Goal: Check status: Check status

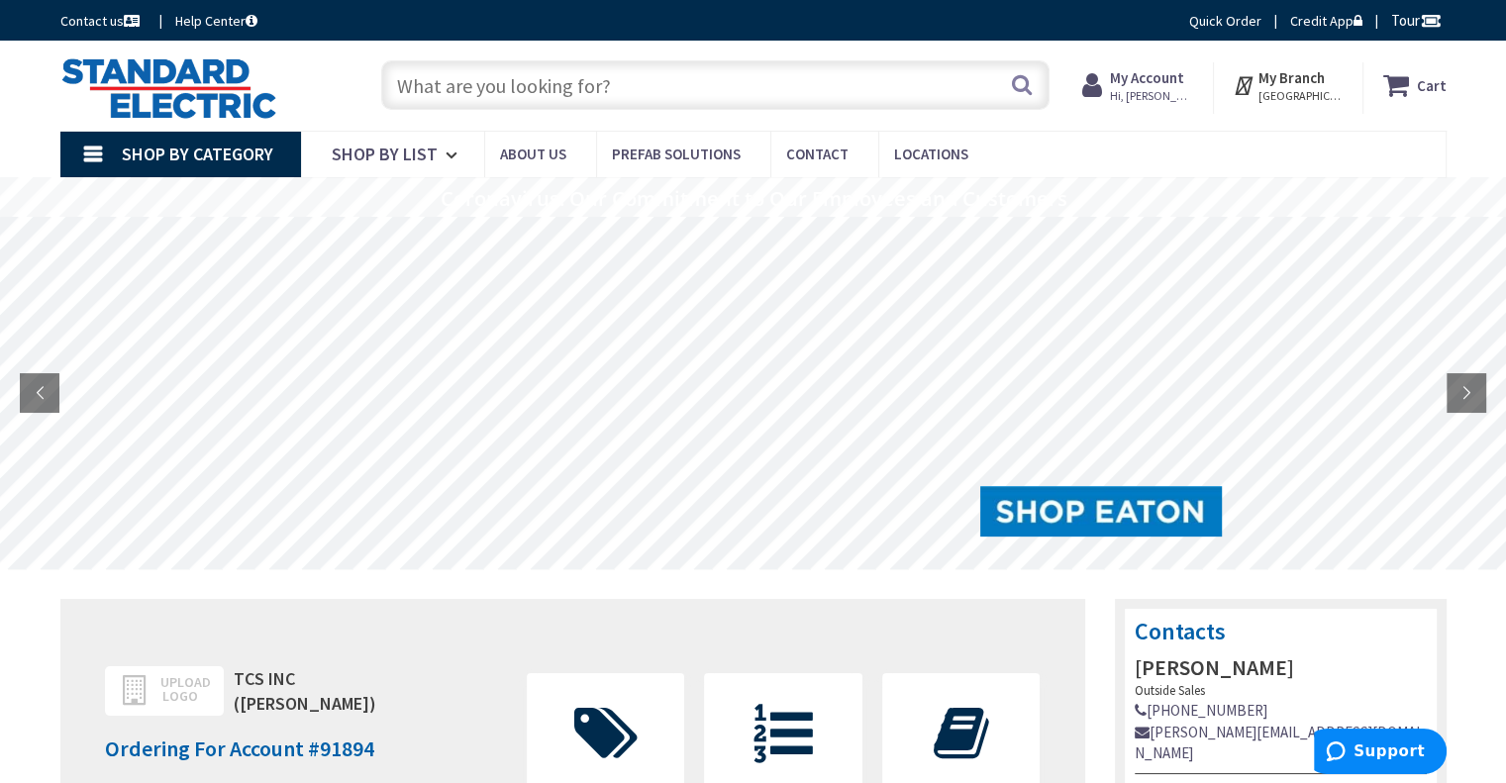
click at [459, 79] on input "text" at bounding box center [715, 85] width 668 height 50
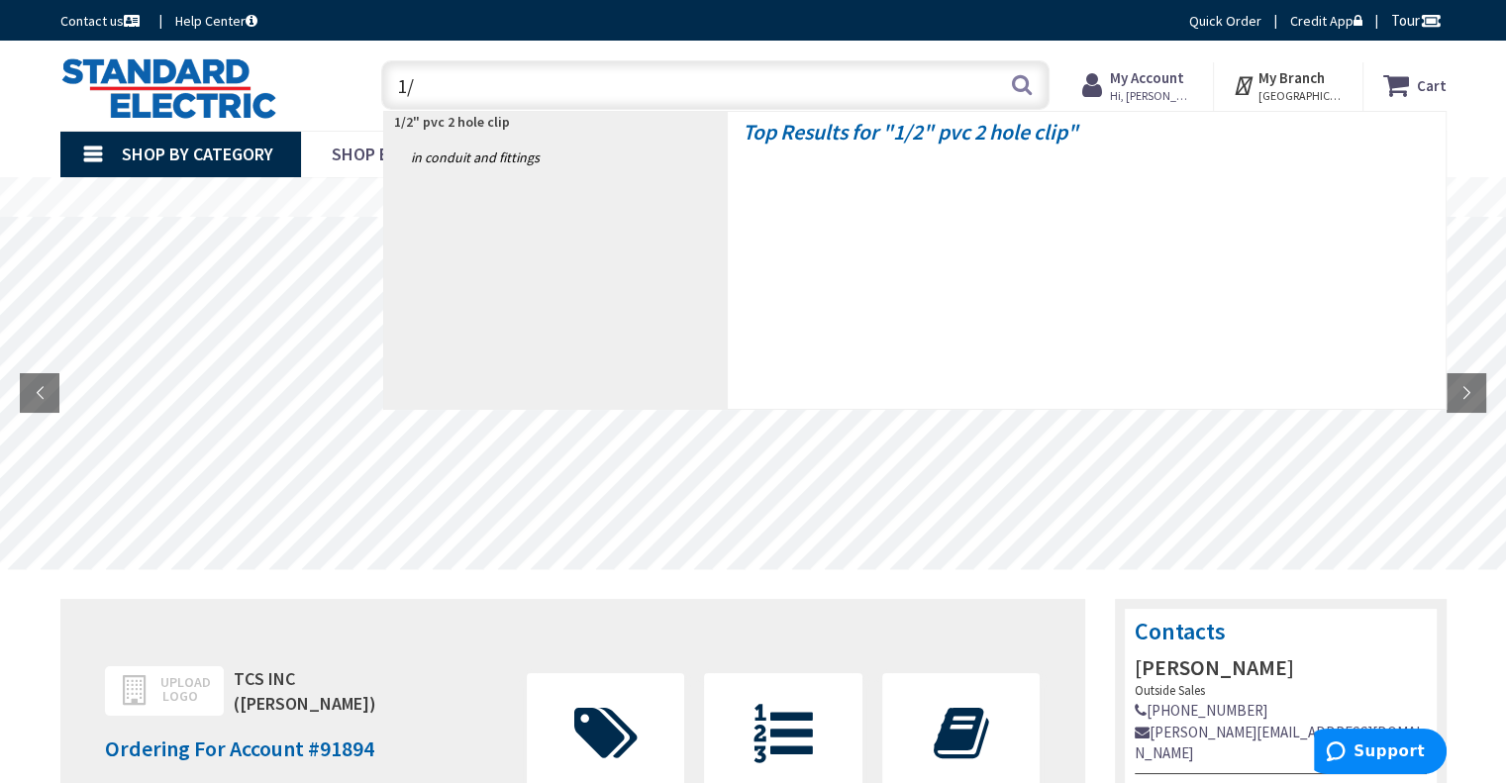
type input "1"
type input "ground clamp"
click at [1030, 86] on button "Search" at bounding box center [1022, 84] width 26 height 45
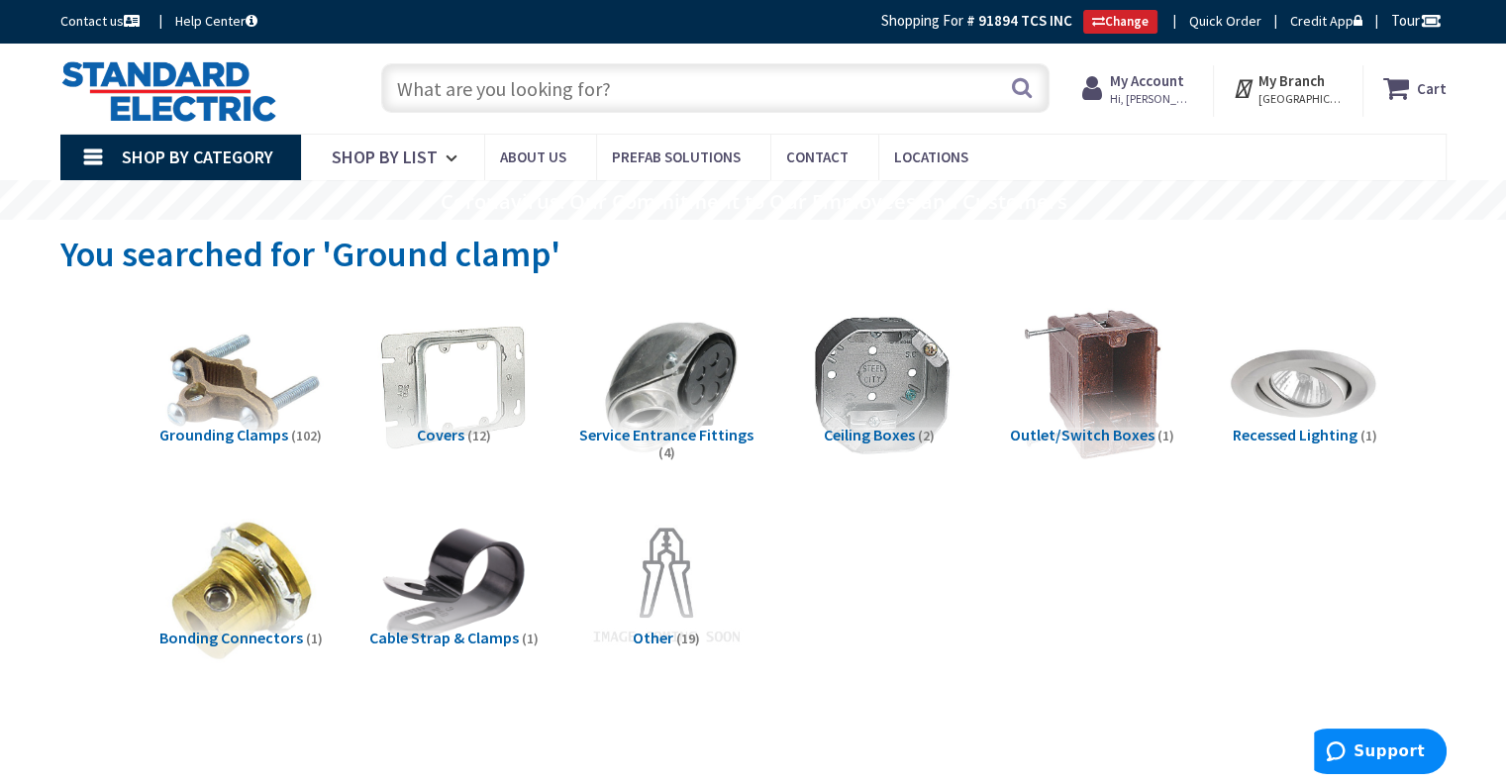
click at [279, 375] on img at bounding box center [239, 384] width 179 height 179
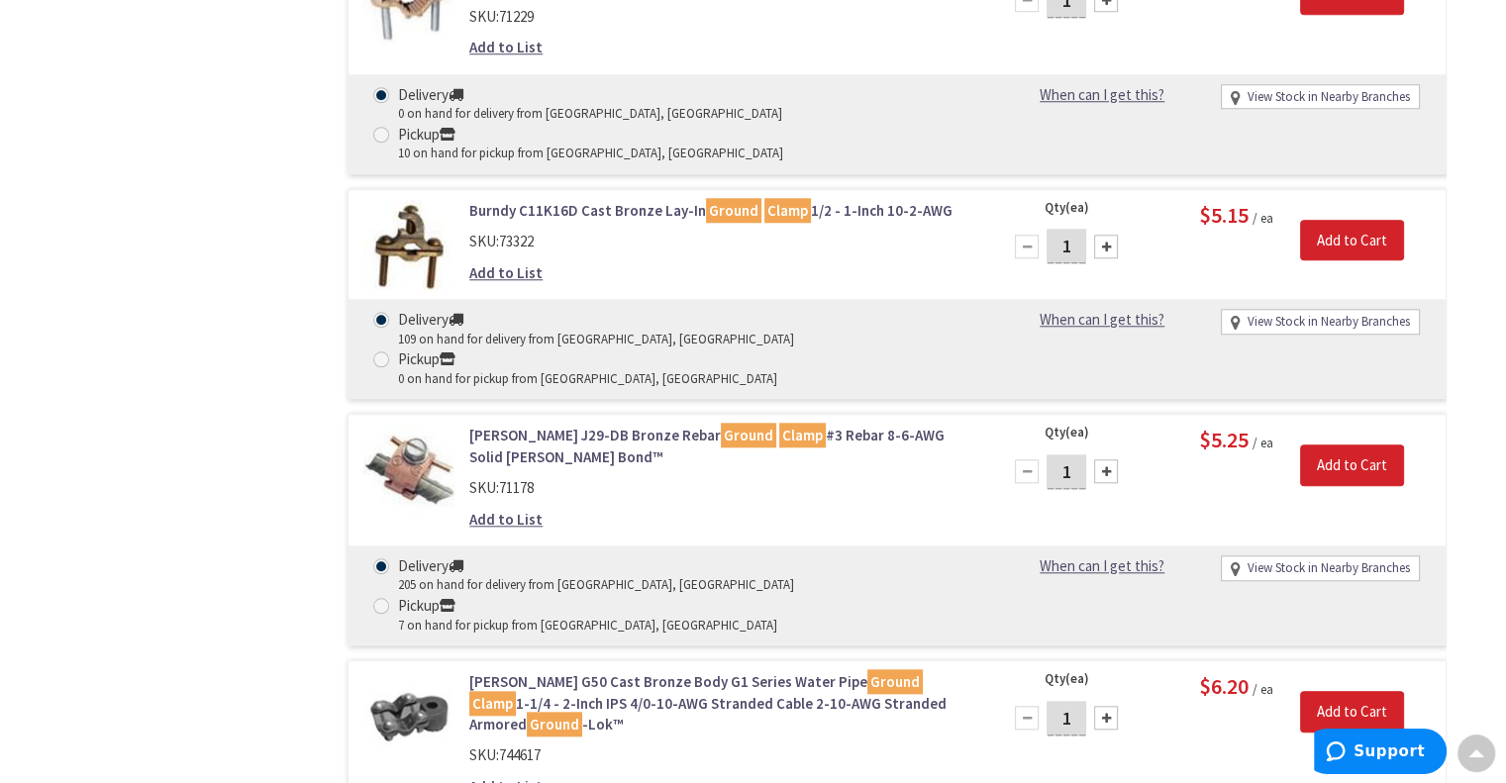
scroll to position [1896, 0]
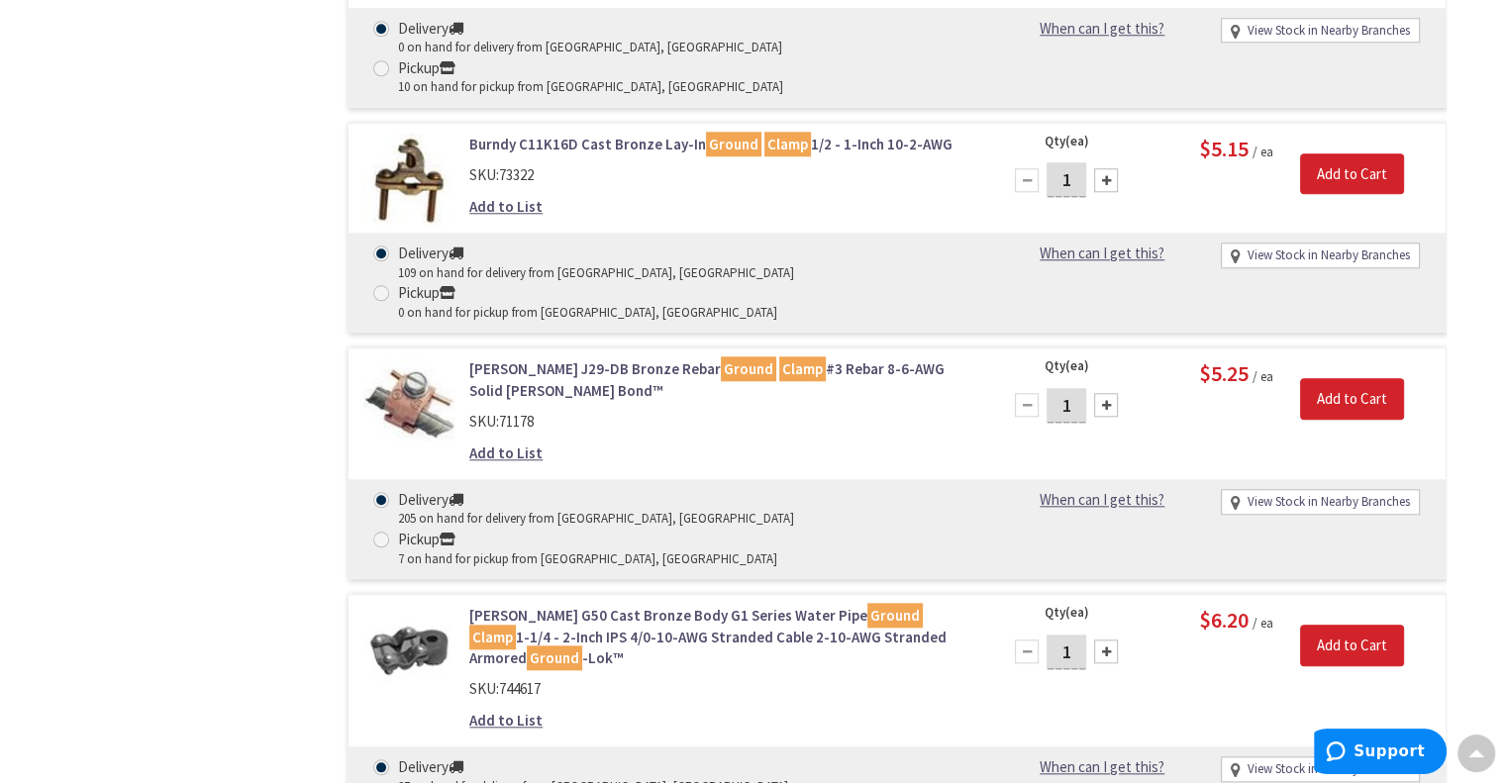
click at [1498, 763] on div "Skip to Content Toggle Nav Search Cart My Cart Close" at bounding box center [753, 5] width 1506 height 3714
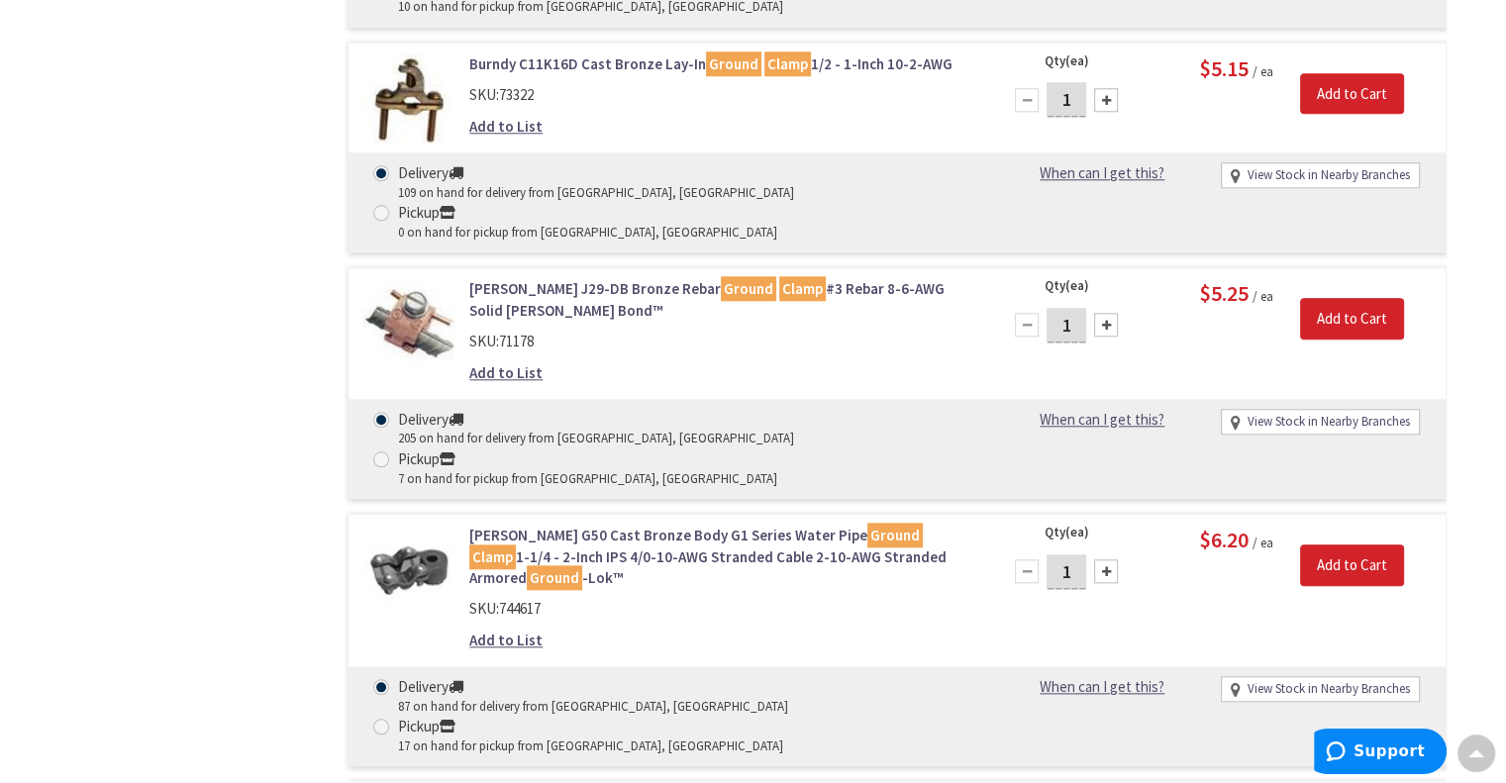
drag, startPoint x: 1498, startPoint y: 763, endPoint x: 1514, endPoint y: 773, distance: 18.7
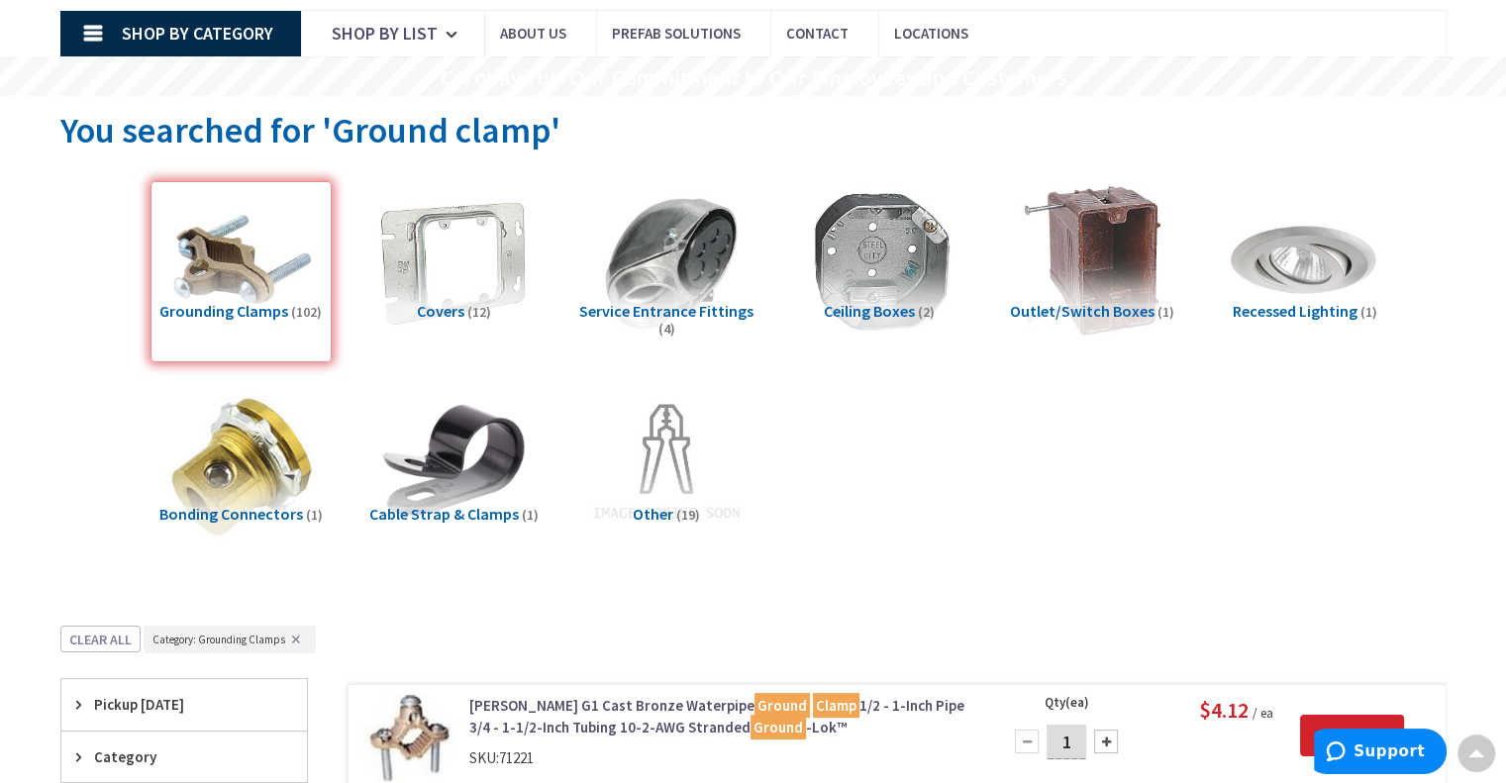
scroll to position [0, 0]
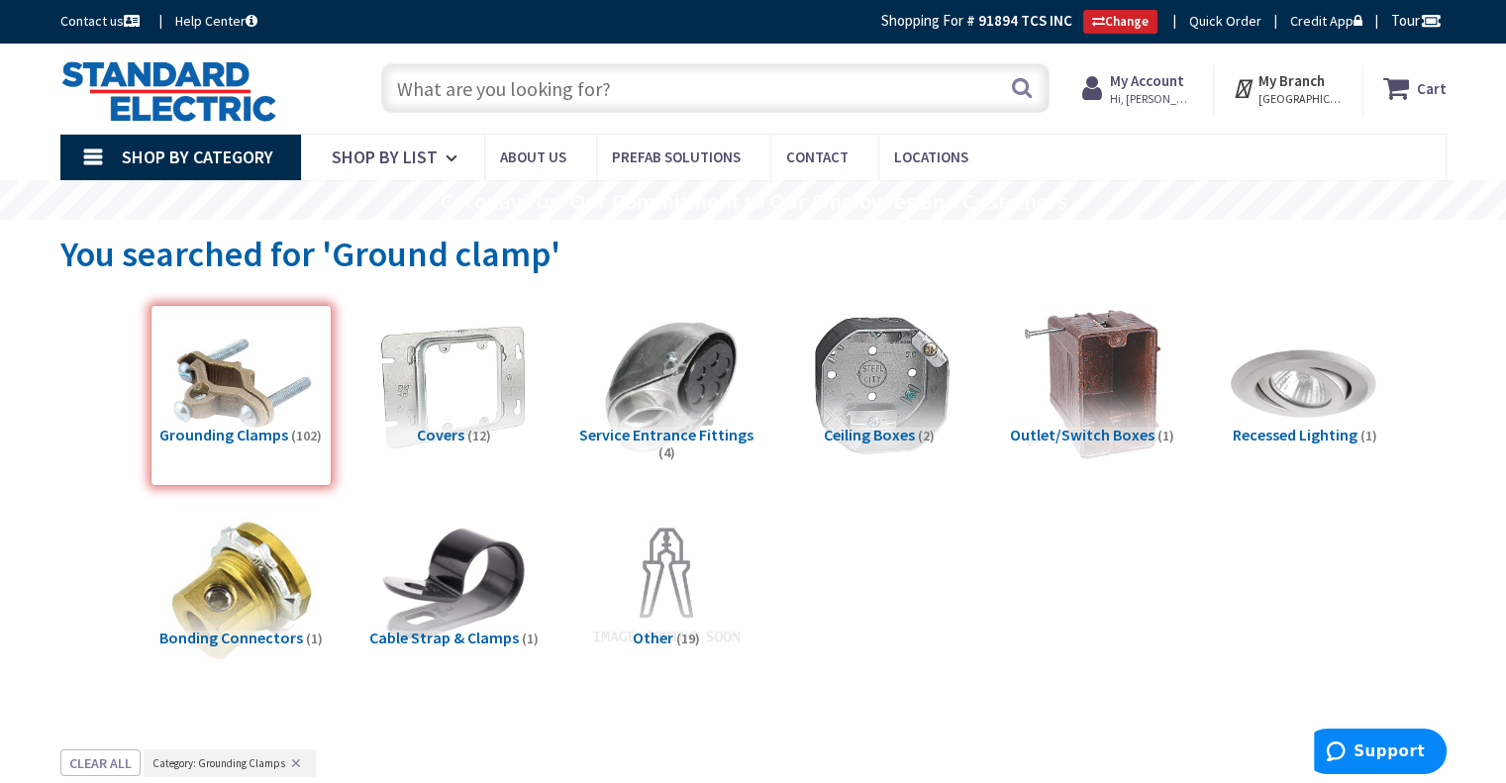
click at [469, 86] on input "text" at bounding box center [715, 88] width 668 height 50
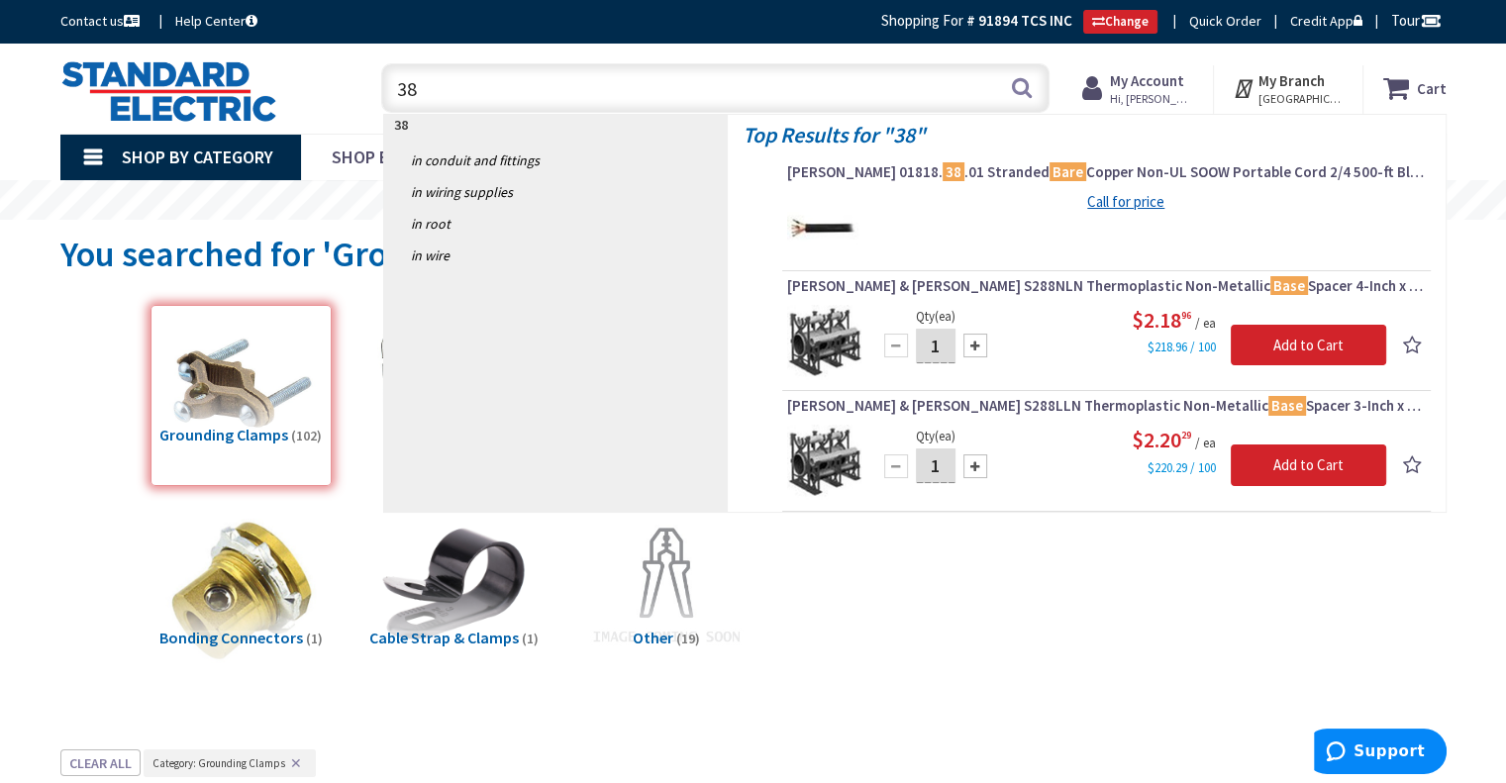
type input "3"
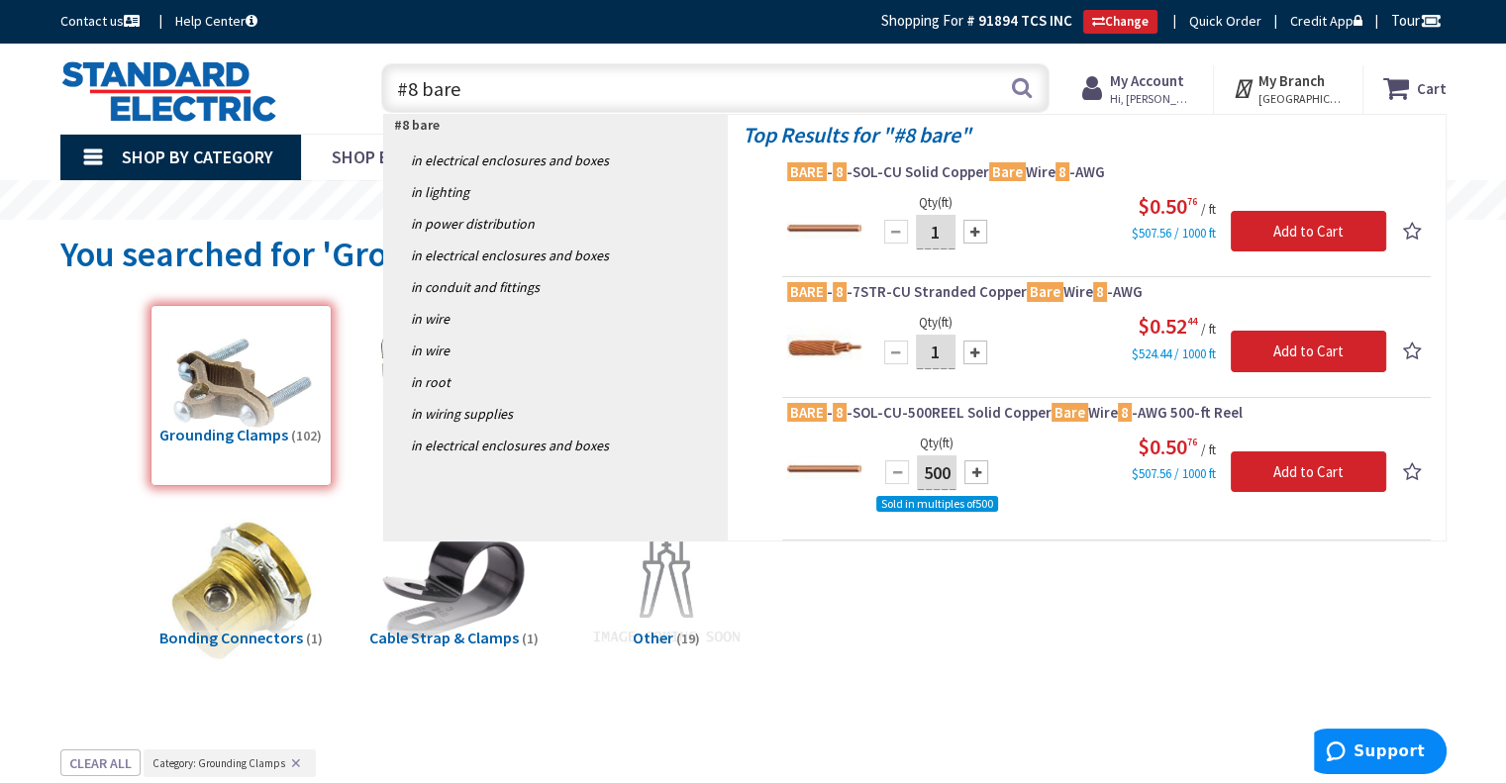
type input "#8 bare"
click at [867, 608] on div "Grounding Clamps (102) Covers (12) Service Entrance Fittings (4) Ceiling Boxes …" at bounding box center [753, 502] width 1317 height 416
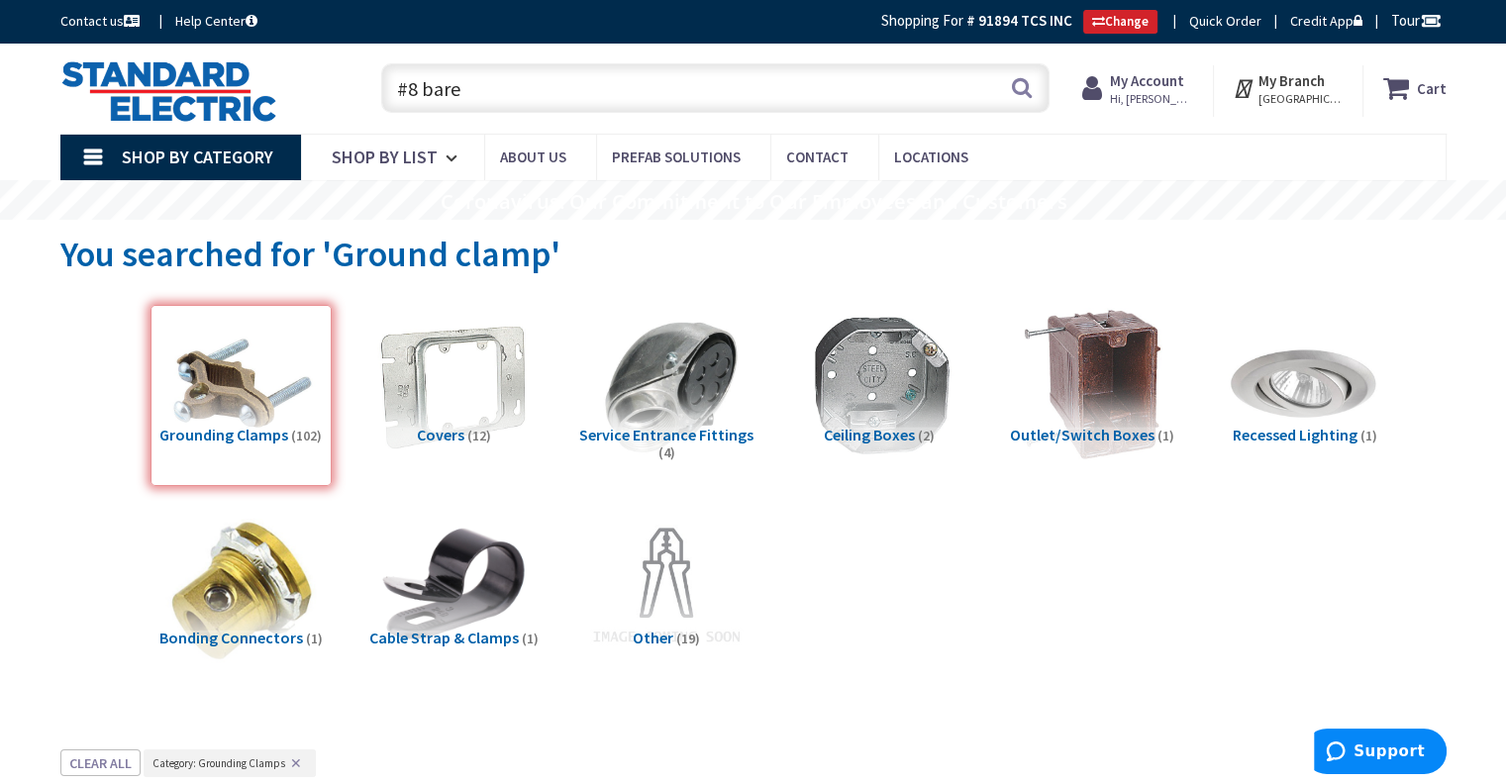
click at [175, 71] on img at bounding box center [168, 90] width 217 height 61
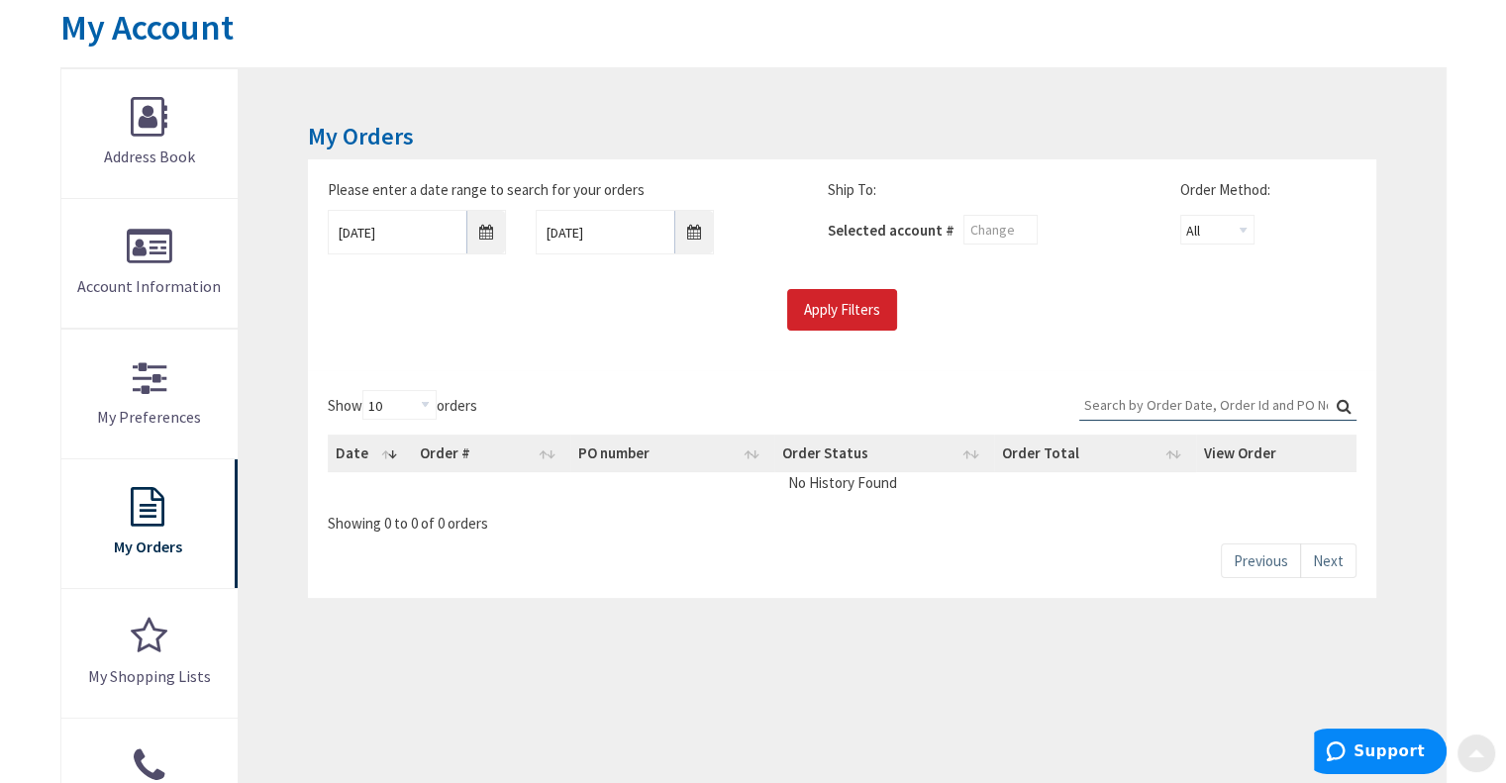
scroll to position [277, 0]
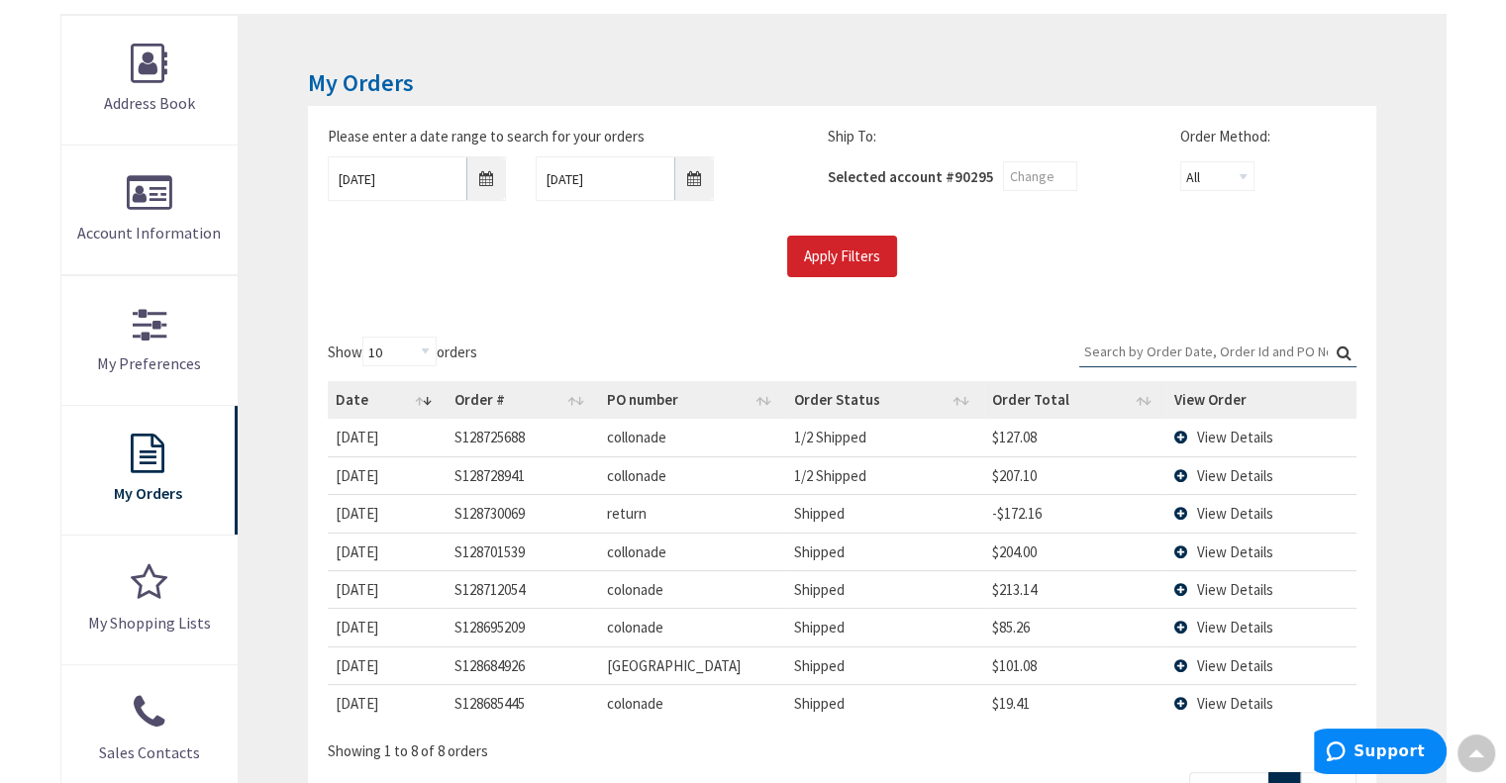
click at [1182, 474] on td "View Details" at bounding box center [1260, 475] width 189 height 38
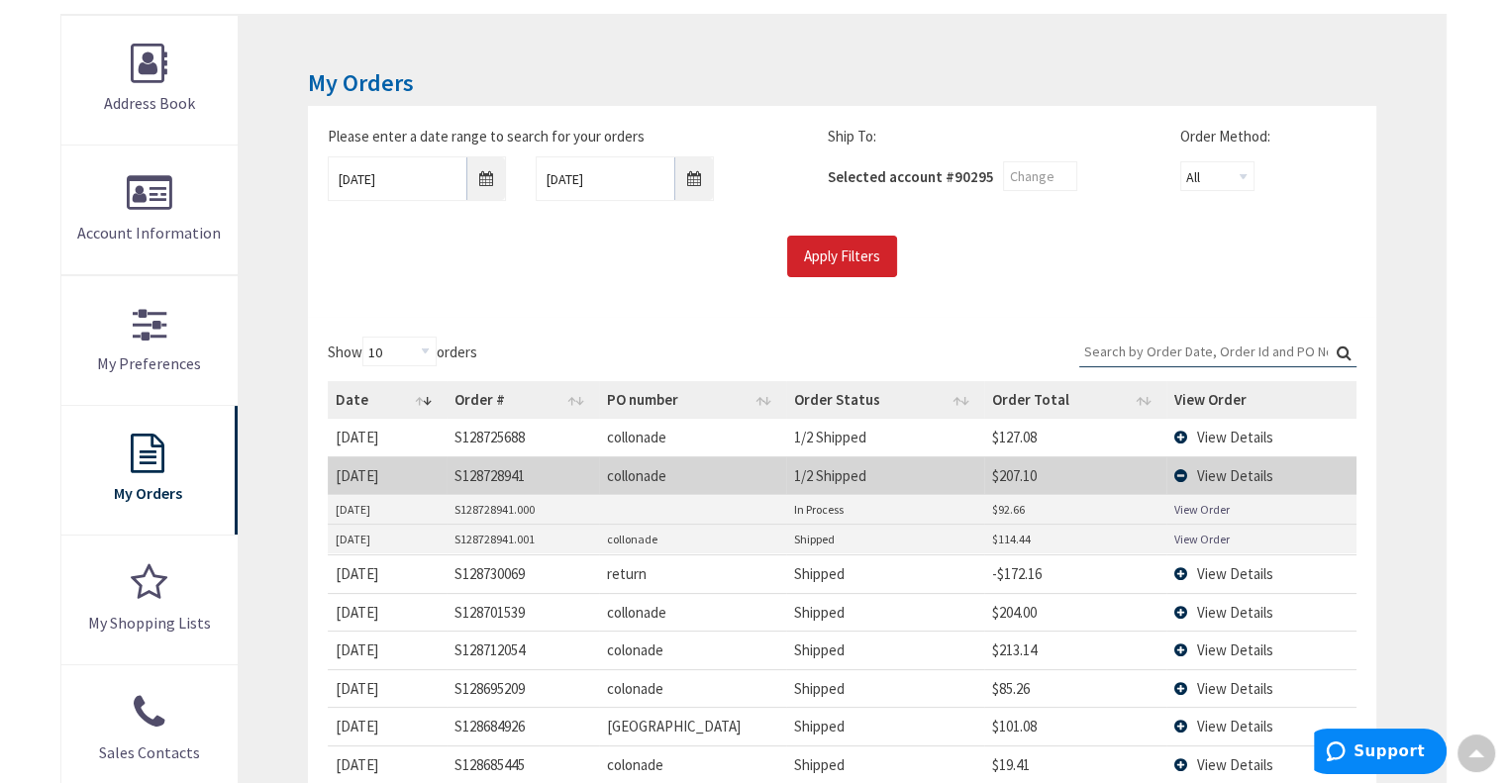
click at [1213, 532] on link "View Order" at bounding box center [1201, 539] width 55 height 17
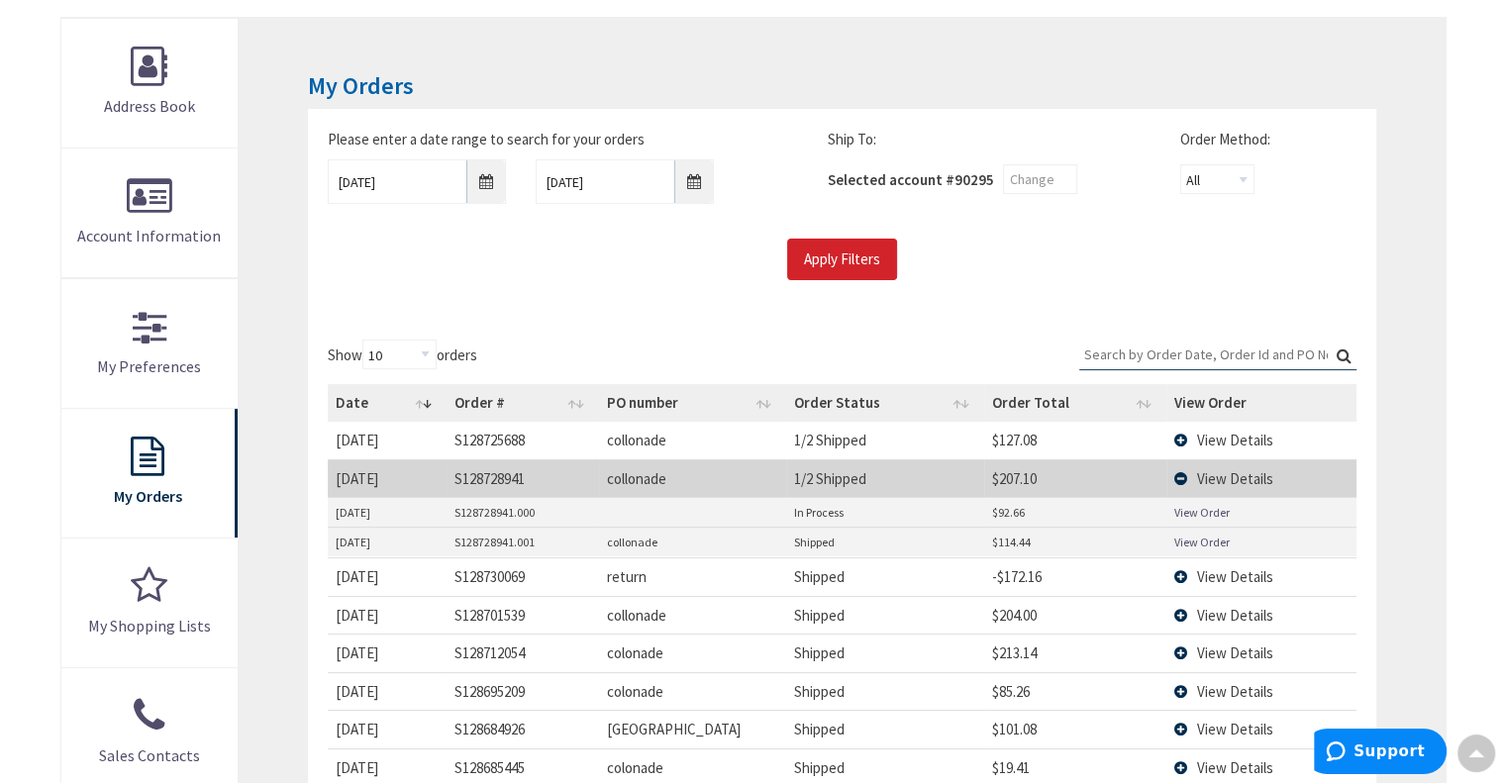
scroll to position [279, 0]
click at [1200, 502] on link "View Order" at bounding box center [1201, 510] width 55 height 17
click at [1182, 473] on td "View Details" at bounding box center [1260, 476] width 189 height 38
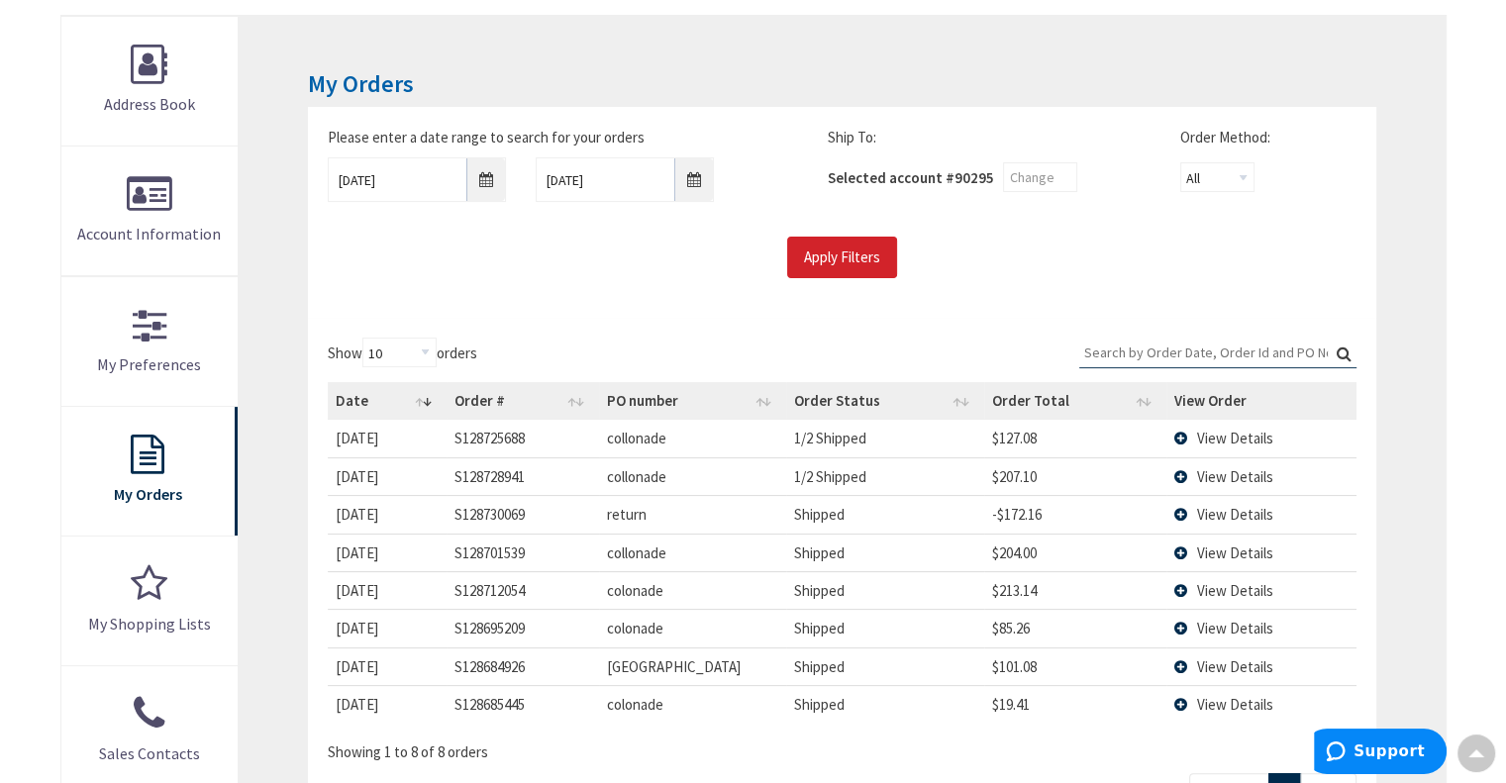
click at [1180, 435] on td "View Details" at bounding box center [1260, 438] width 189 height 37
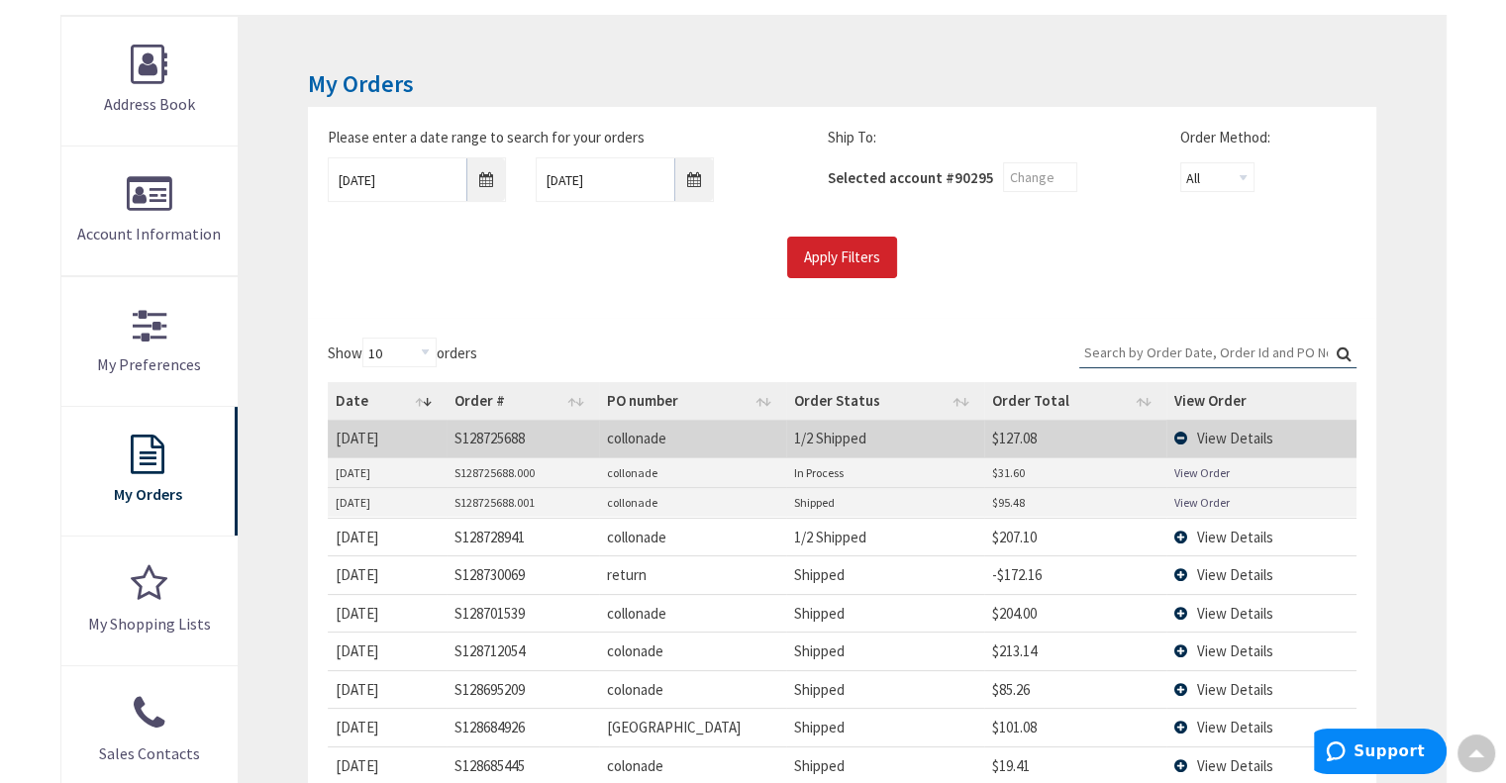
click at [1199, 464] on link "View Order" at bounding box center [1201, 472] width 55 height 17
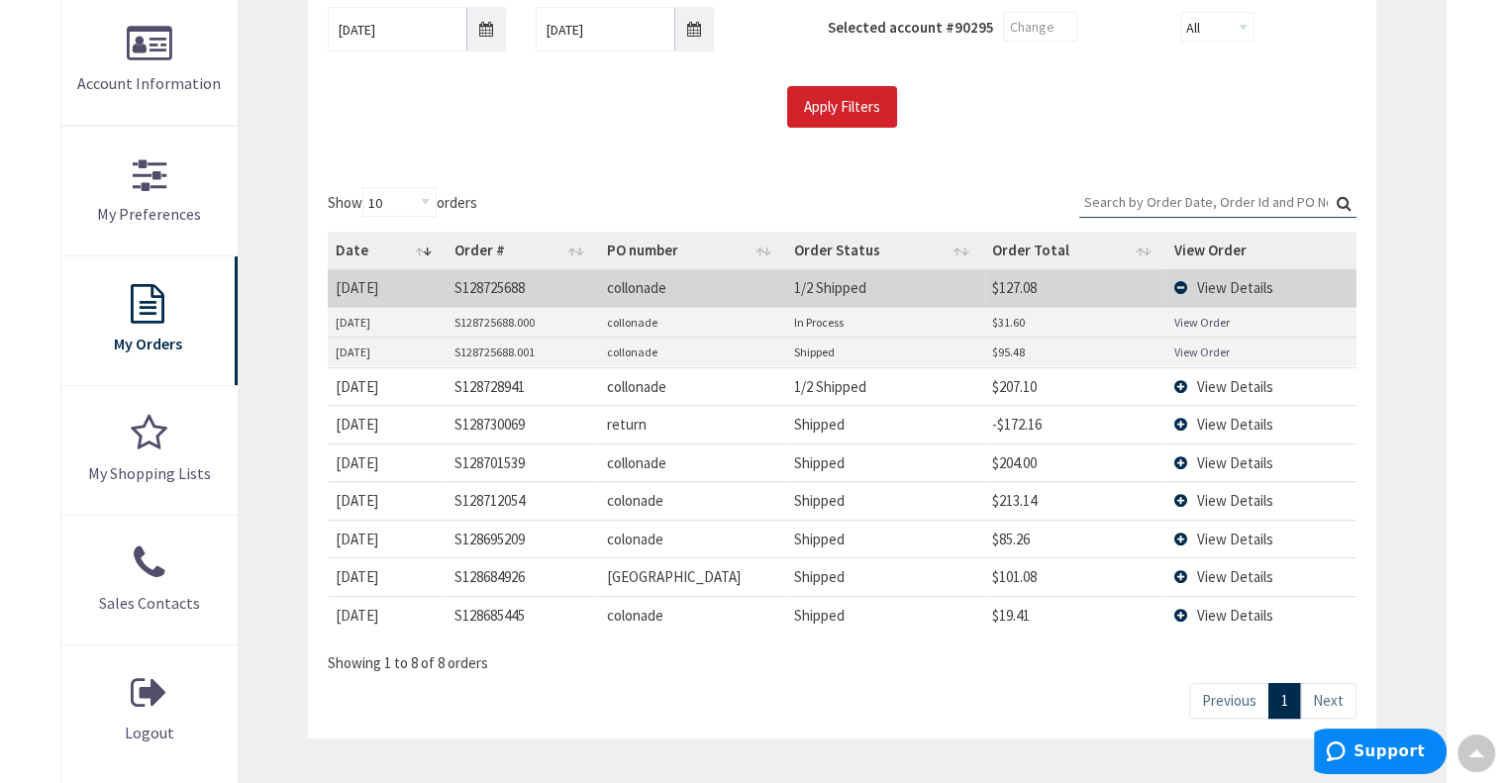
scroll to position [438, 0]
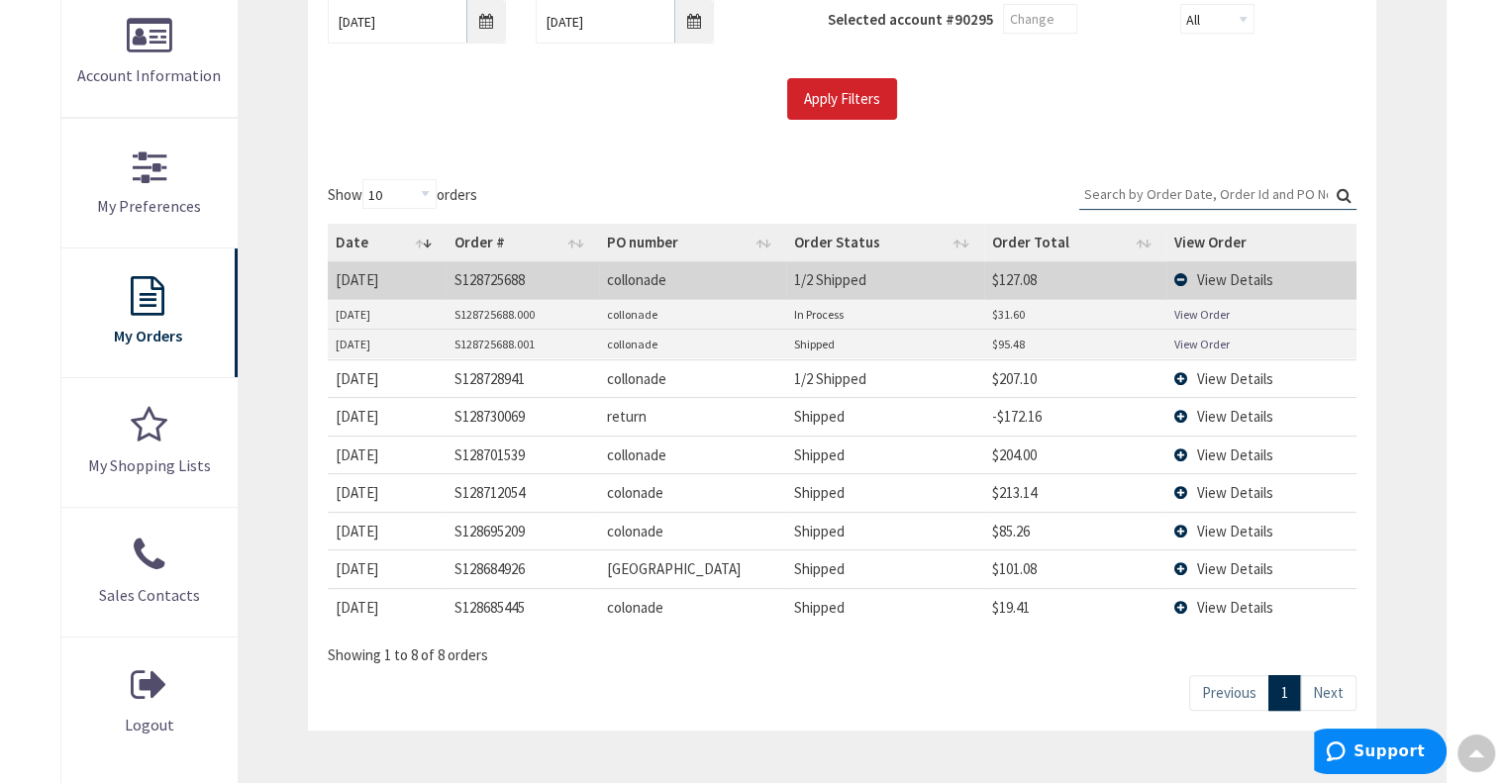
click at [1188, 450] on td "View Details" at bounding box center [1260, 455] width 189 height 38
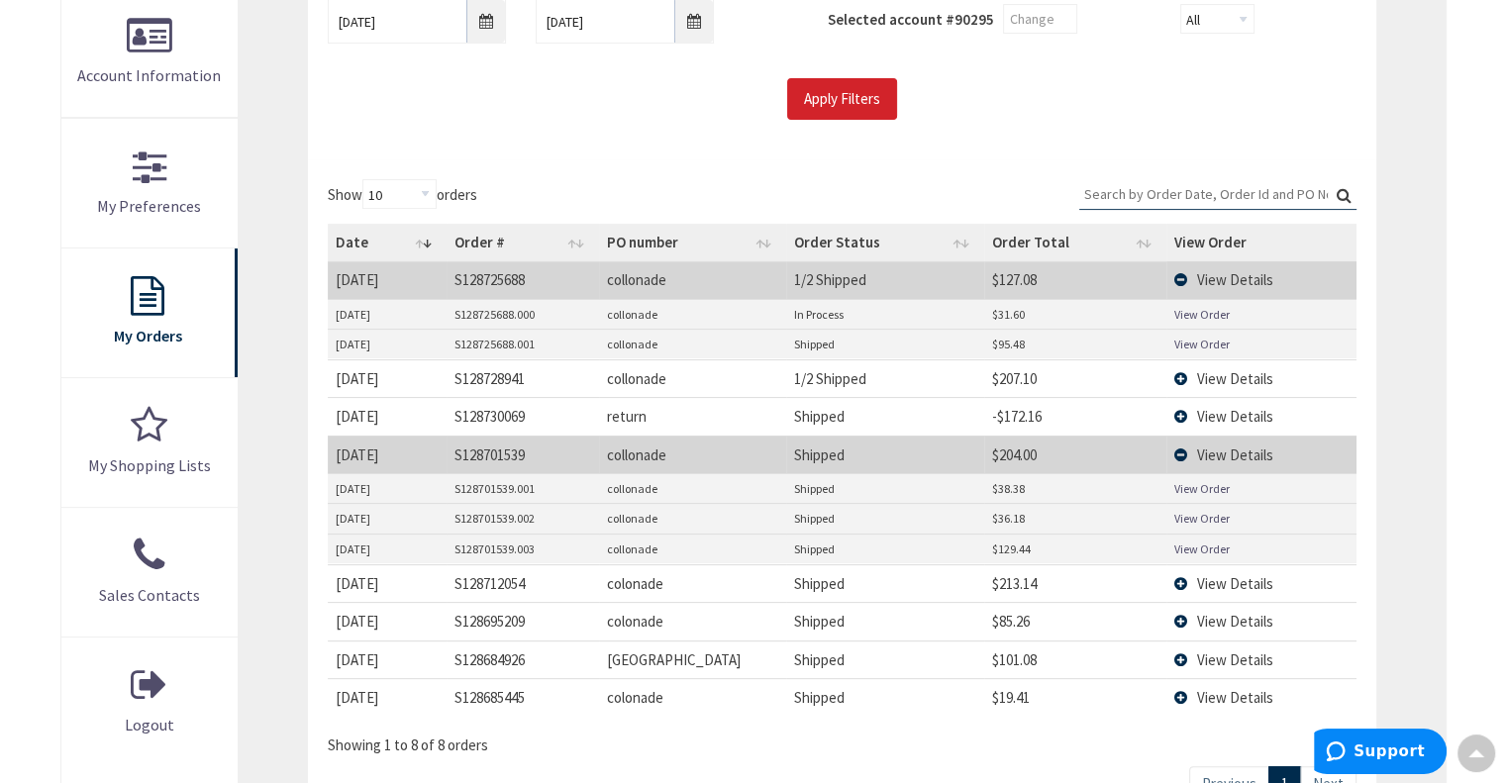
click at [1208, 545] on link "View Order" at bounding box center [1201, 549] width 55 height 17
click at [1181, 653] on td "View Details" at bounding box center [1260, 660] width 189 height 38
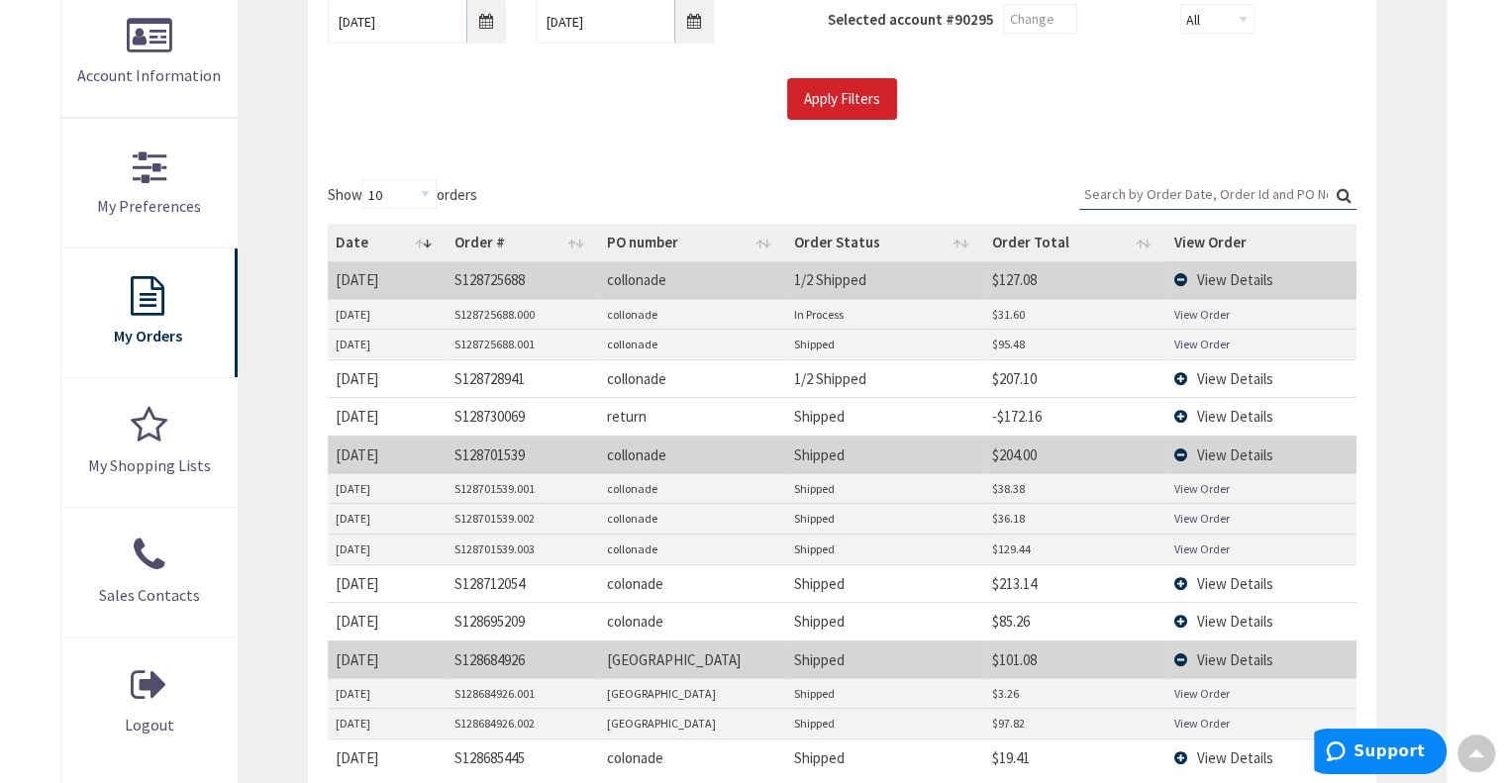
click at [1199, 719] on link "View Order" at bounding box center [1201, 723] width 55 height 17
click at [1181, 584] on td "View Details" at bounding box center [1260, 583] width 189 height 38
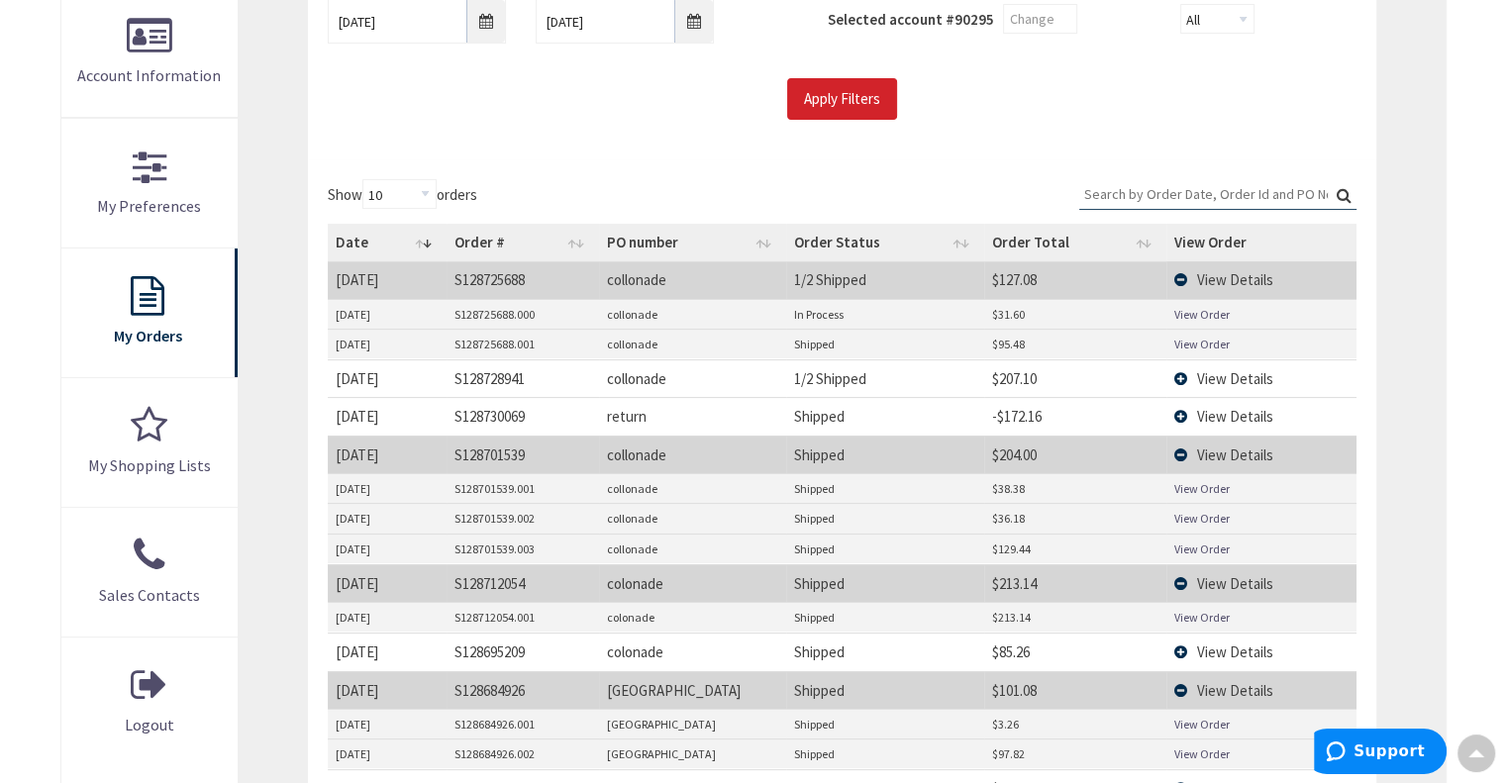
click at [1194, 612] on link "View Order" at bounding box center [1201, 617] width 55 height 17
click at [1224, 407] on span "View Details" at bounding box center [1235, 416] width 76 height 19
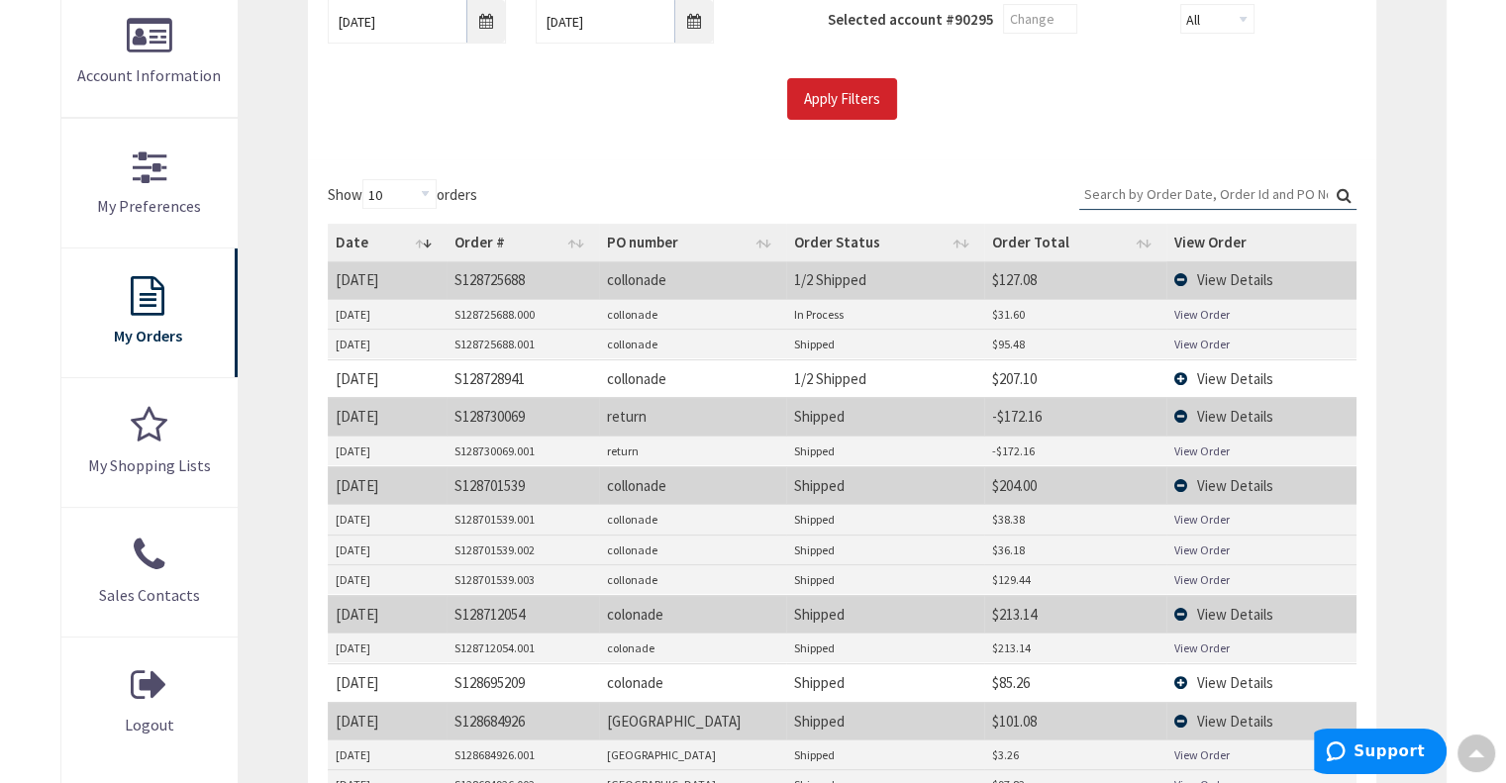
click at [1193, 446] on link "View Order" at bounding box center [1201, 451] width 55 height 17
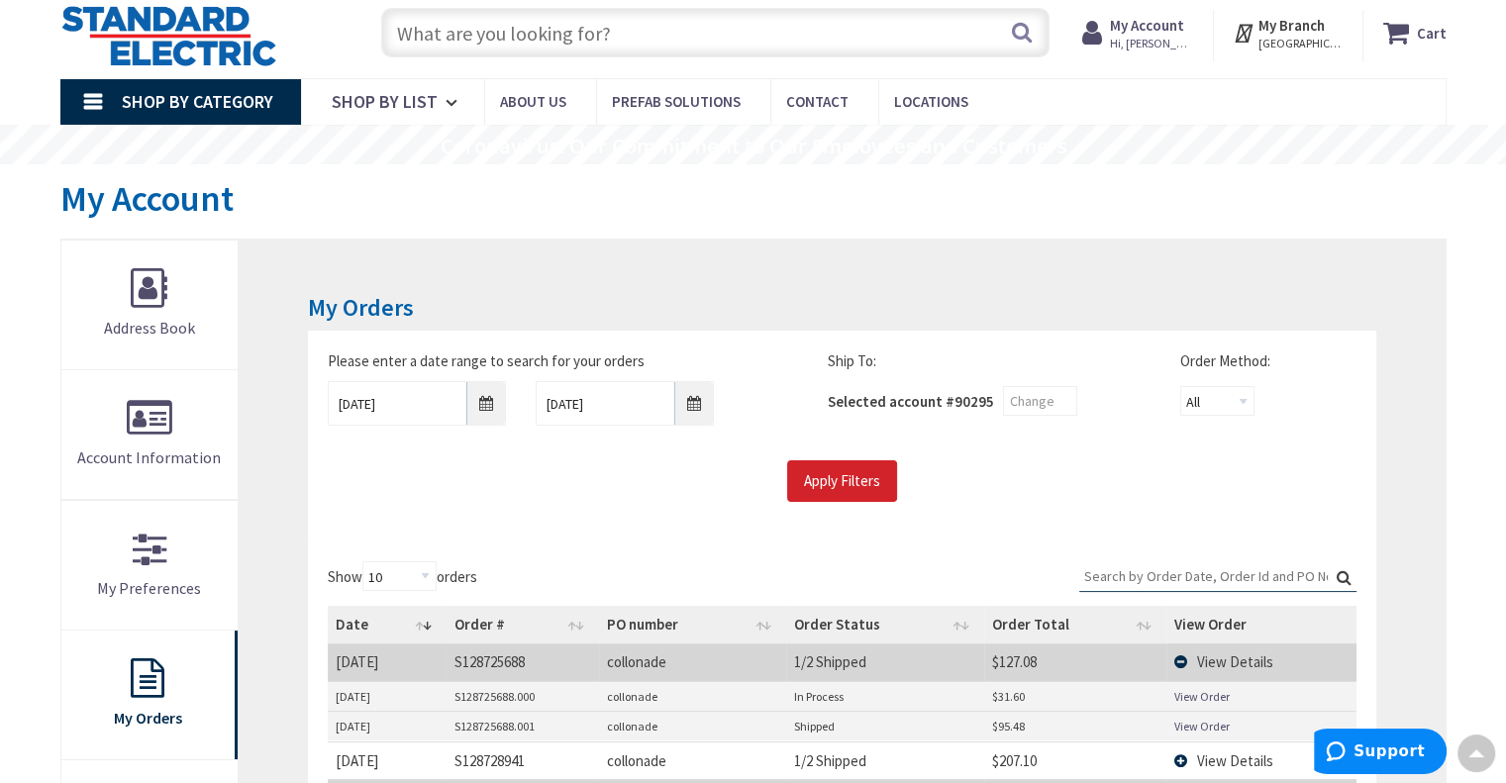
scroll to position [3, 0]
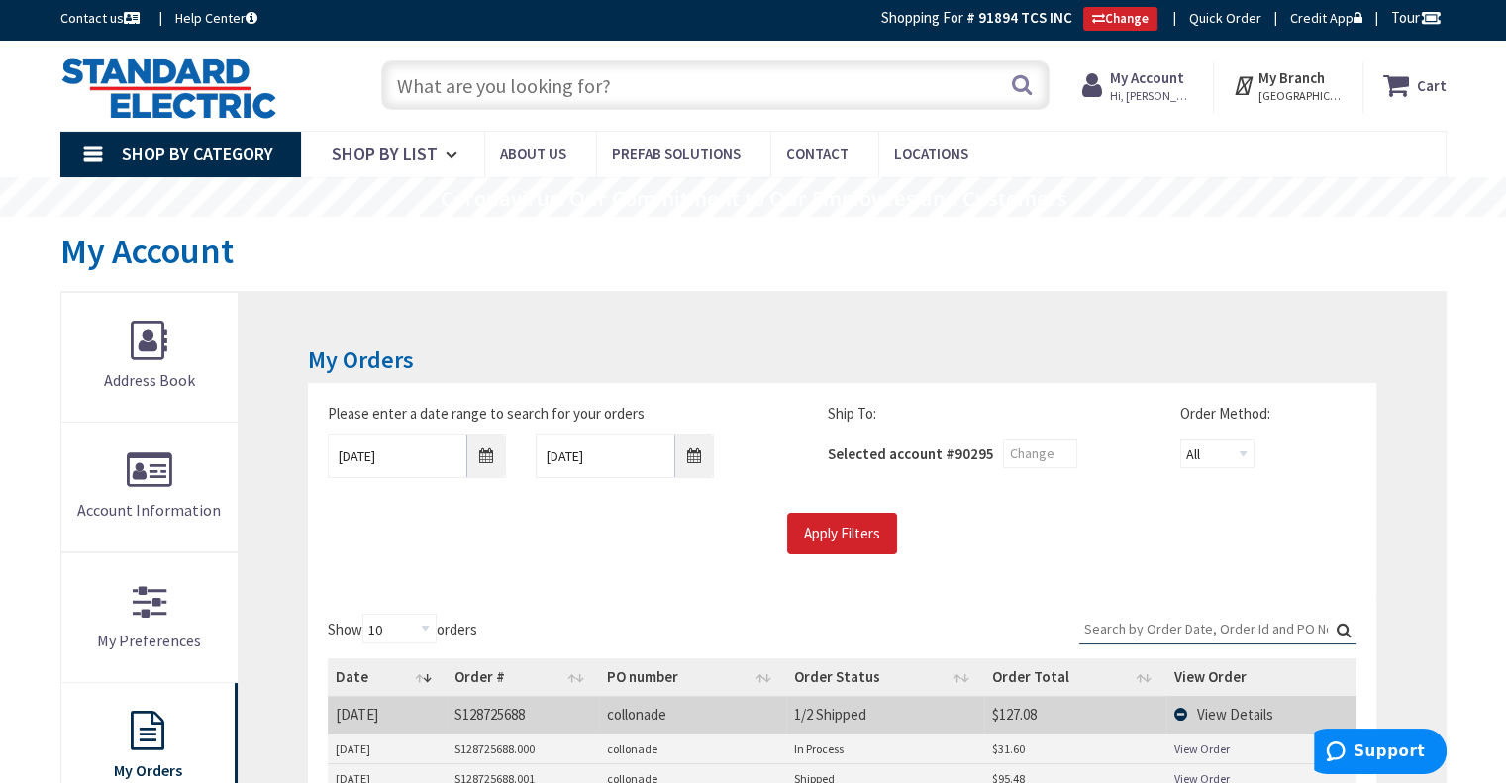
click at [419, 80] on input "text" at bounding box center [715, 85] width 668 height 50
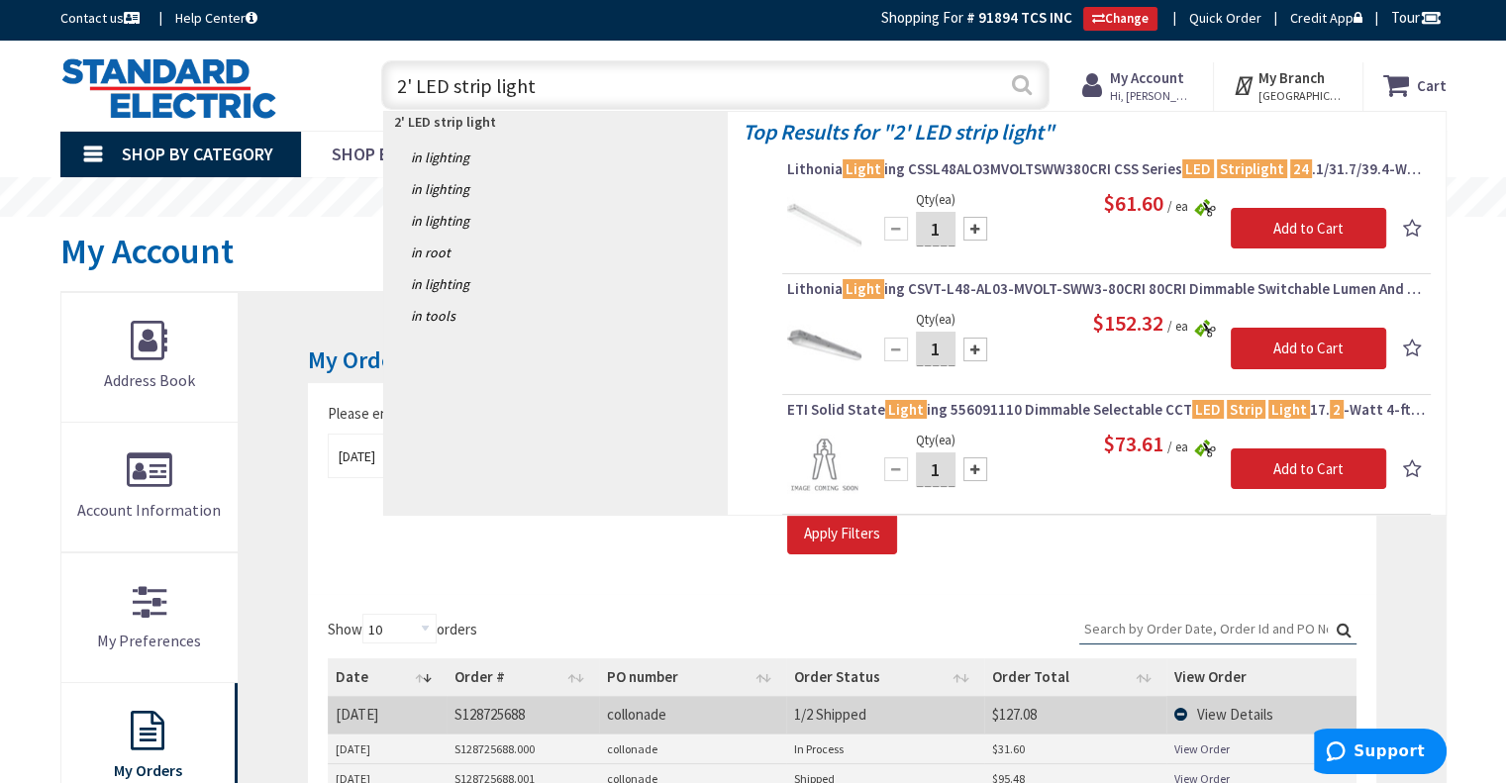
type input "2' LED strip light"
click at [1025, 84] on button "Search" at bounding box center [1022, 84] width 26 height 45
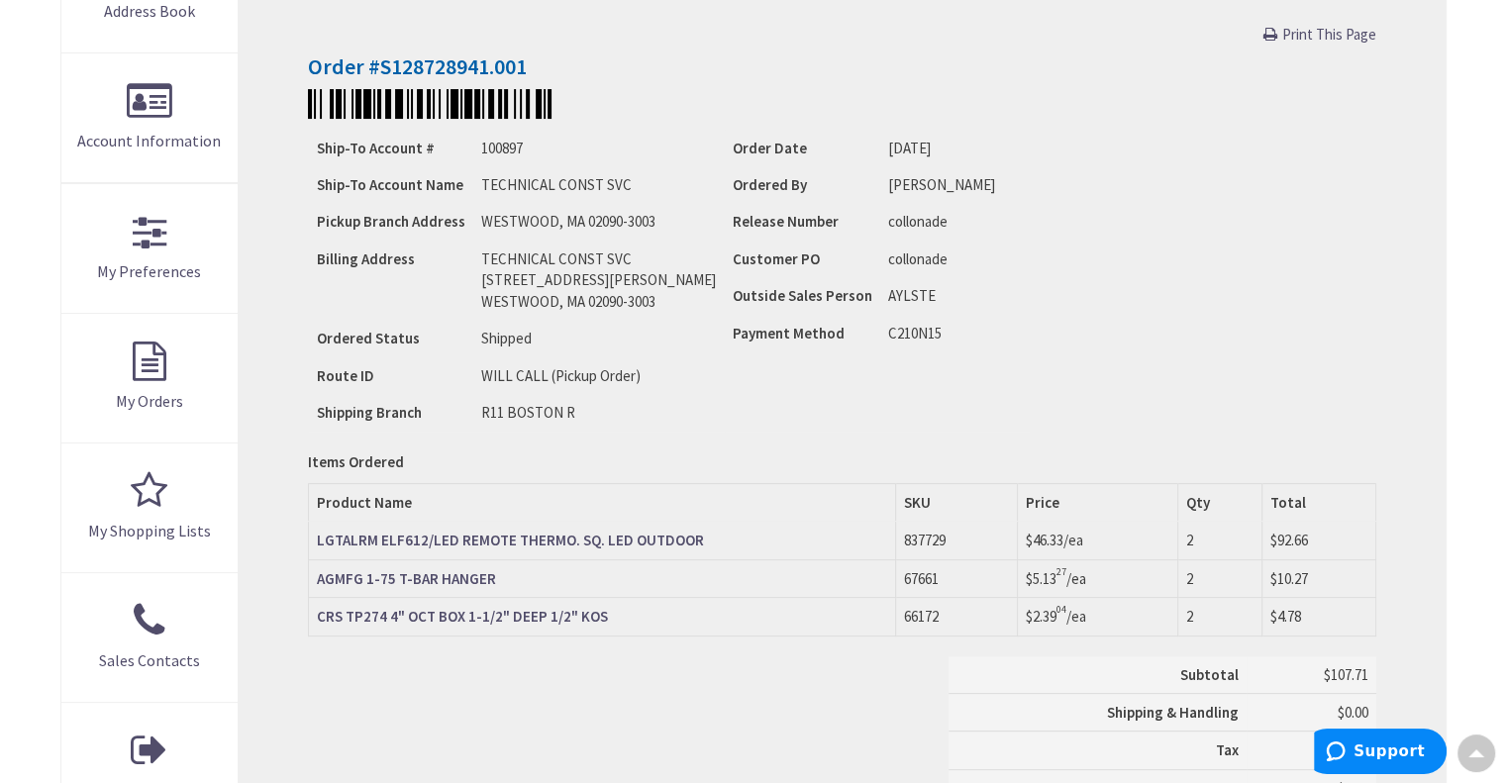
scroll to position [372, 0]
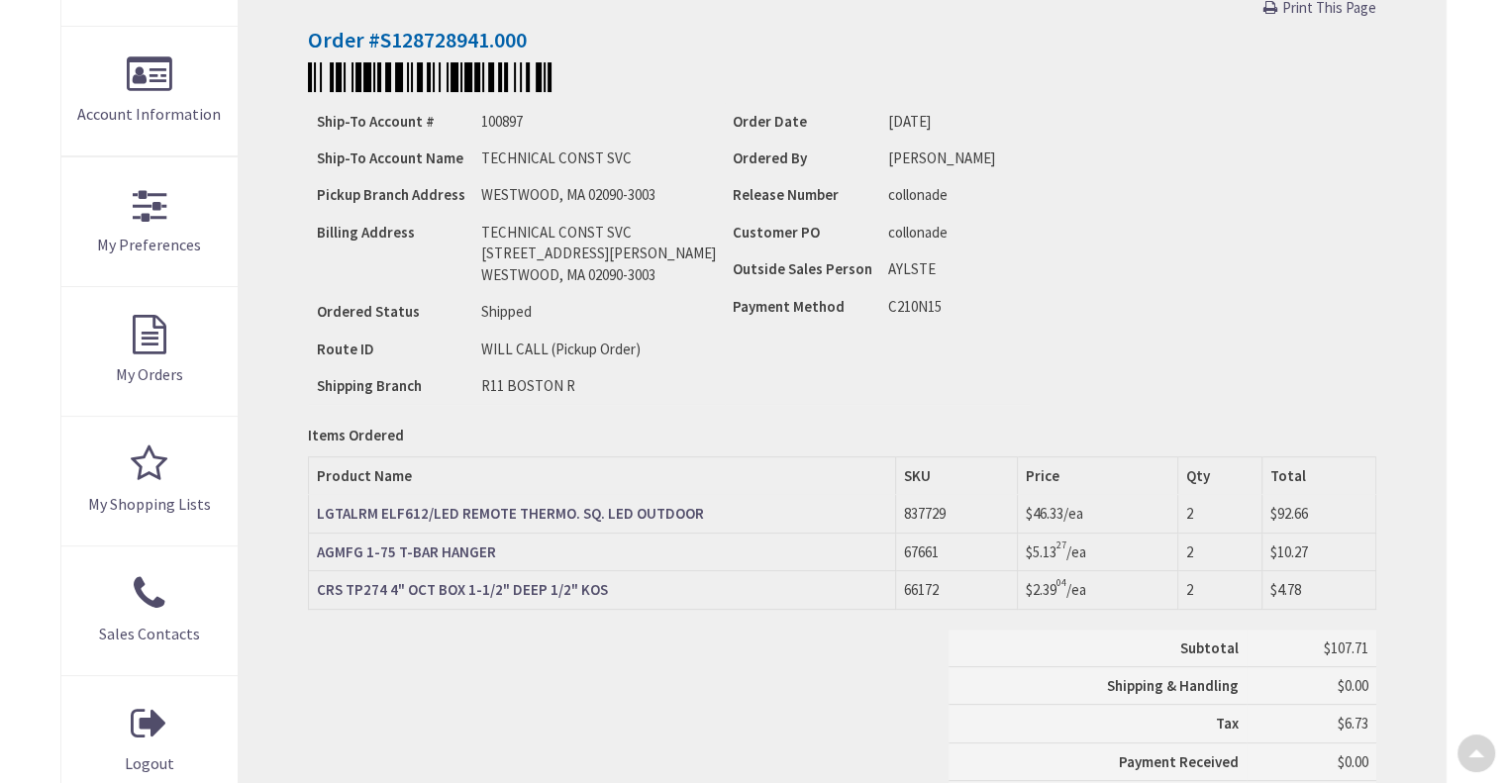
scroll to position [475, 0]
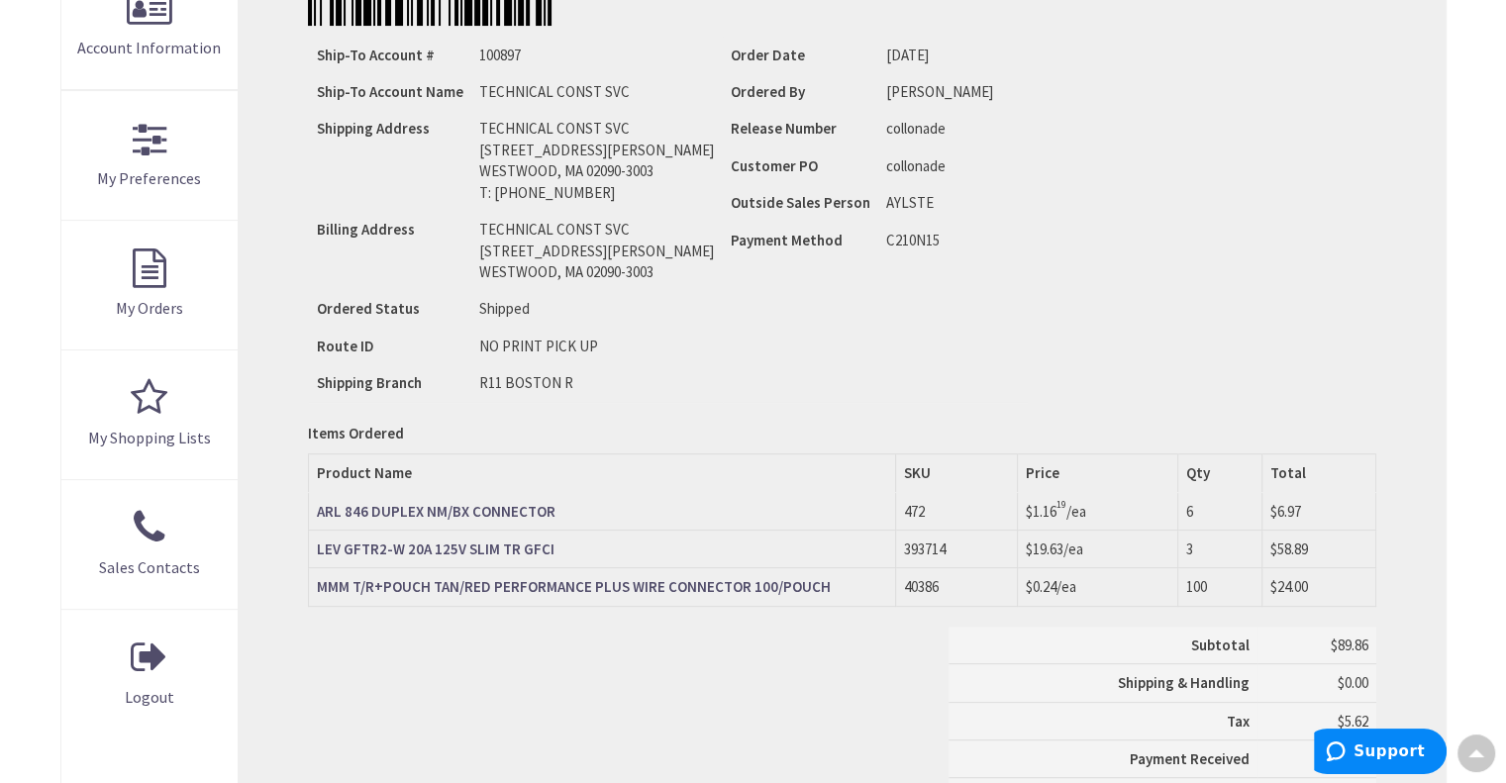
scroll to position [475, 0]
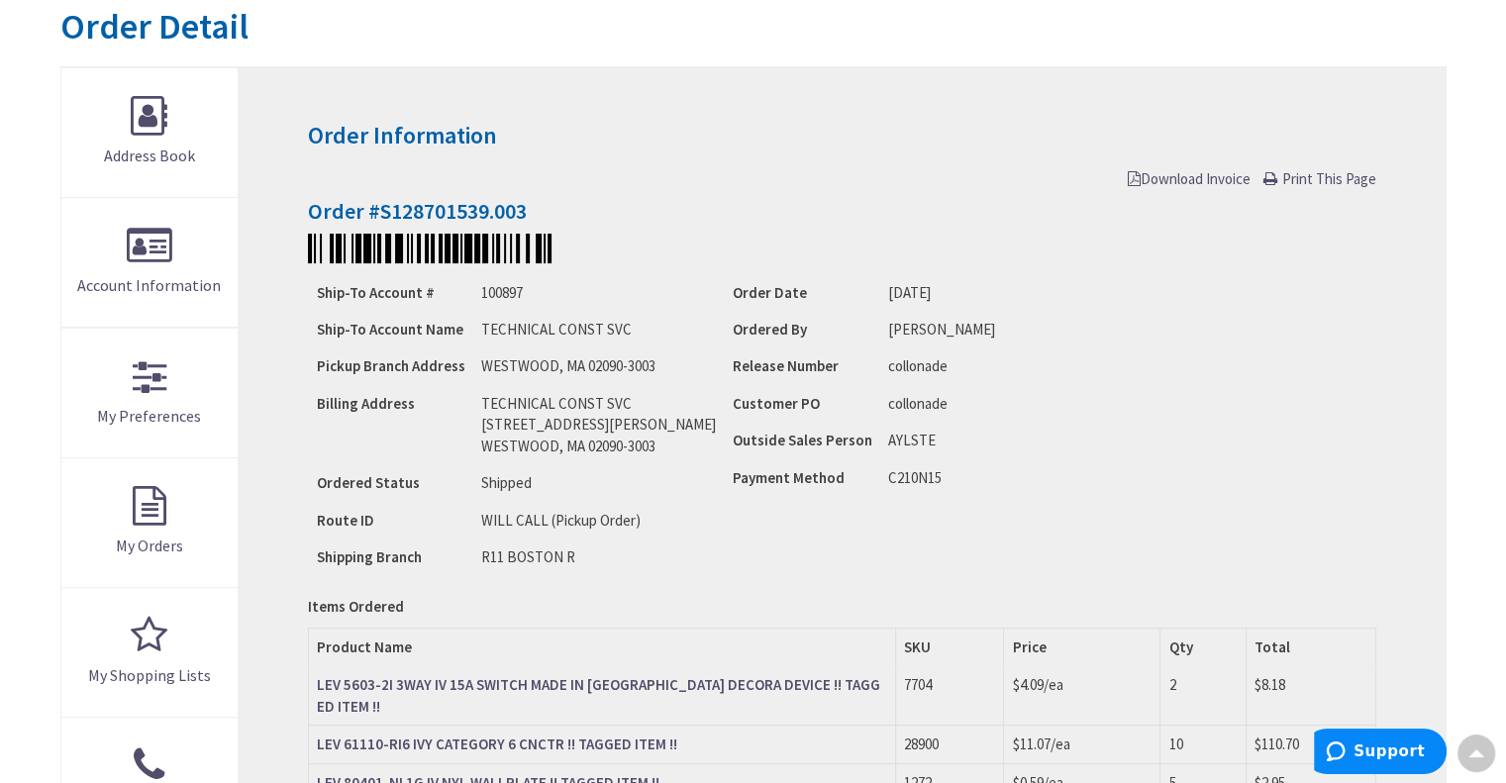
scroll to position [185, 0]
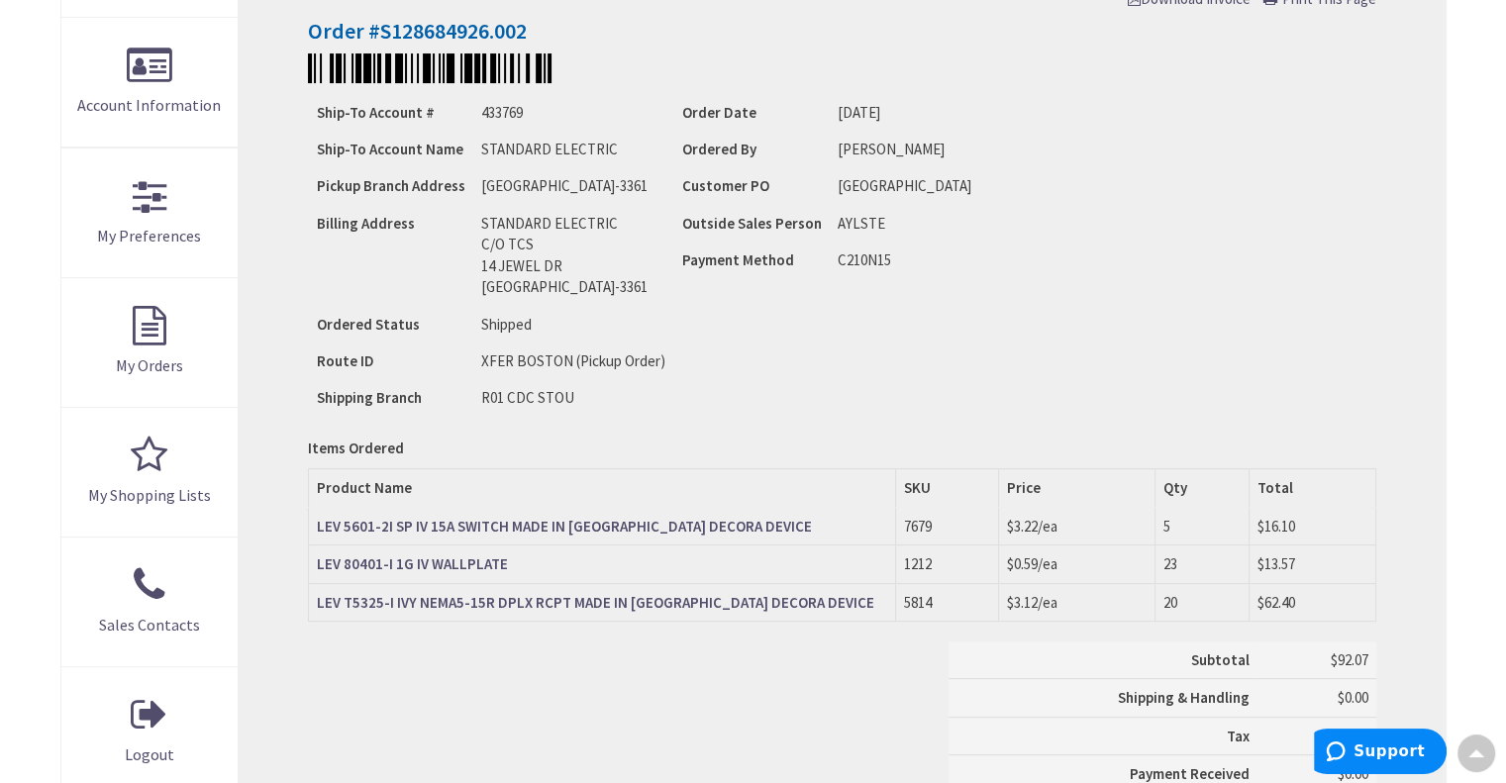
scroll to position [411, 0]
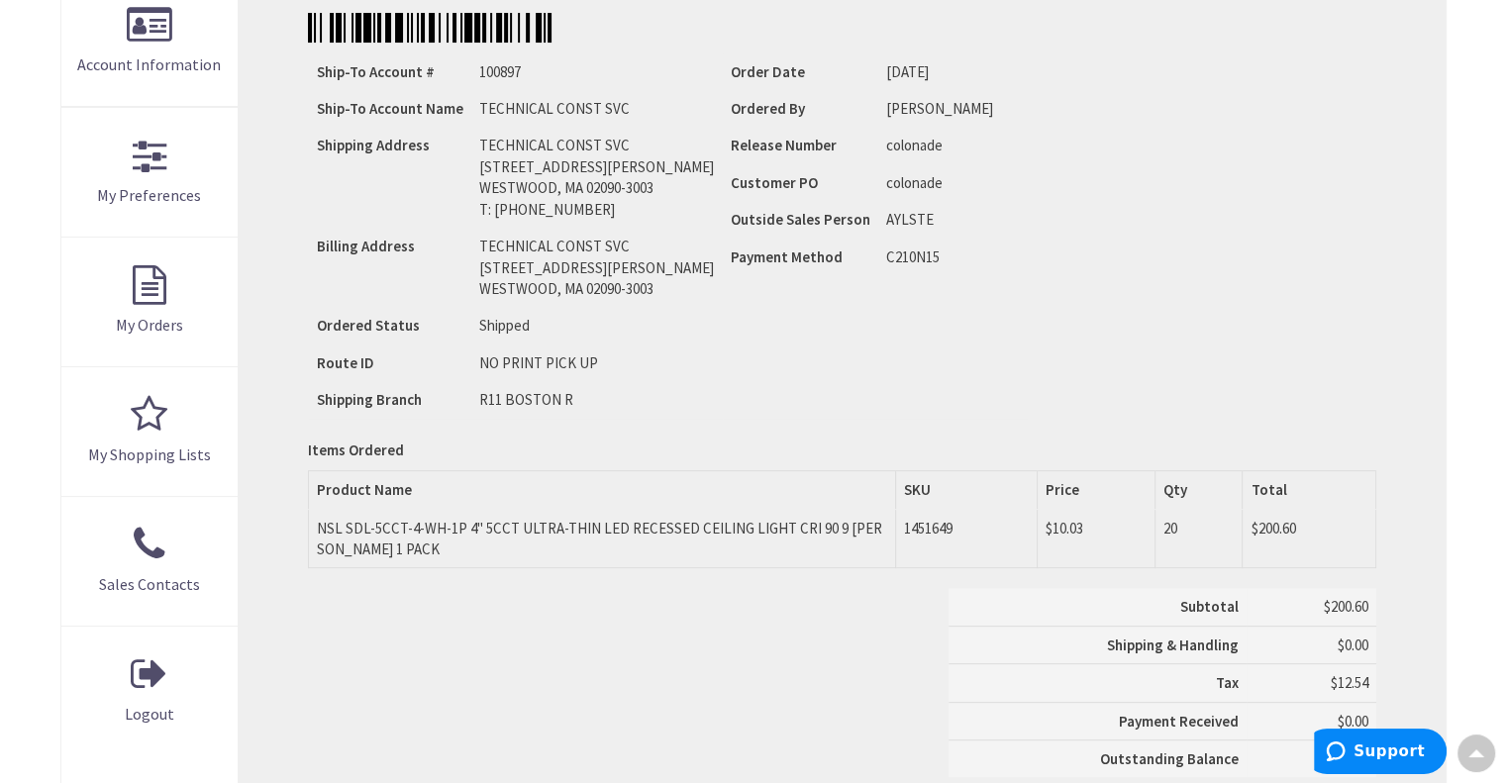
scroll to position [451, 0]
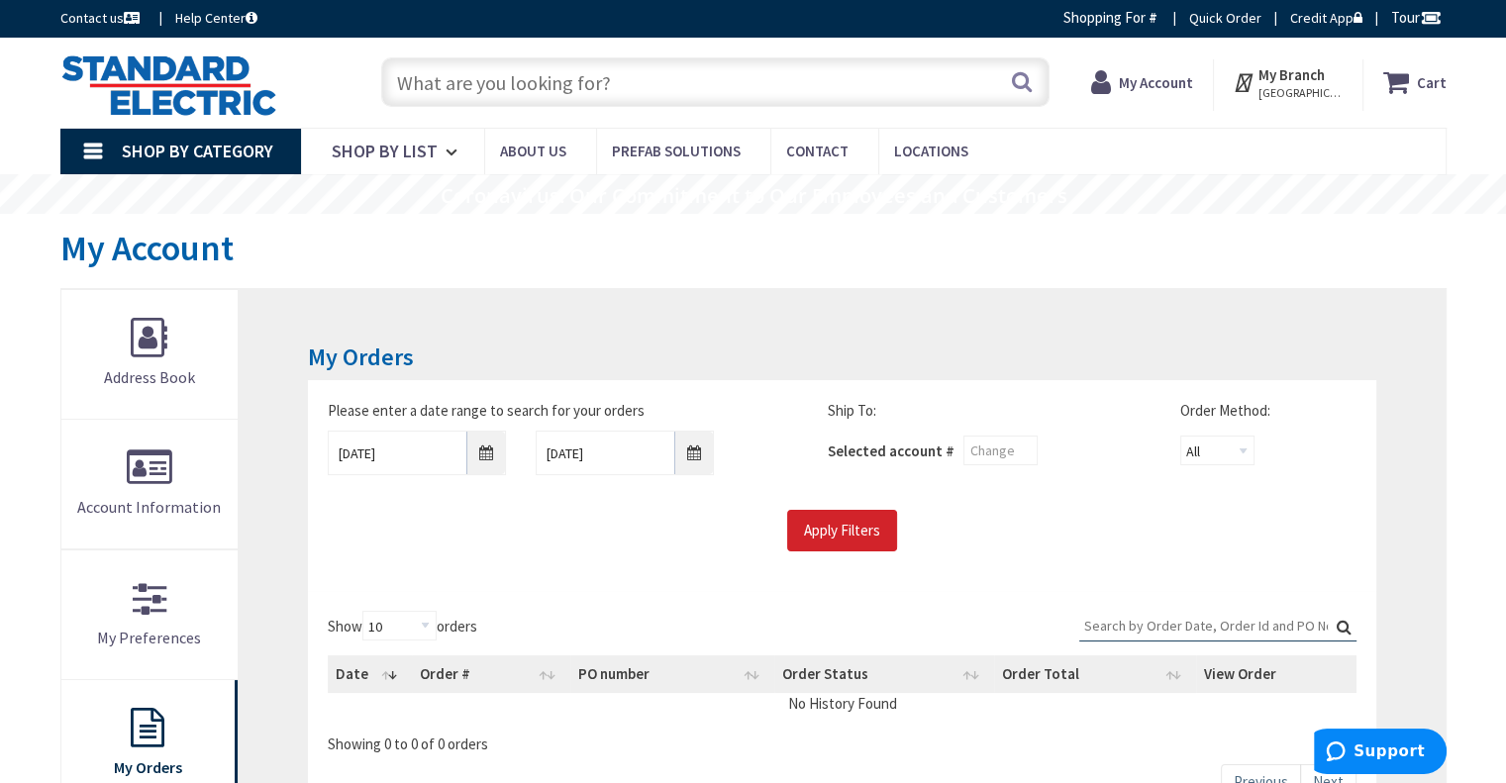
click at [459, 89] on input "text" at bounding box center [715, 82] width 668 height 50
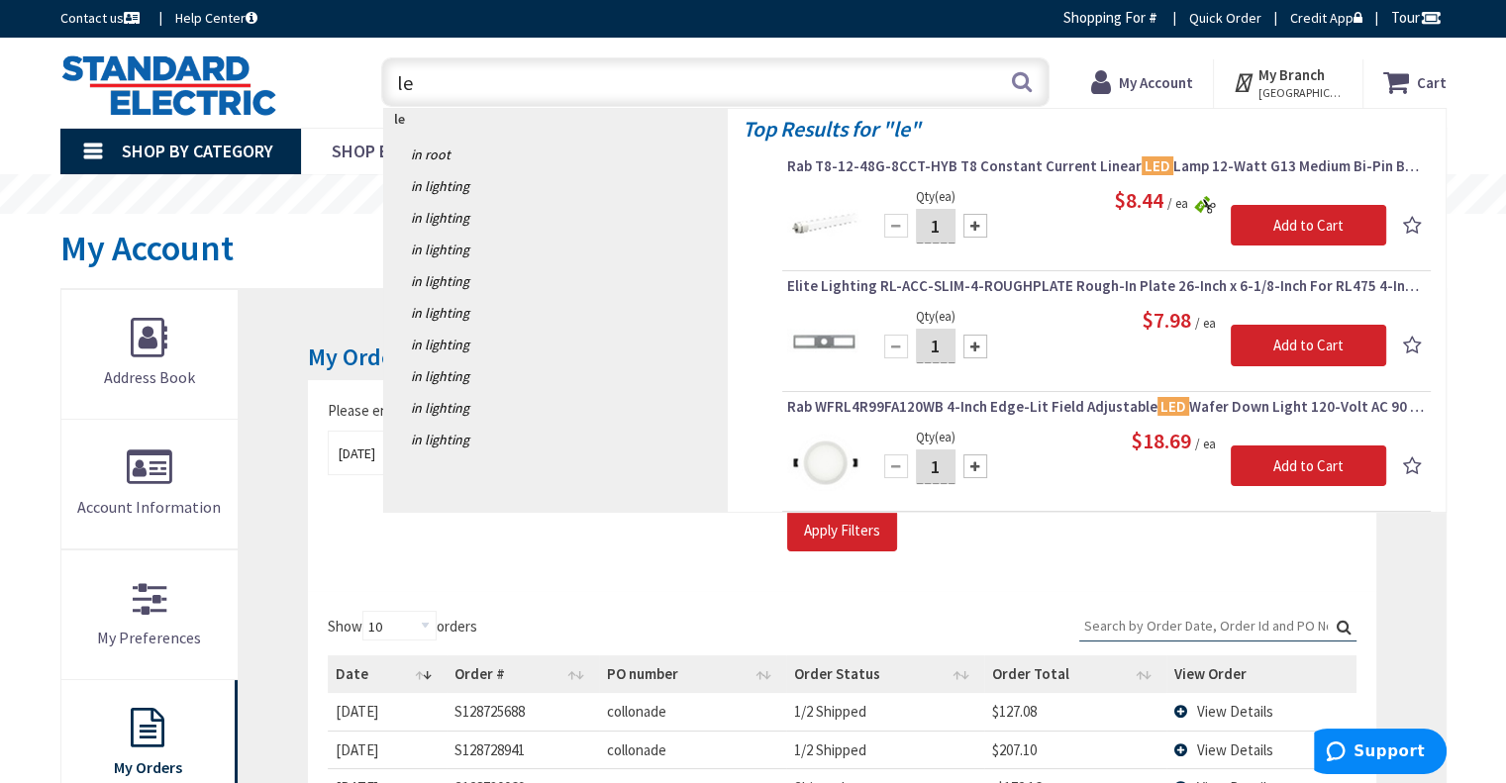
type input "l"
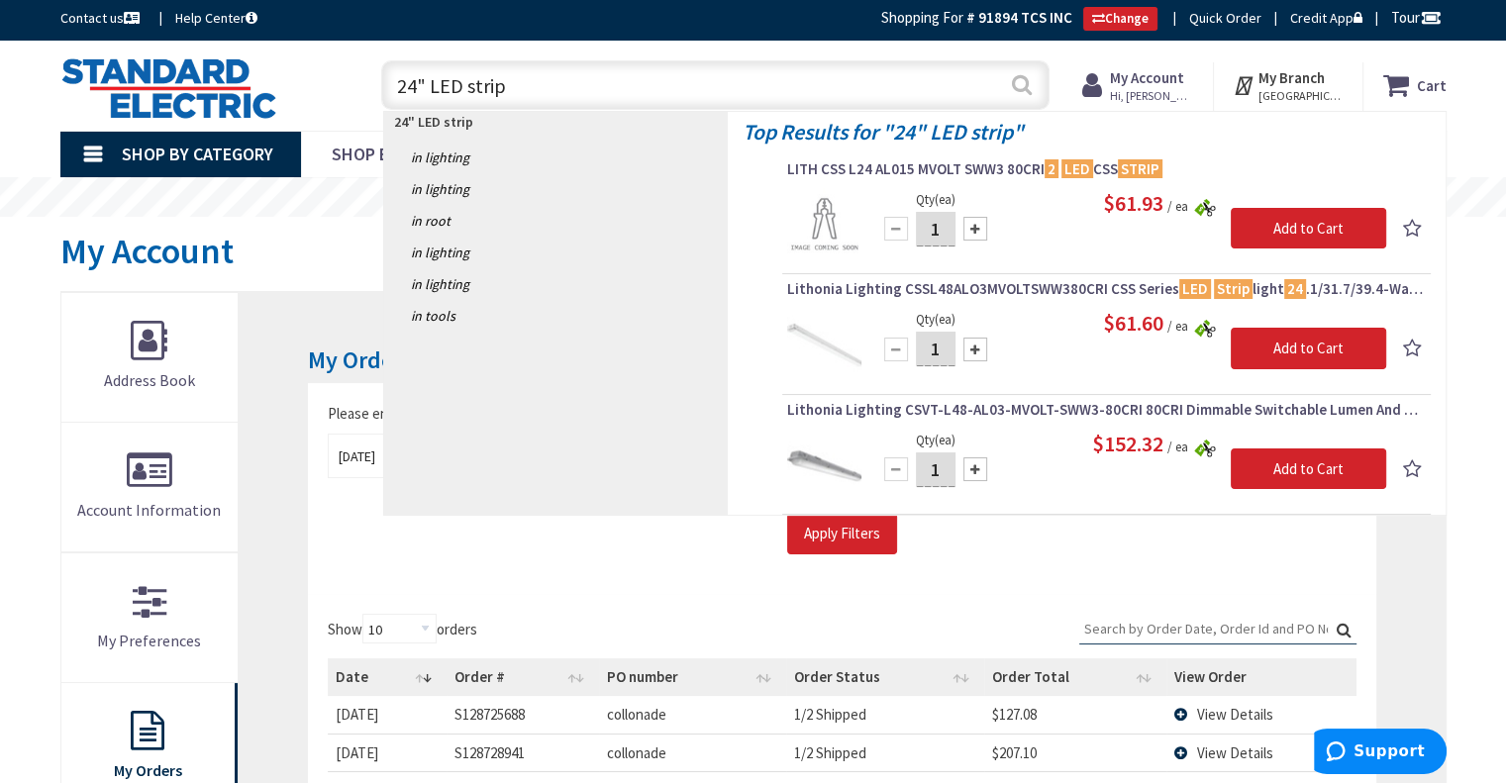
type input "24" LED strip"
click at [1021, 70] on button "Search" at bounding box center [1022, 84] width 26 height 45
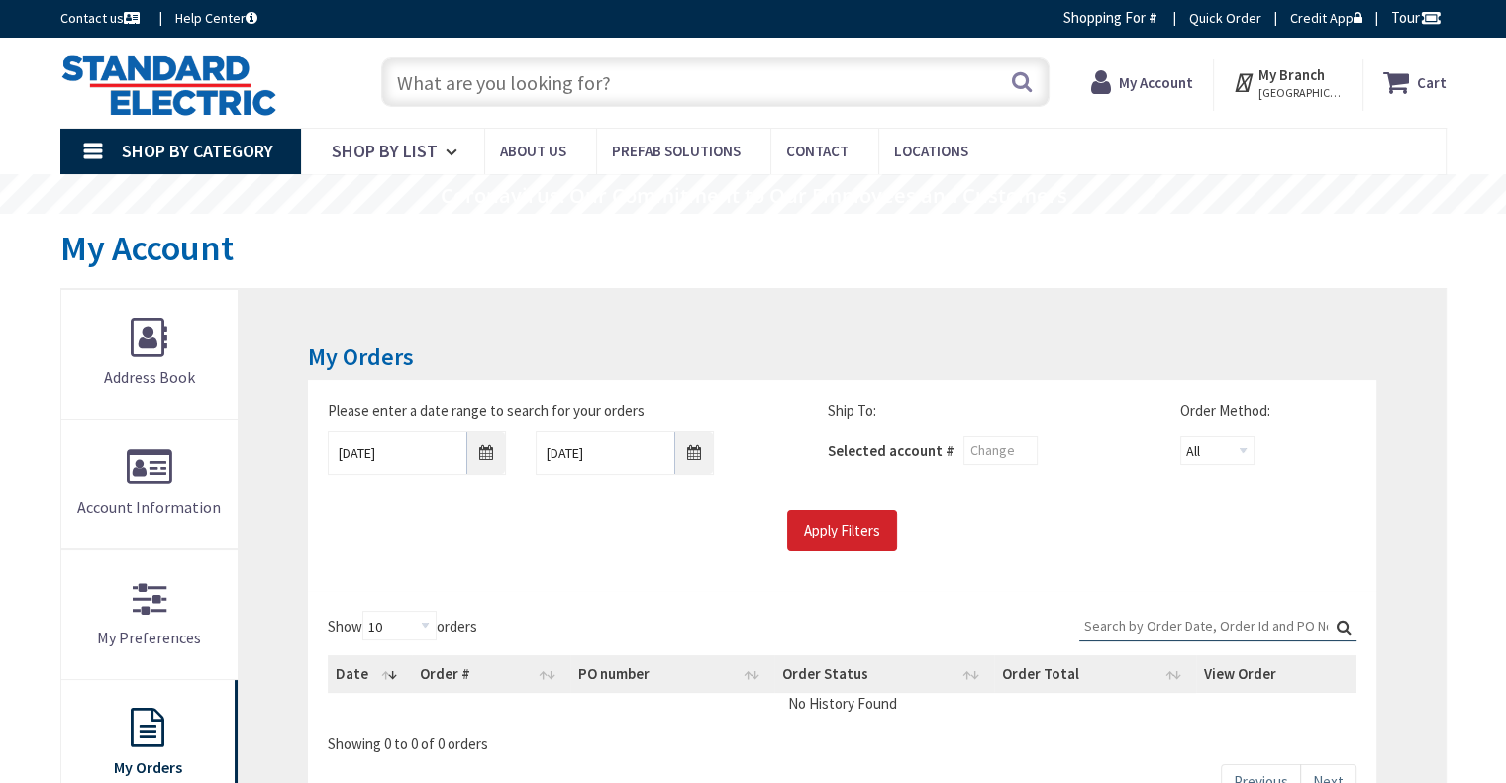
drag, startPoint x: 0, startPoint y: 0, endPoint x: 500, endPoint y: 87, distance: 507.5
click at [500, 87] on input "text" at bounding box center [715, 82] width 668 height 50
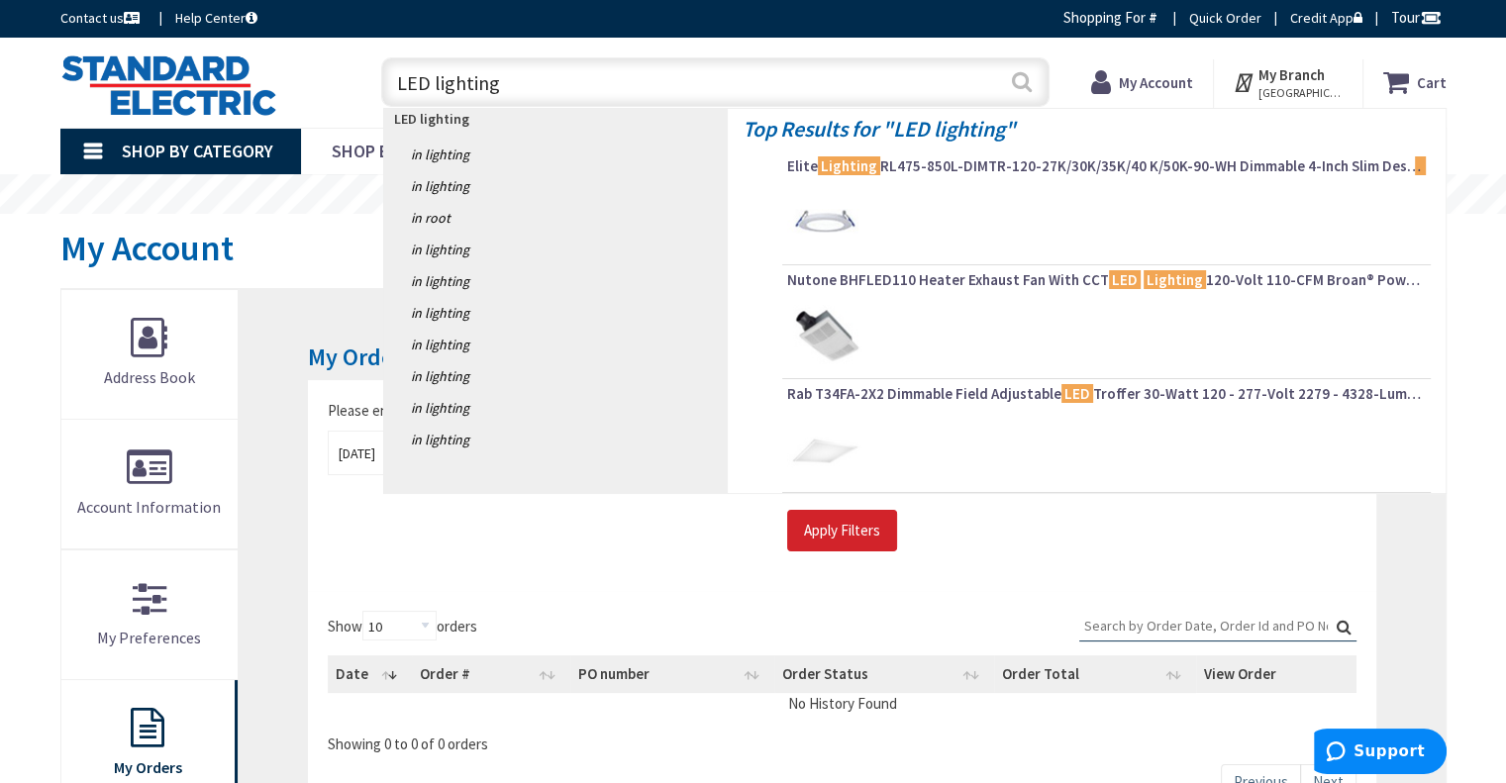
type input "LED lighting"
click at [1013, 74] on button "Search" at bounding box center [1022, 81] width 26 height 45
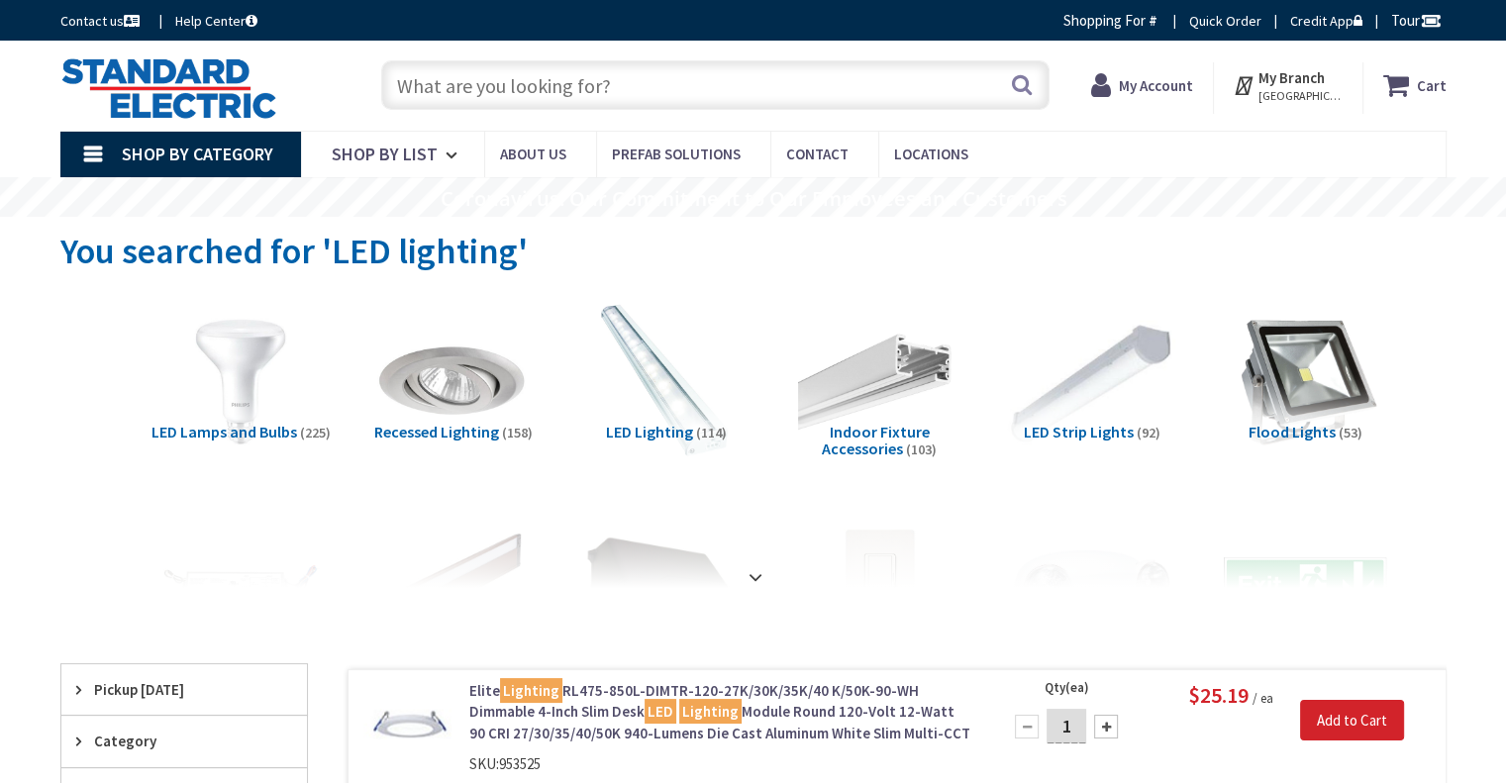
click at [1120, 367] on img at bounding box center [1091, 381] width 179 height 179
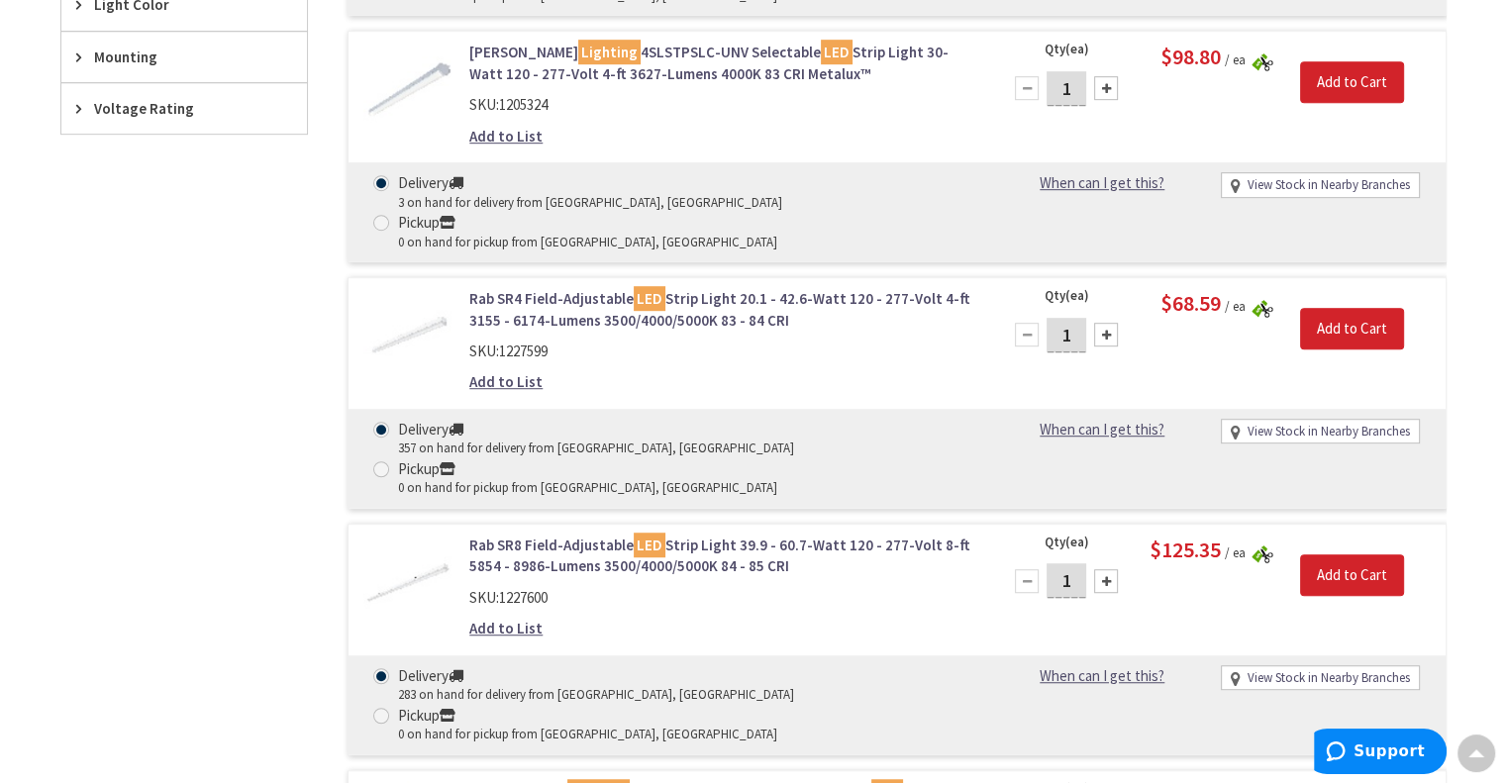
scroll to position [33, 0]
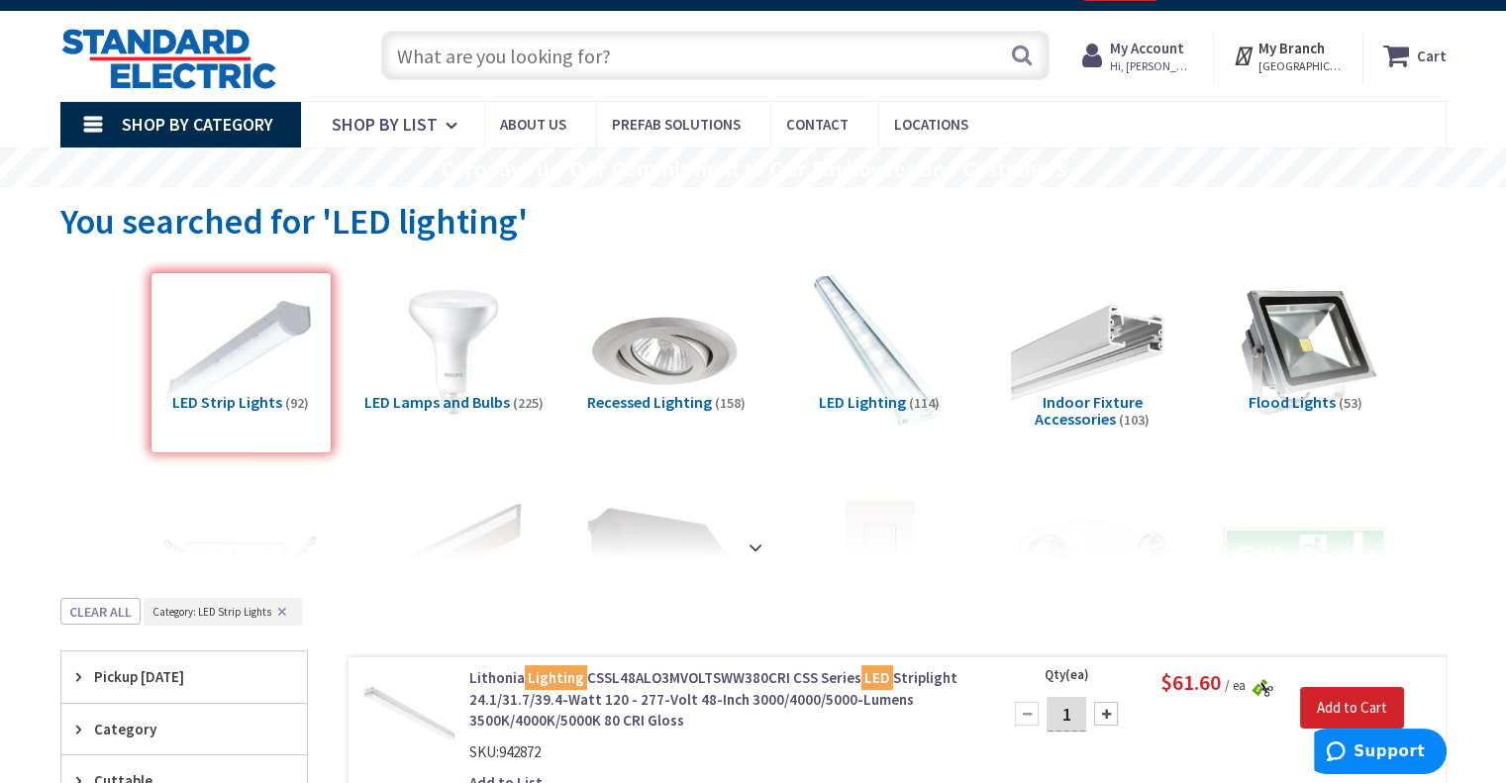
click at [185, 65] on img at bounding box center [168, 58] width 217 height 61
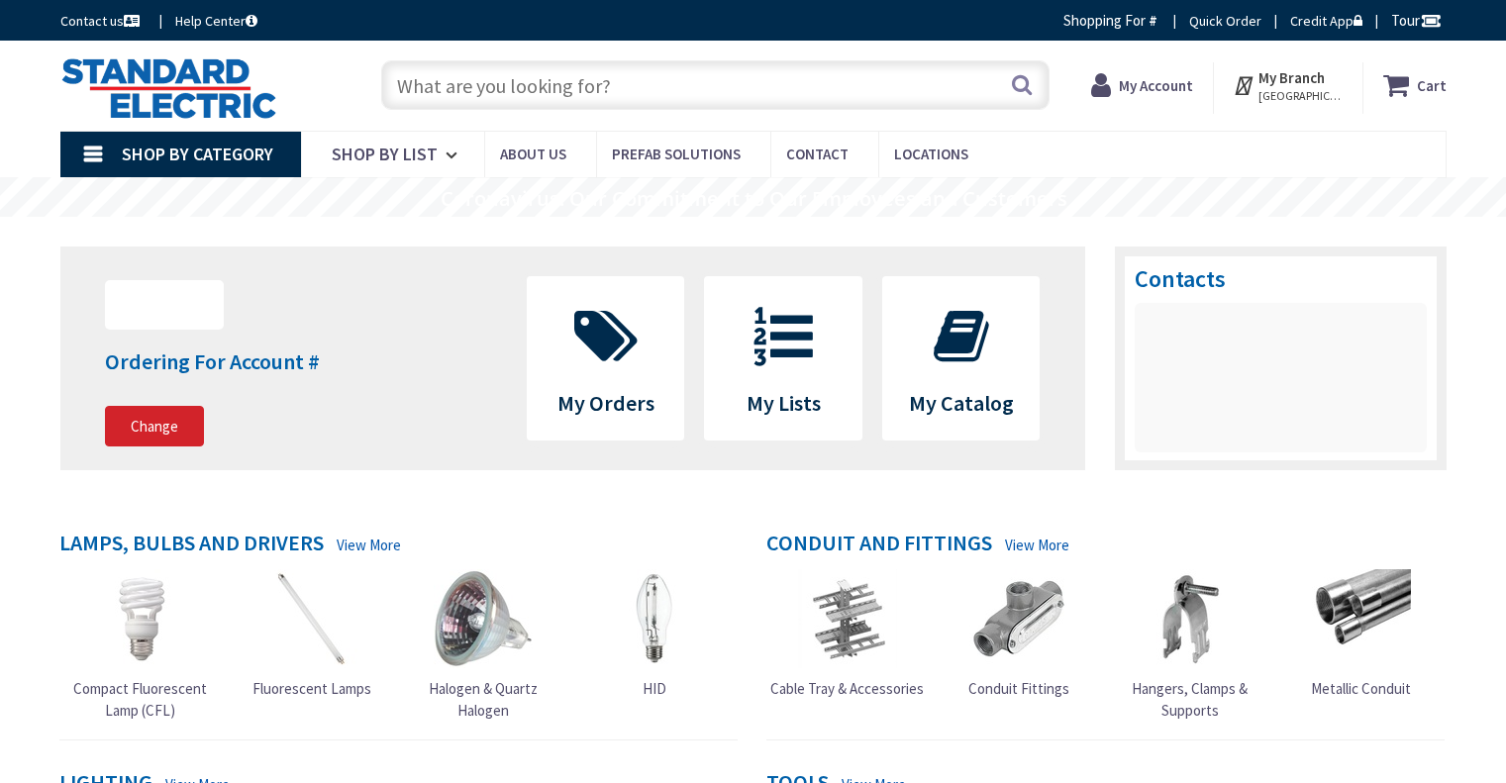
click at [619, 336] on icon at bounding box center [605, 336] width 83 height 59
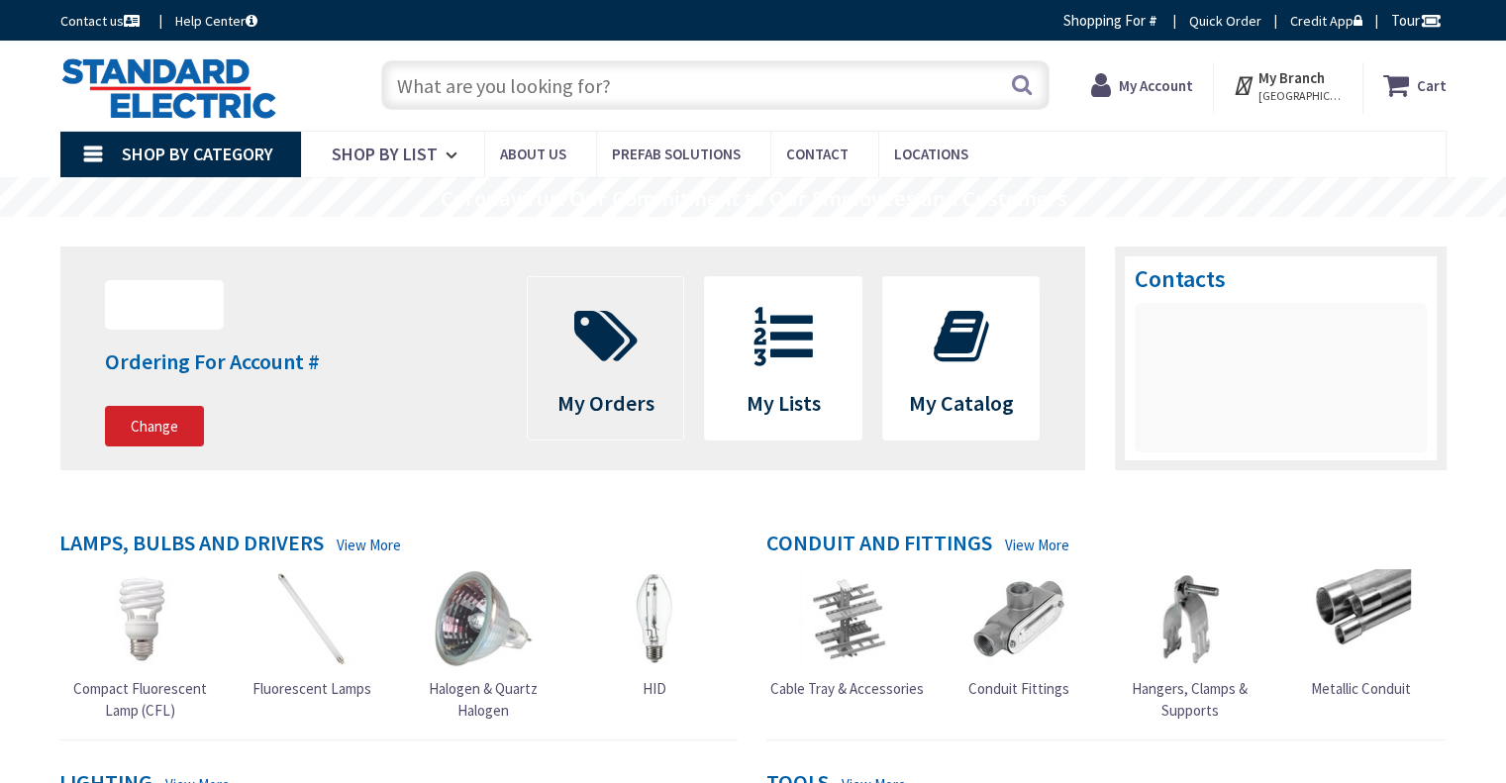
click at [634, 349] on icon at bounding box center [605, 336] width 83 height 59
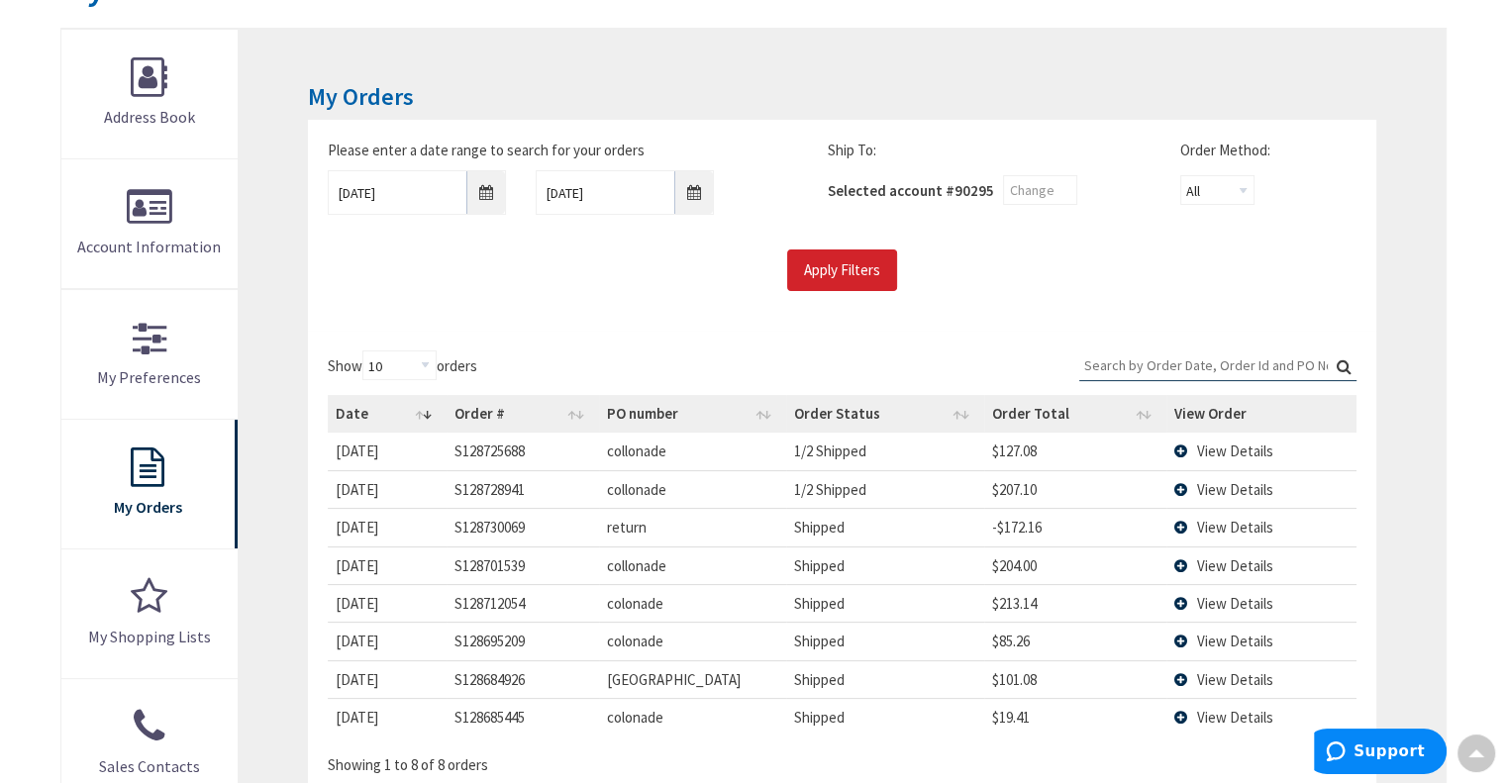
click at [1177, 589] on td "View Details" at bounding box center [1260, 603] width 189 height 38
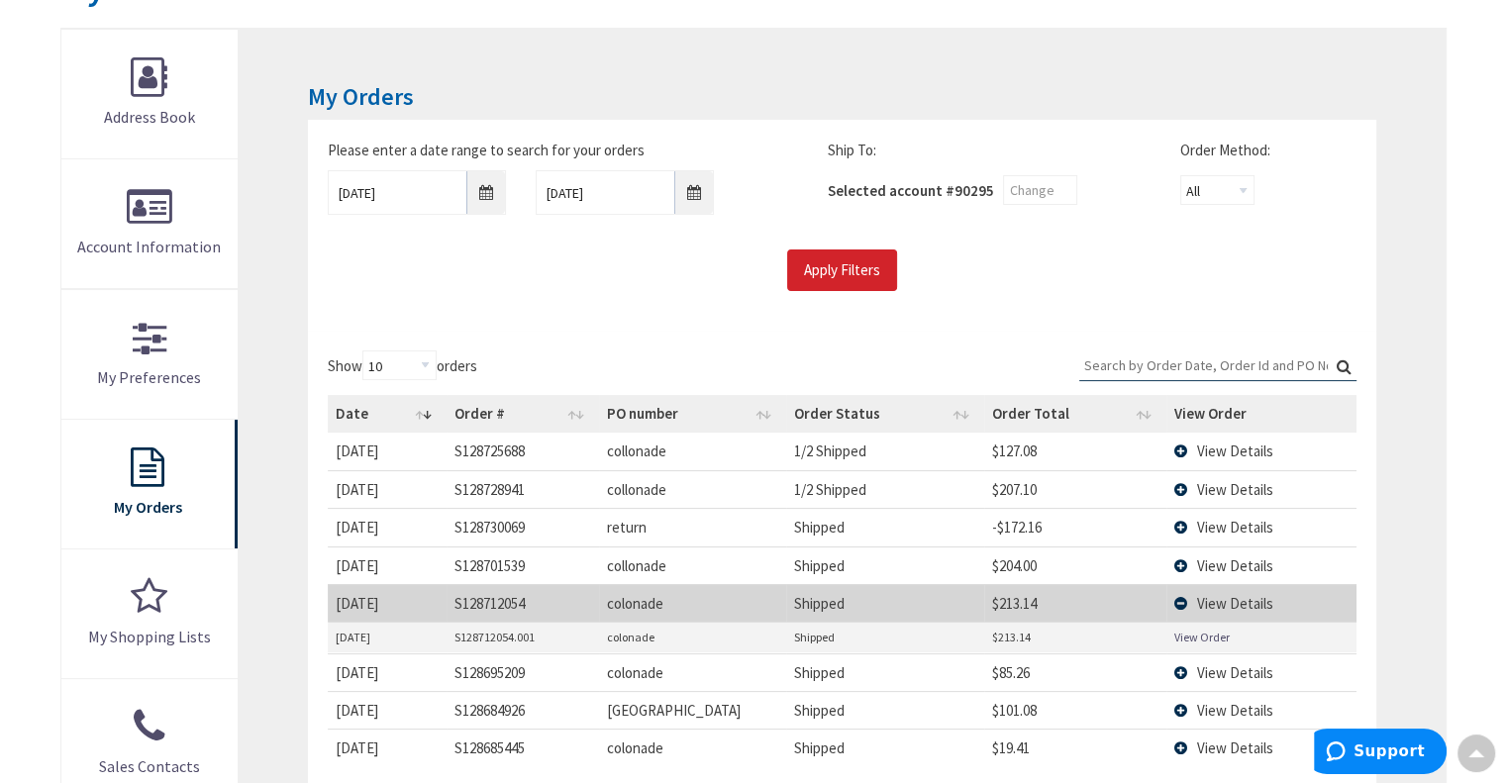
click at [1193, 630] on link "View Order" at bounding box center [1201, 637] width 55 height 17
click at [1184, 600] on td "View Details" at bounding box center [1260, 603] width 189 height 38
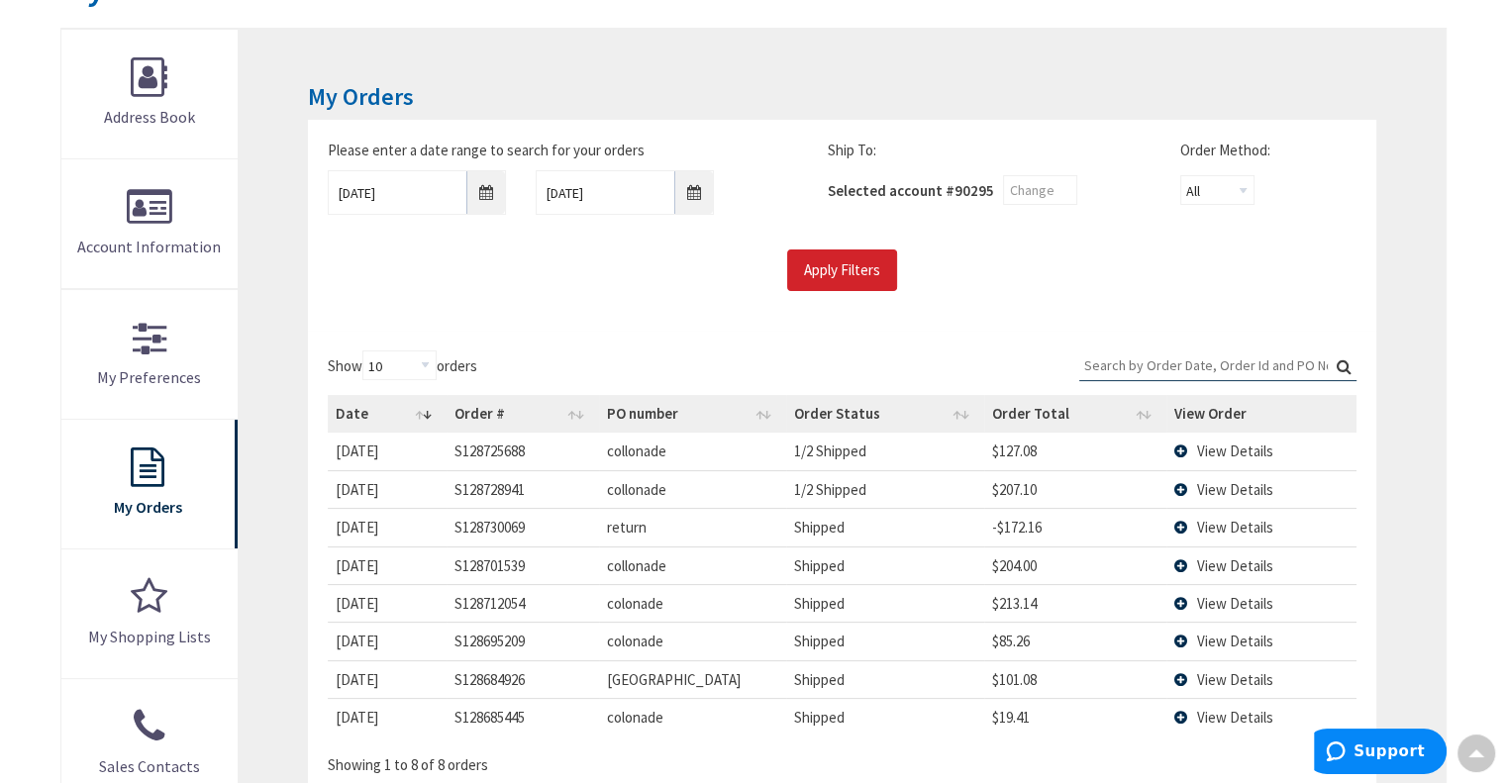
click at [1179, 672] on td "View Details" at bounding box center [1260, 679] width 189 height 38
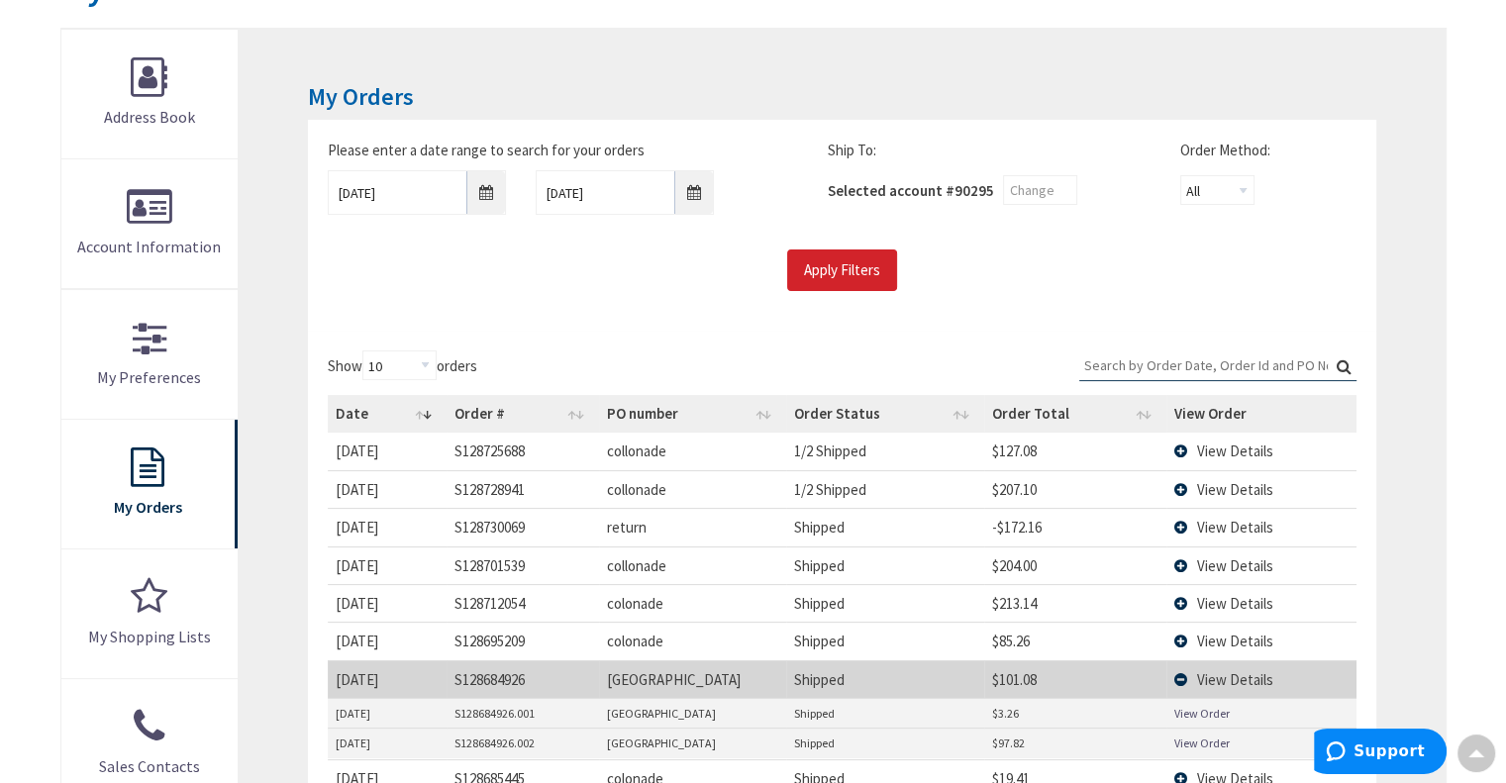
click at [1201, 740] on link "View Order" at bounding box center [1201, 743] width 55 height 17
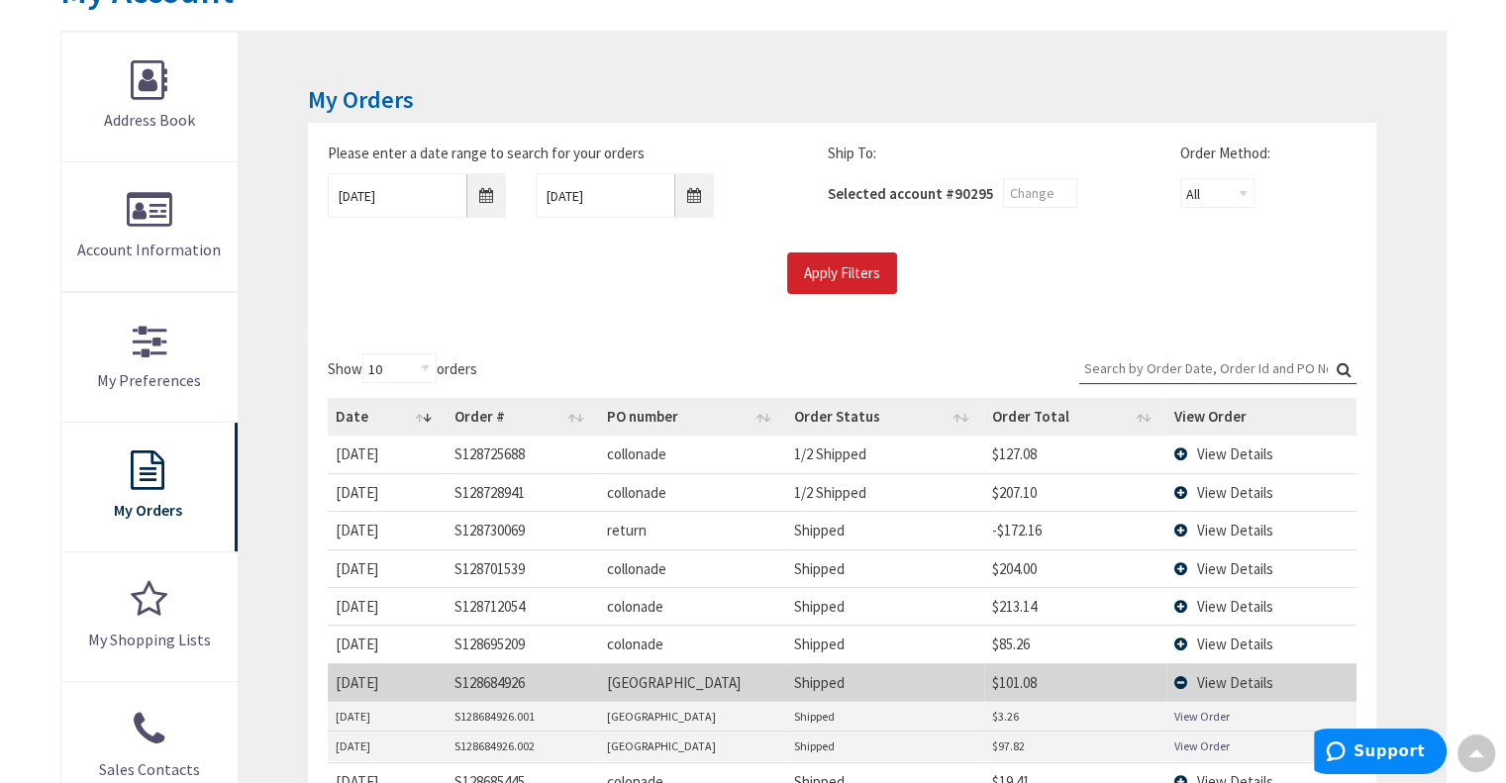
scroll to position [265, 0]
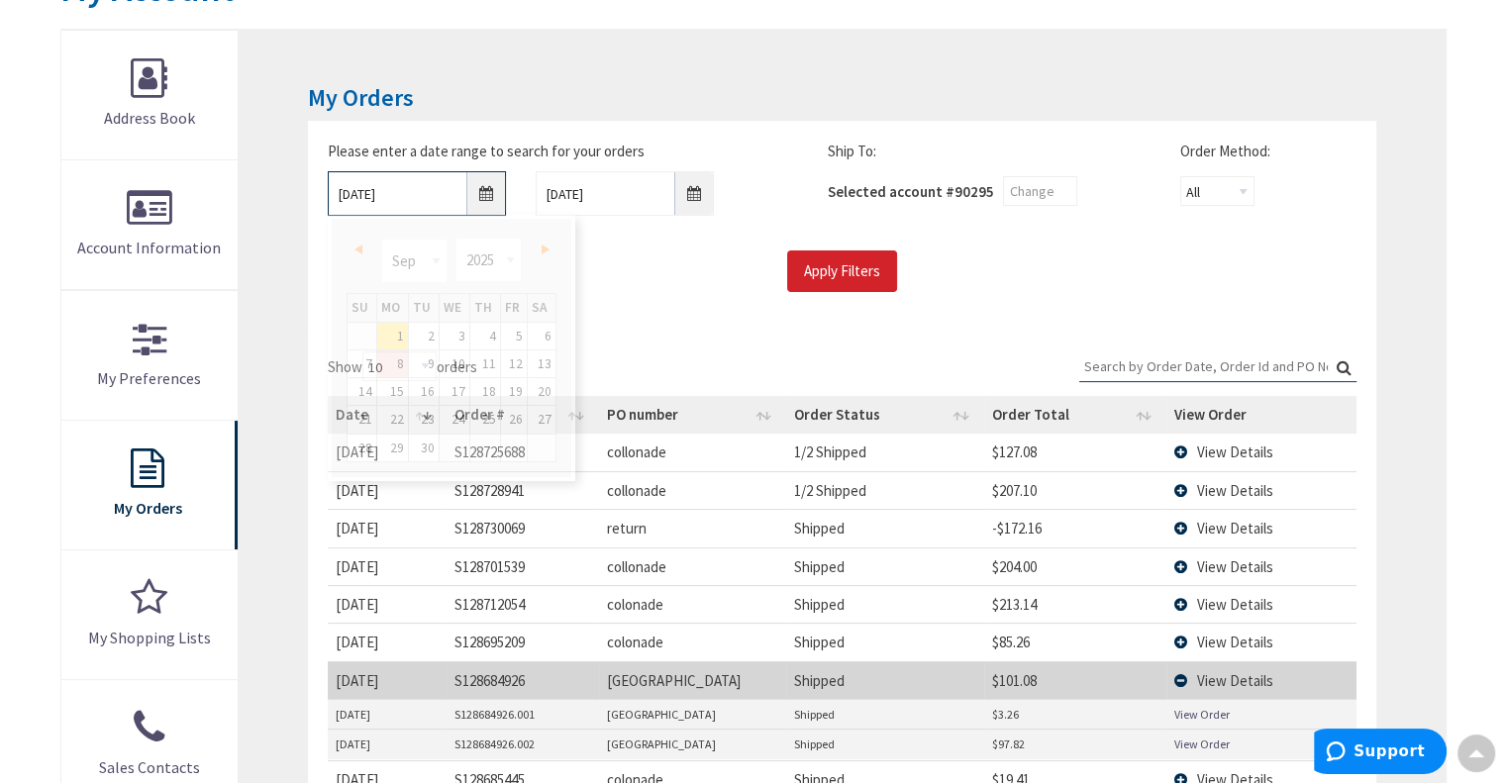
click at [484, 195] on input "9/1/2025" at bounding box center [417, 193] width 178 height 45
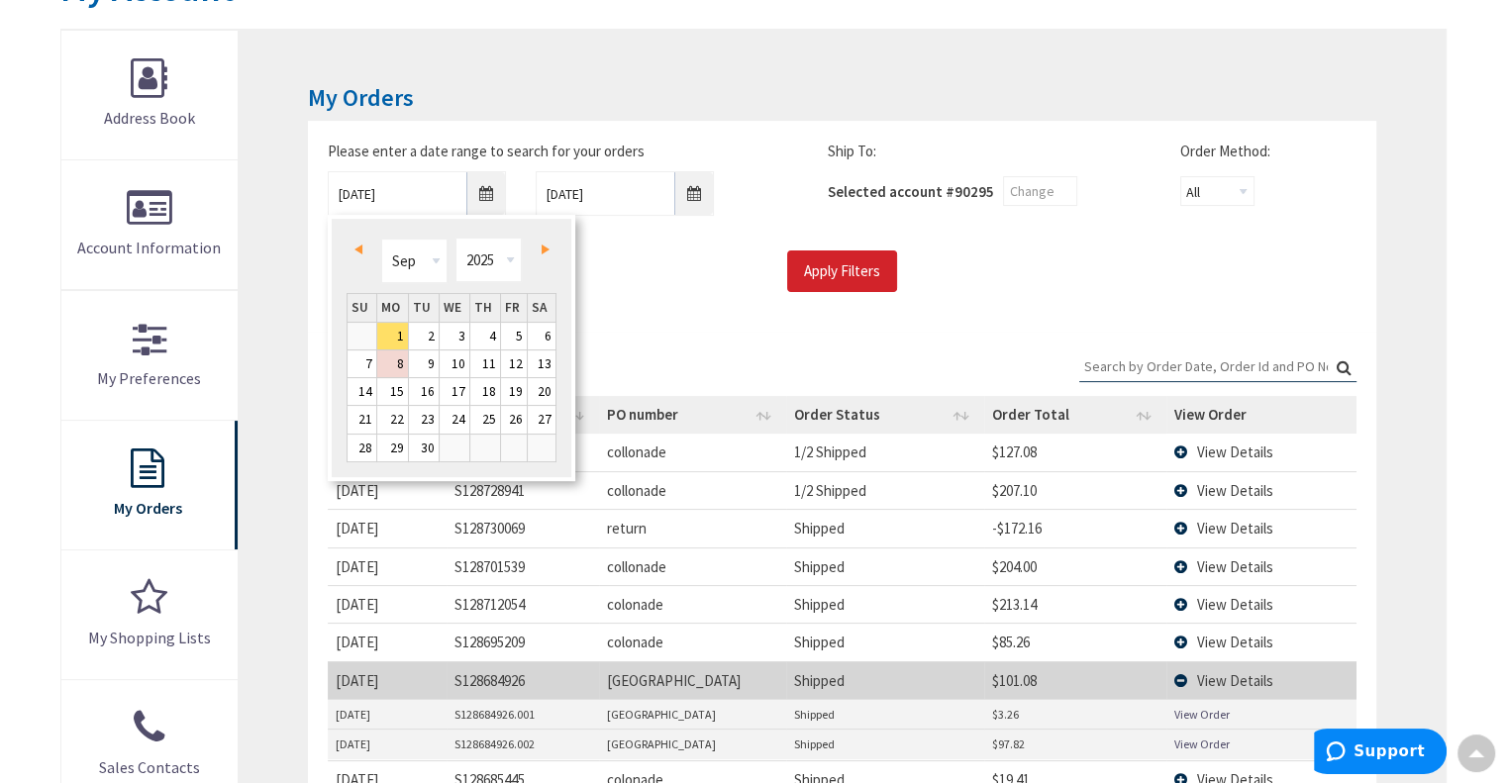
click at [354, 250] on span "Prev" at bounding box center [358, 250] width 8 height 10
click at [389, 418] on link "21" at bounding box center [392, 419] width 31 height 27
type input "07/21/2025"
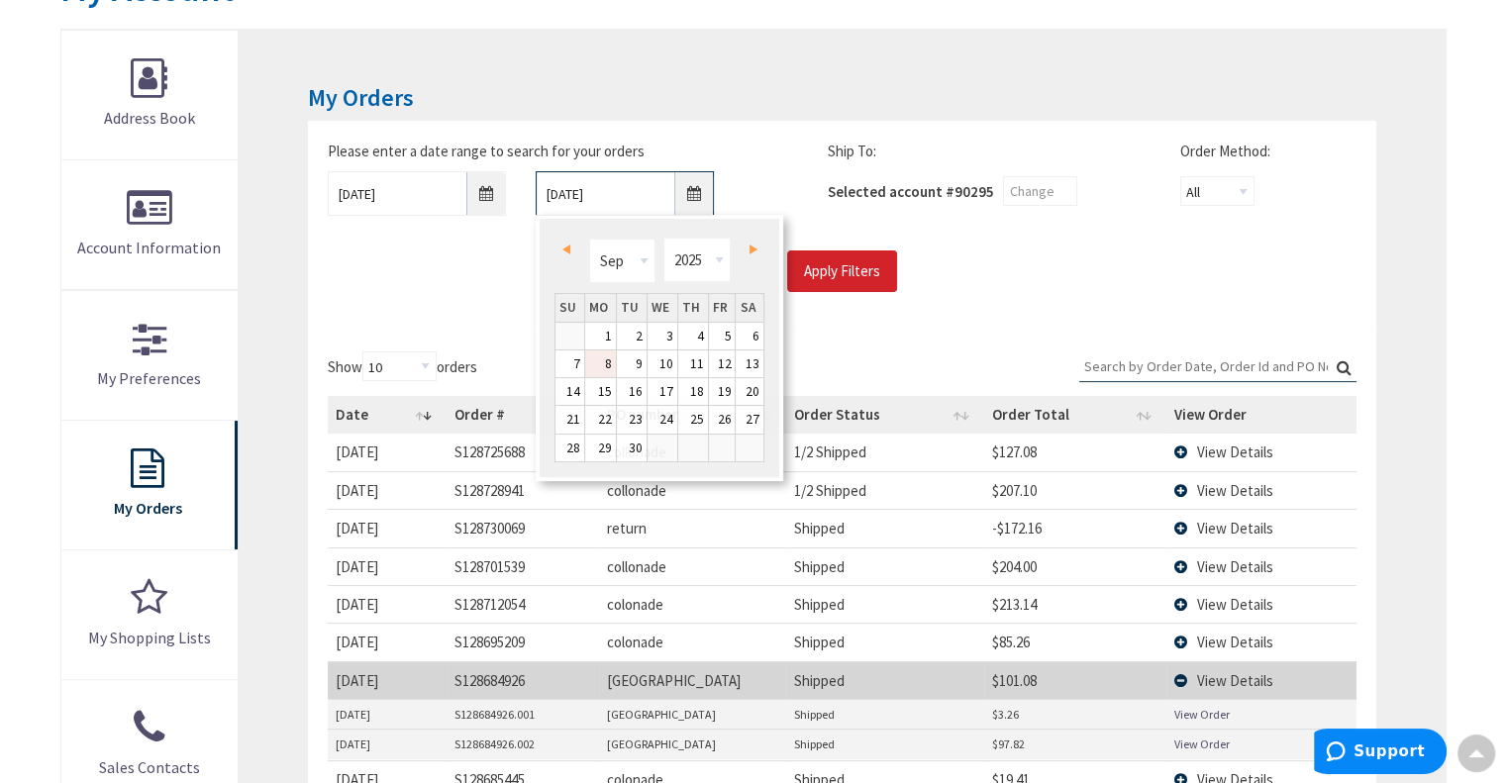
click at [700, 195] on input "9/8/2025" at bounding box center [625, 193] width 178 height 45
click at [615, 329] on link "1" at bounding box center [600, 336] width 31 height 27
type input "09/01/2025"
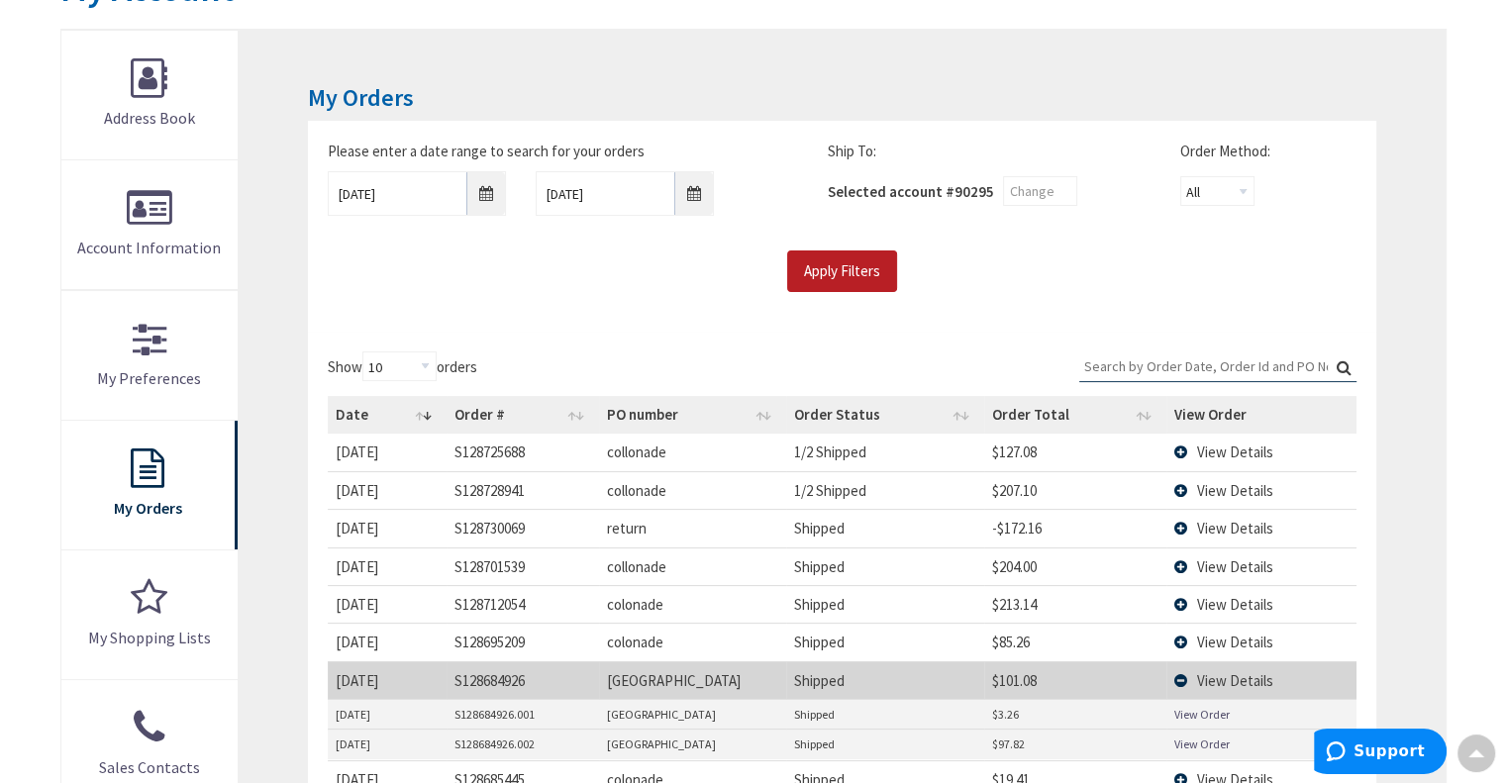
click at [826, 269] on input "Apply Filters" at bounding box center [842, 271] width 110 height 42
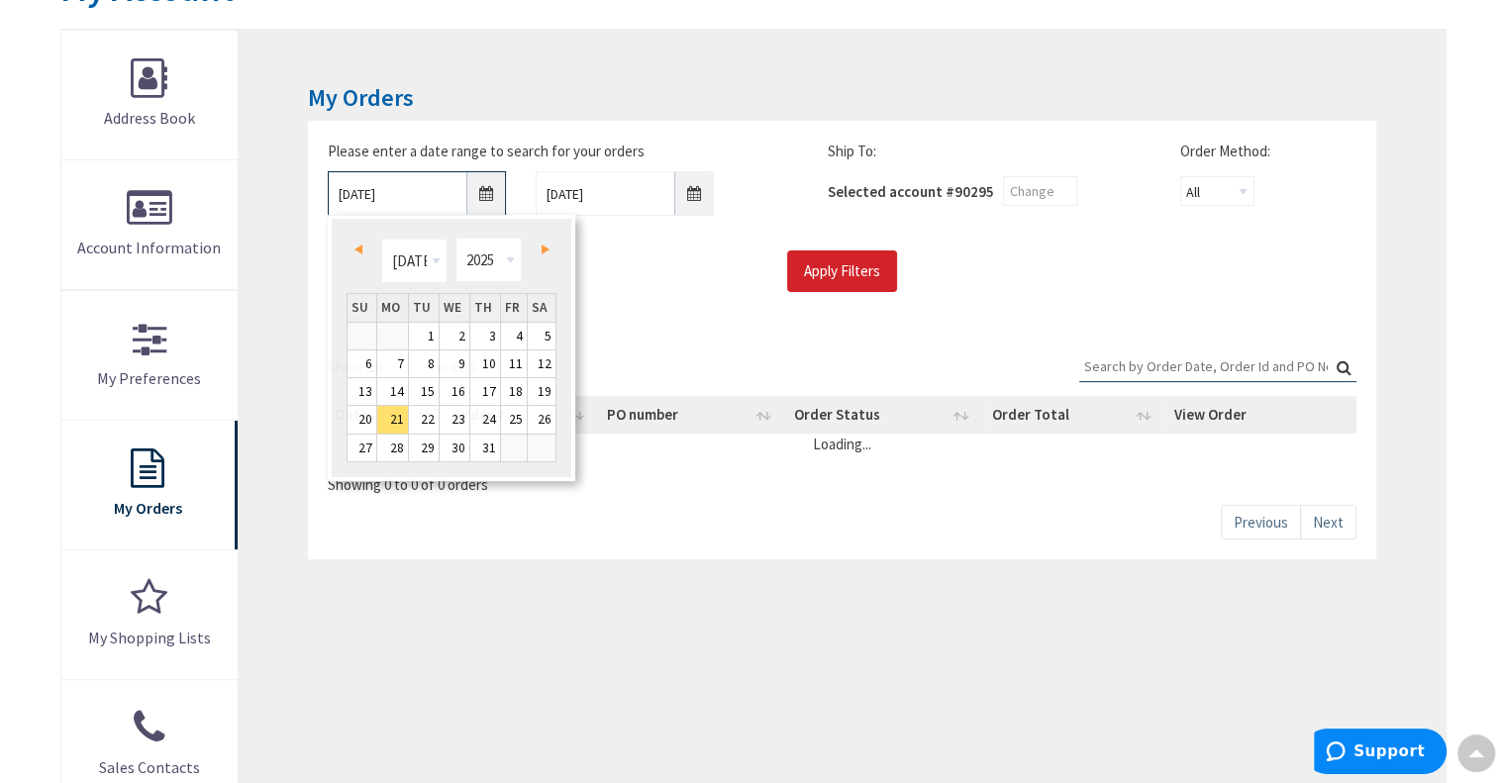
click at [486, 193] on input "07/21/2025" at bounding box center [417, 193] width 178 height 45
click at [544, 249] on span "Next" at bounding box center [546, 250] width 8 height 10
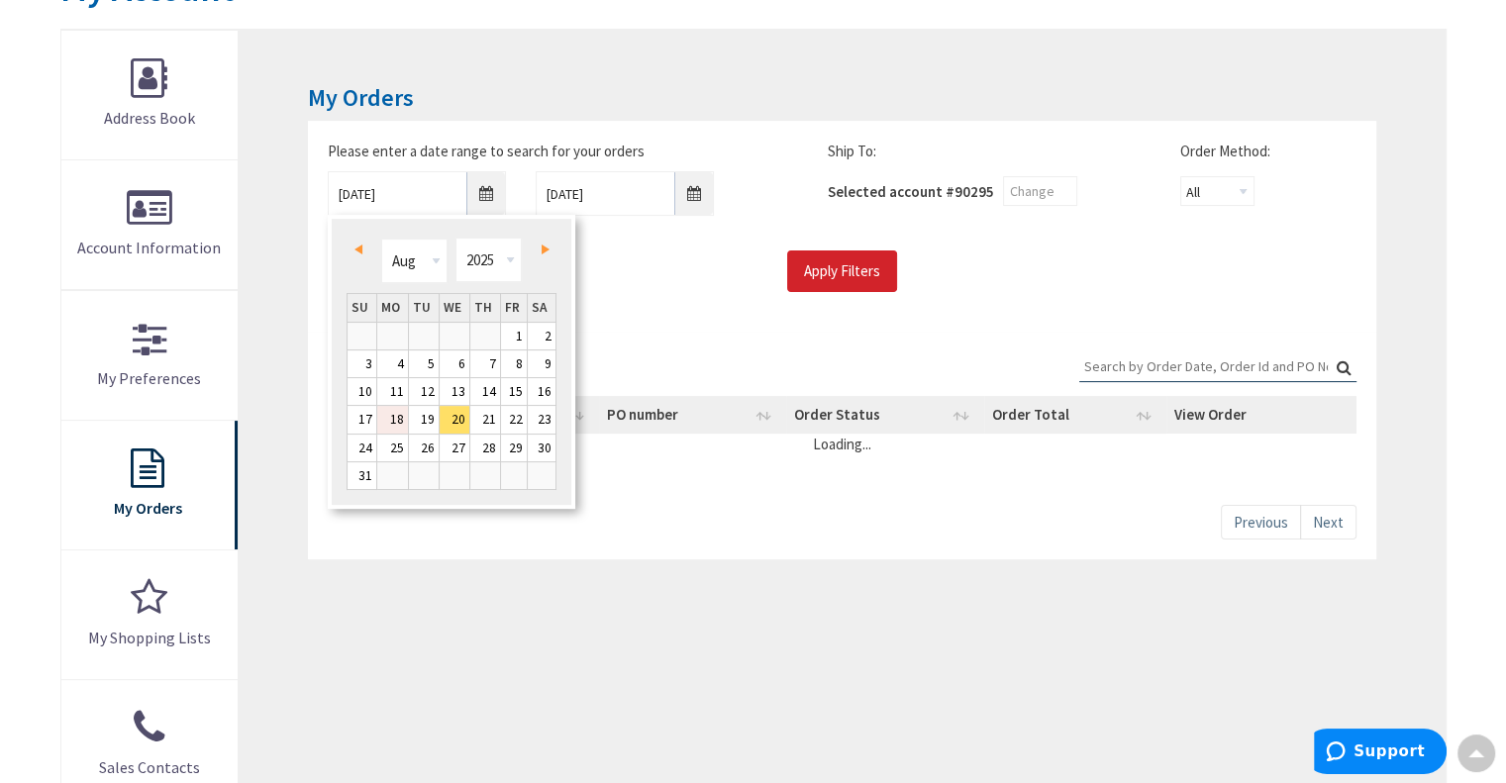
click at [396, 420] on link "18" at bounding box center [392, 419] width 31 height 27
type input "08/18/2025"
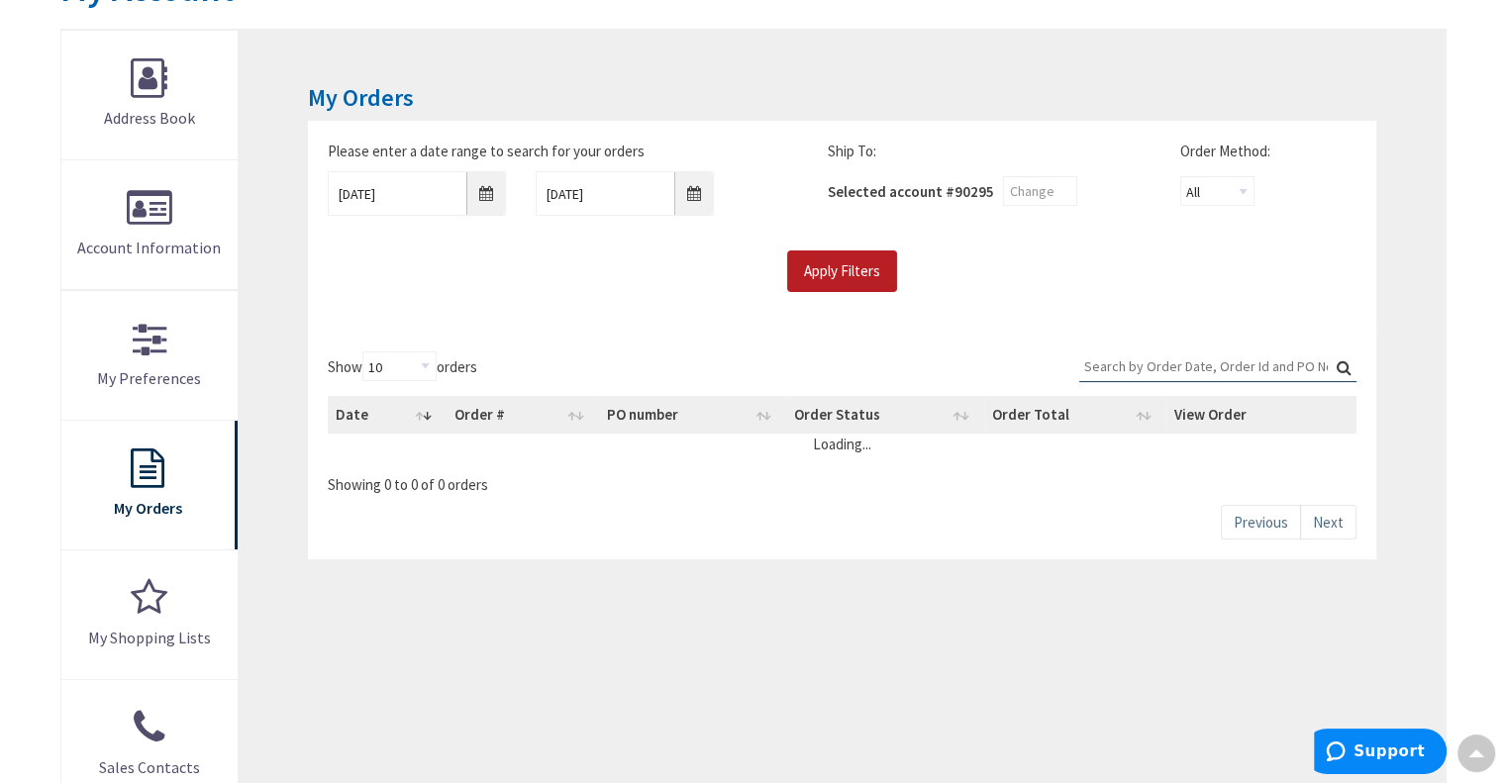
click at [820, 276] on input "Apply Filters" at bounding box center [842, 271] width 110 height 42
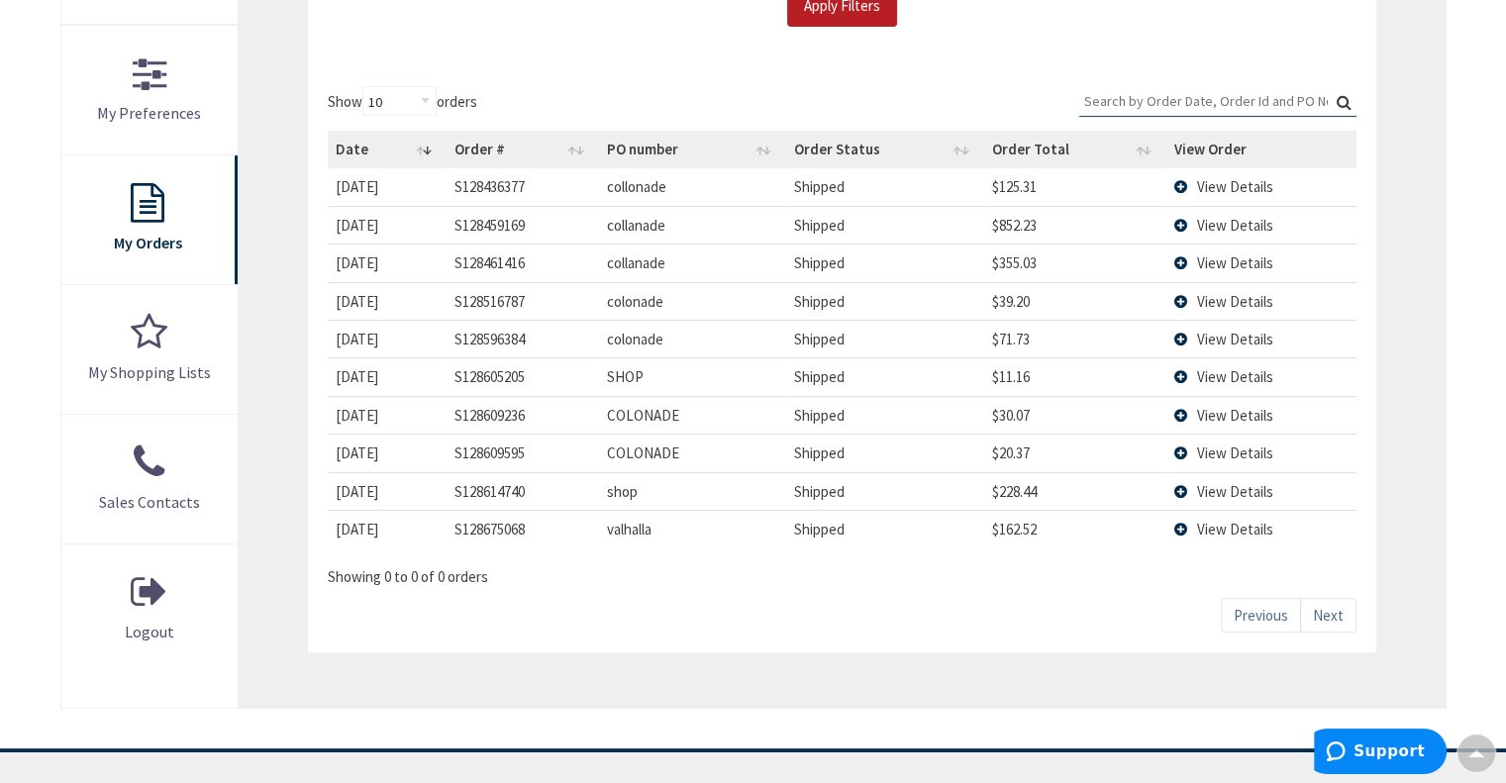
scroll to position [570, 0]
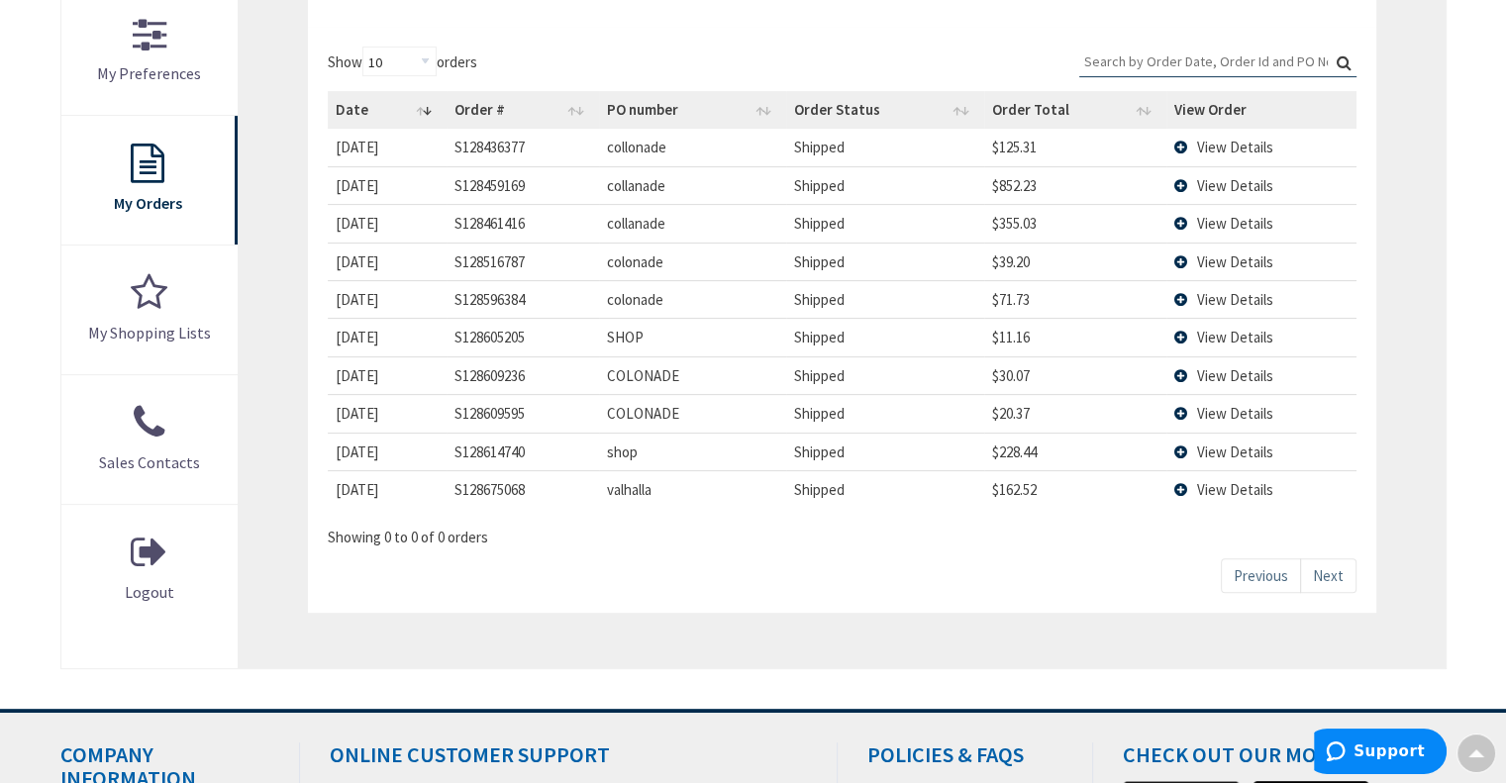
click at [1173, 368] on td "View Details" at bounding box center [1260, 375] width 189 height 38
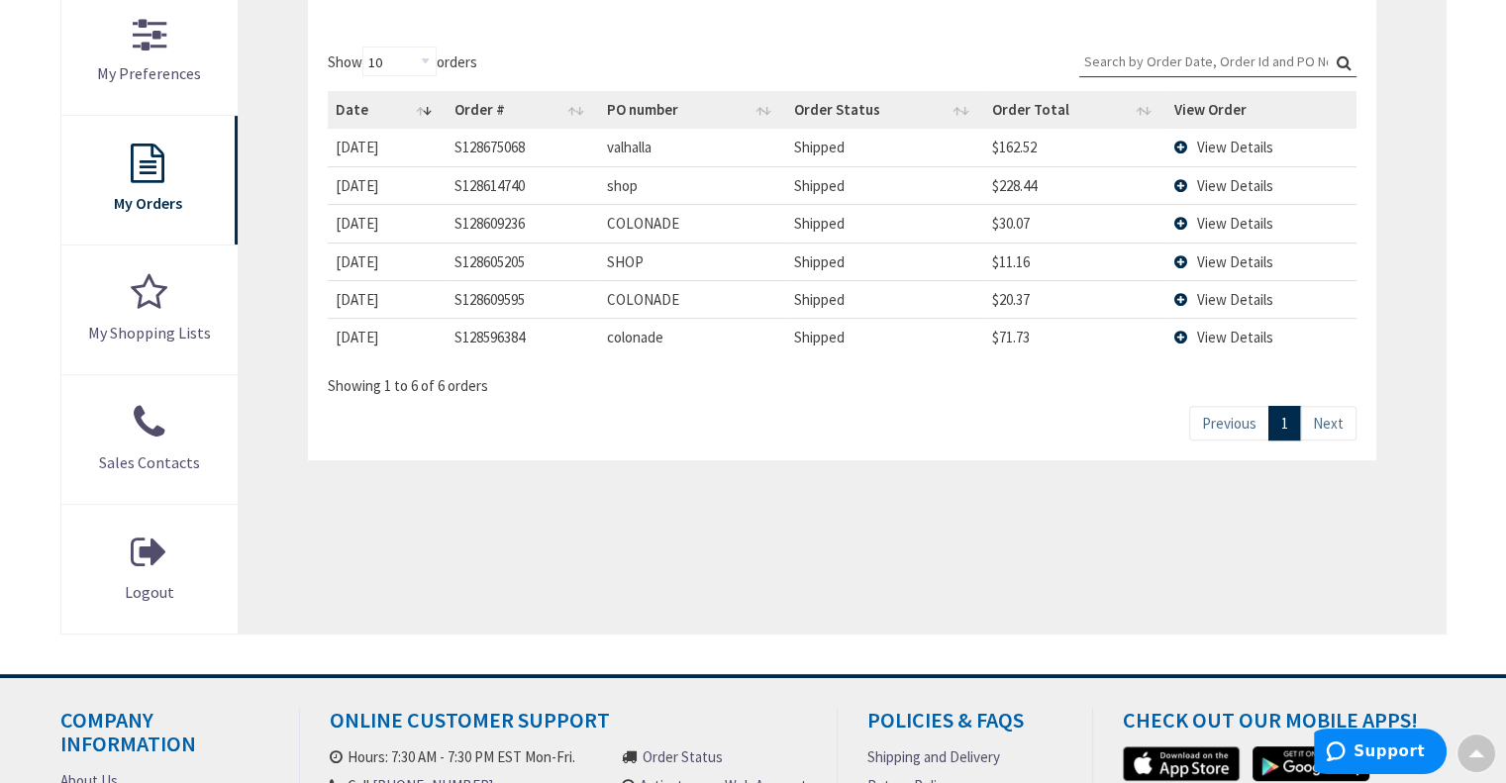
click at [1187, 177] on td "View Details" at bounding box center [1260, 185] width 189 height 38
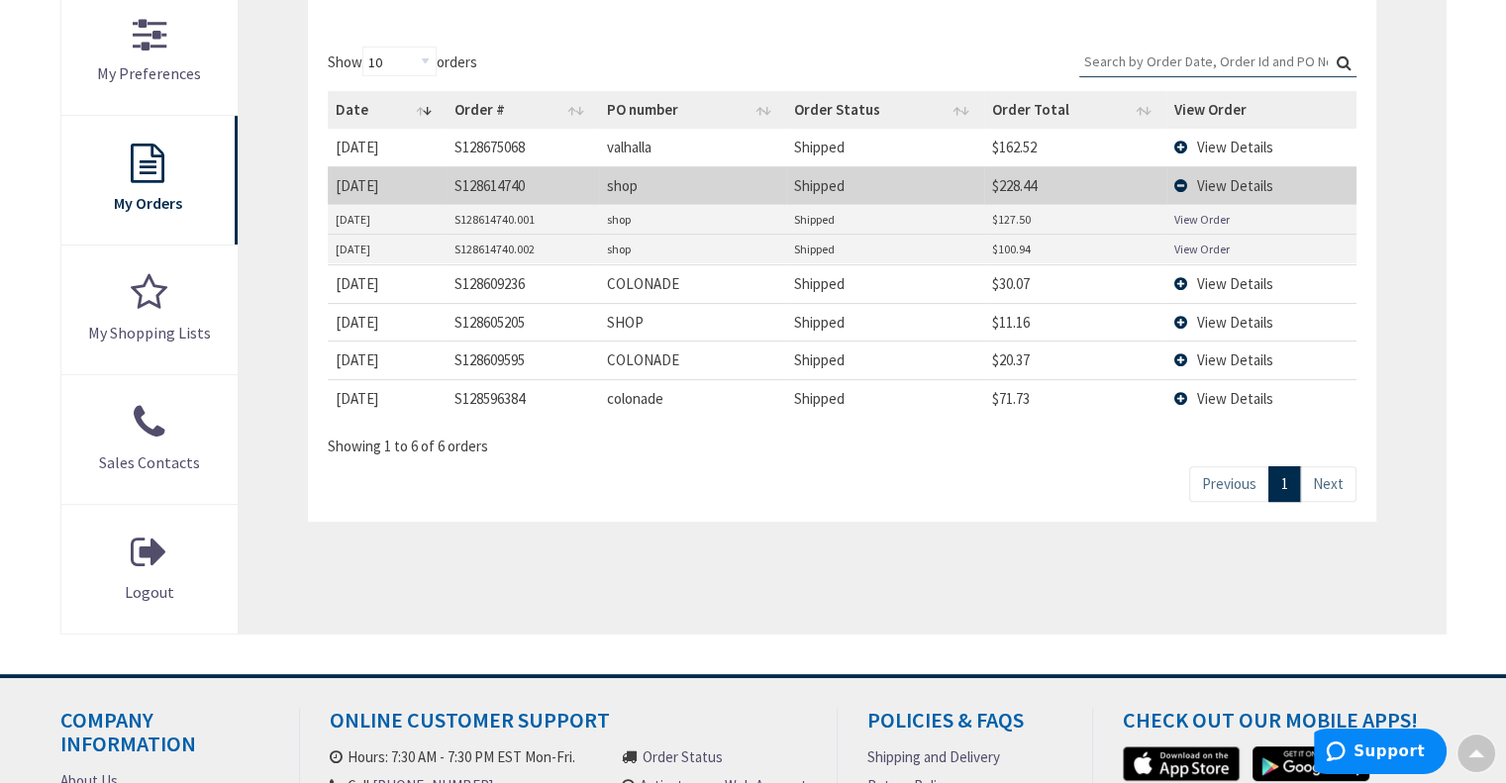
click at [1201, 242] on link "View Order" at bounding box center [1201, 249] width 55 height 17
click at [1203, 211] on link "View Order" at bounding box center [1201, 219] width 55 height 17
click at [1175, 390] on td "View Details" at bounding box center [1260, 398] width 189 height 38
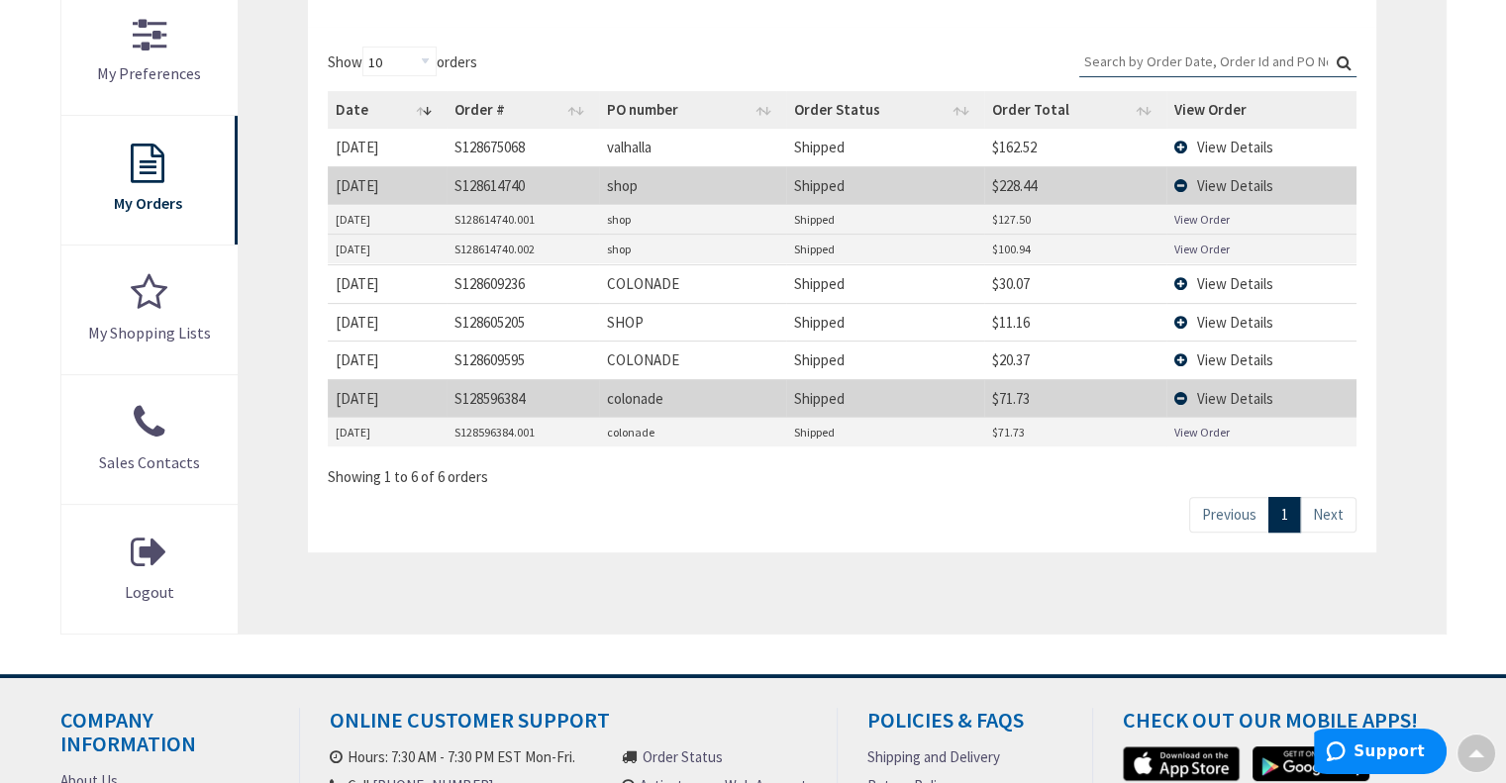
click at [1199, 432] on link "View Order" at bounding box center [1201, 432] width 55 height 17
click at [1183, 389] on td "View Details" at bounding box center [1260, 398] width 189 height 38
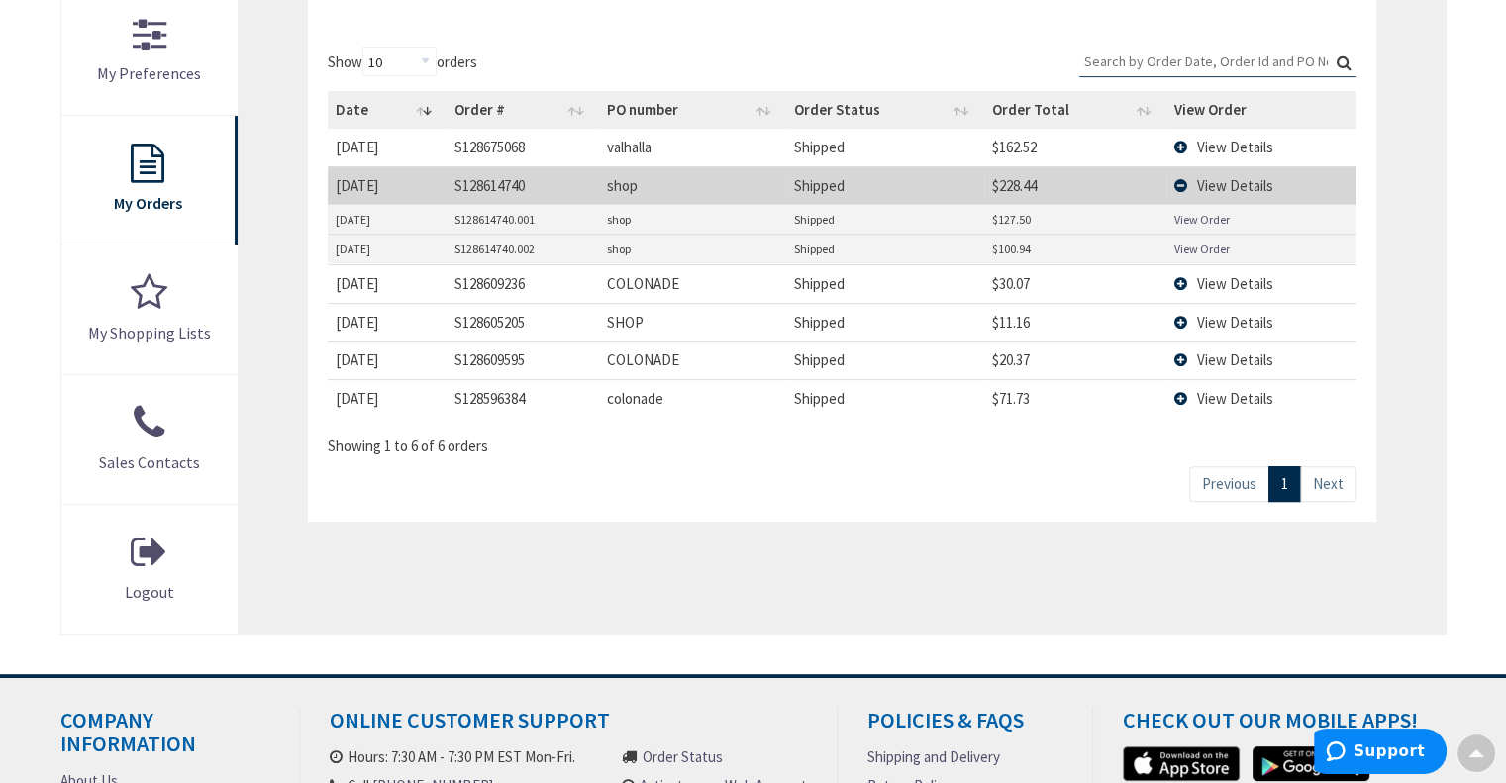
click at [1188, 179] on td "View Details" at bounding box center [1260, 185] width 189 height 38
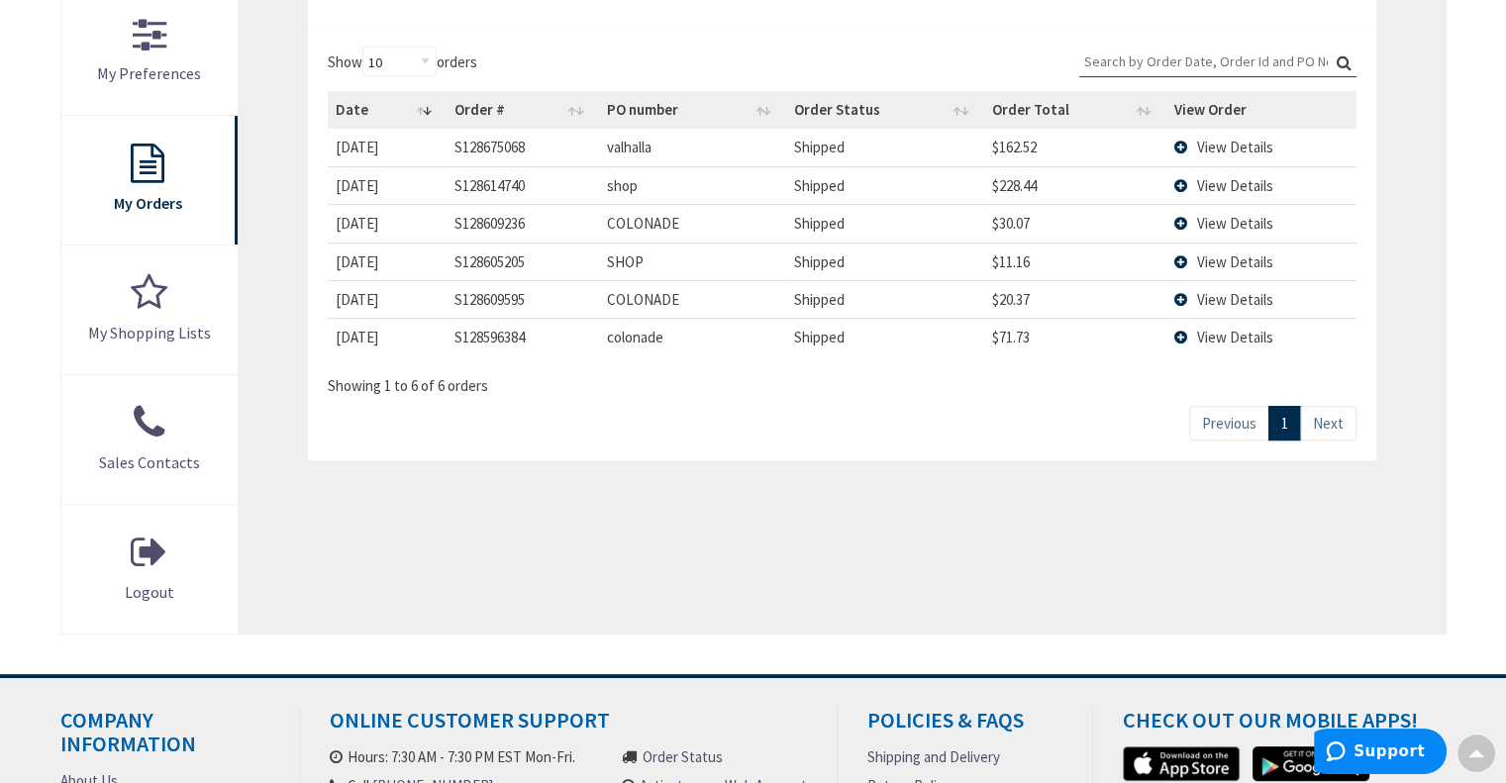
click at [1176, 219] on td "View Details" at bounding box center [1260, 223] width 189 height 38
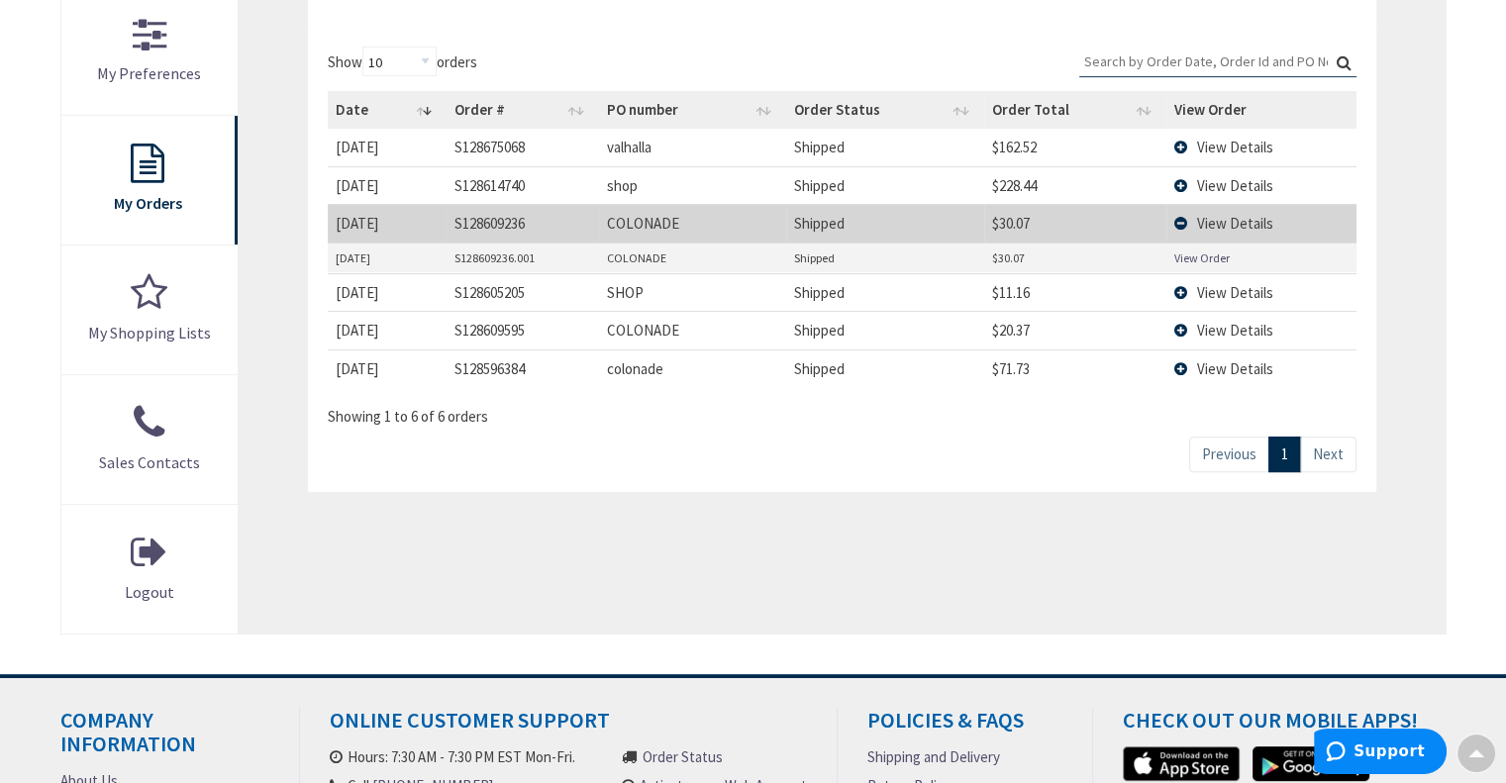
click at [1200, 250] on link "View Order" at bounding box center [1201, 258] width 55 height 17
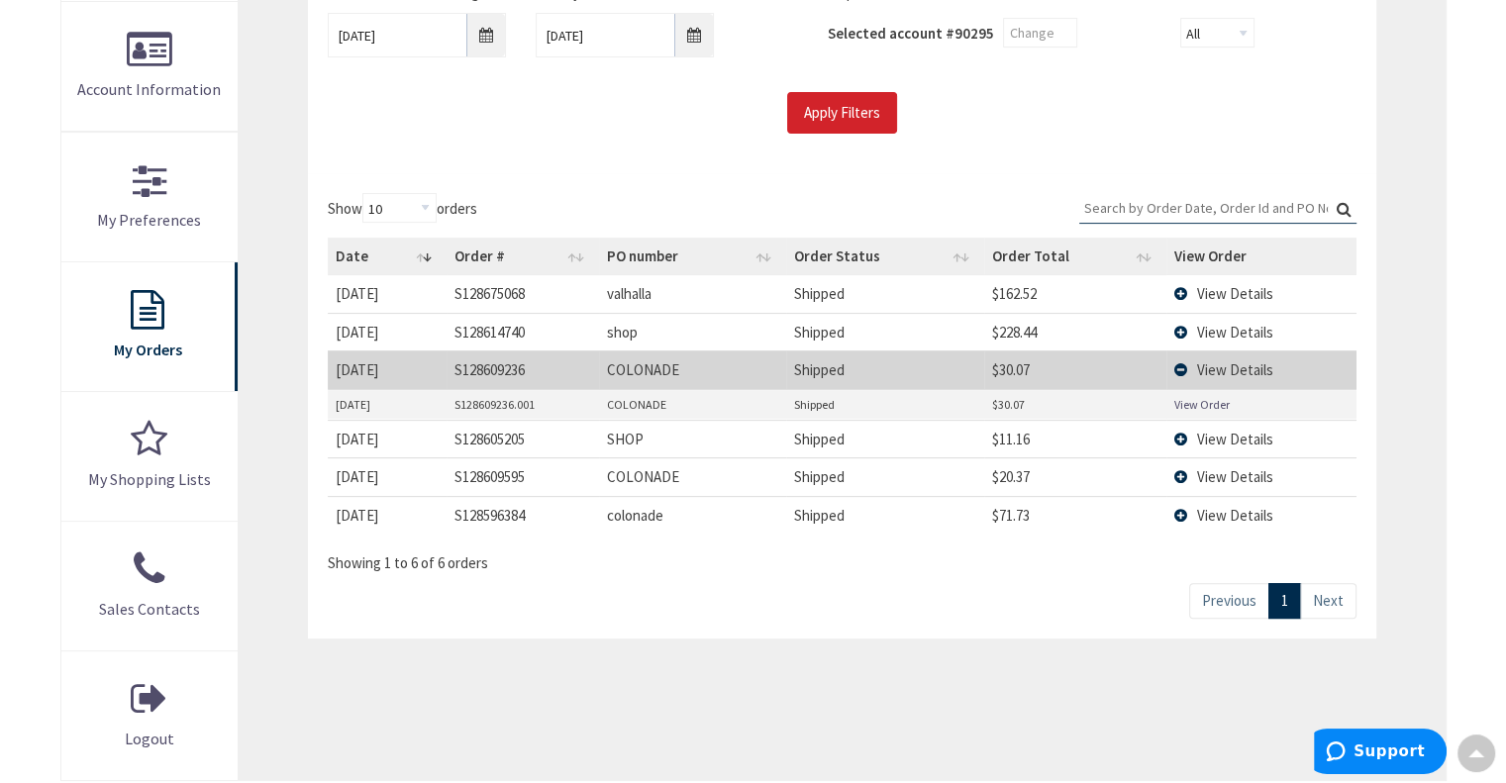
scroll to position [463, 0]
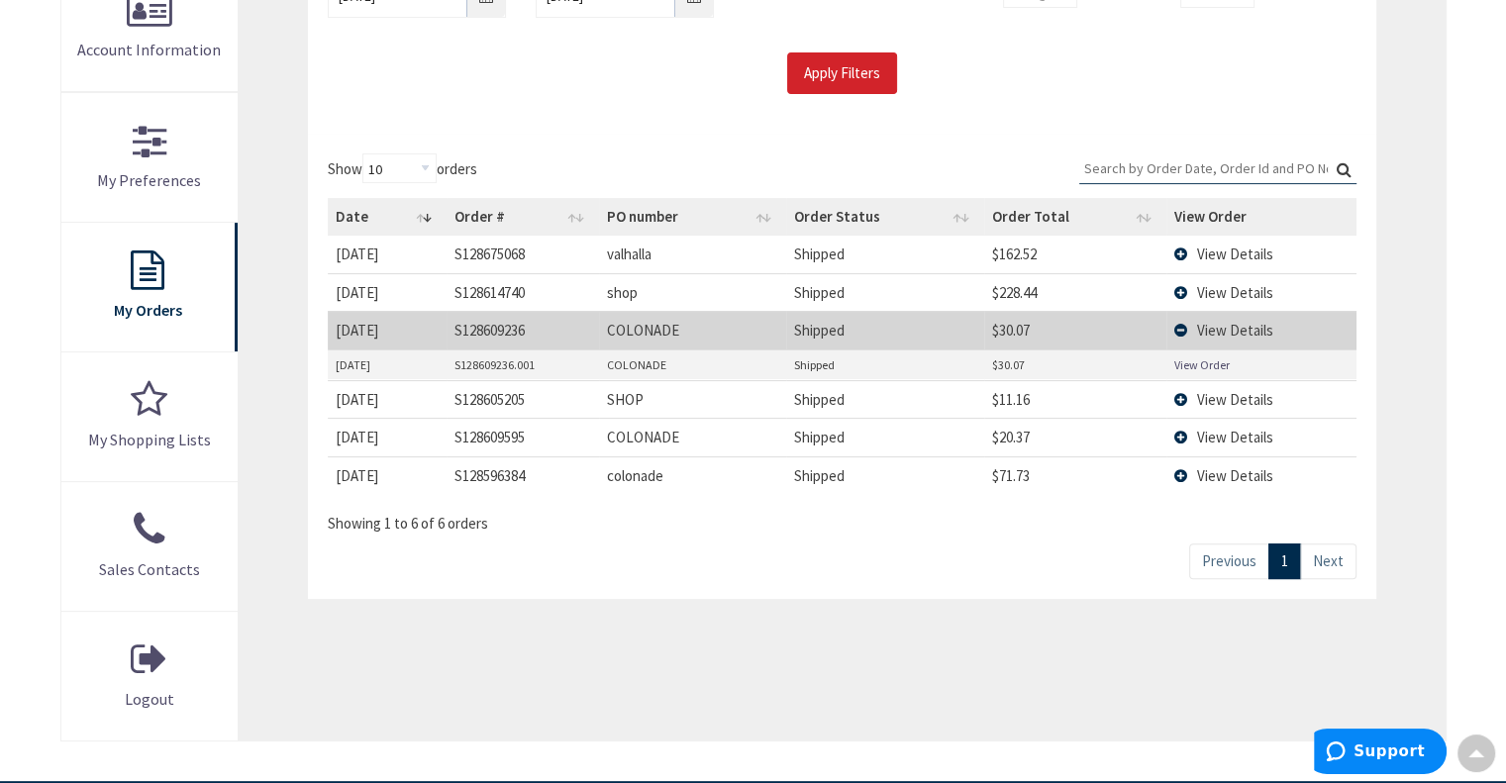
click at [1180, 328] on td "View Details" at bounding box center [1260, 330] width 189 height 38
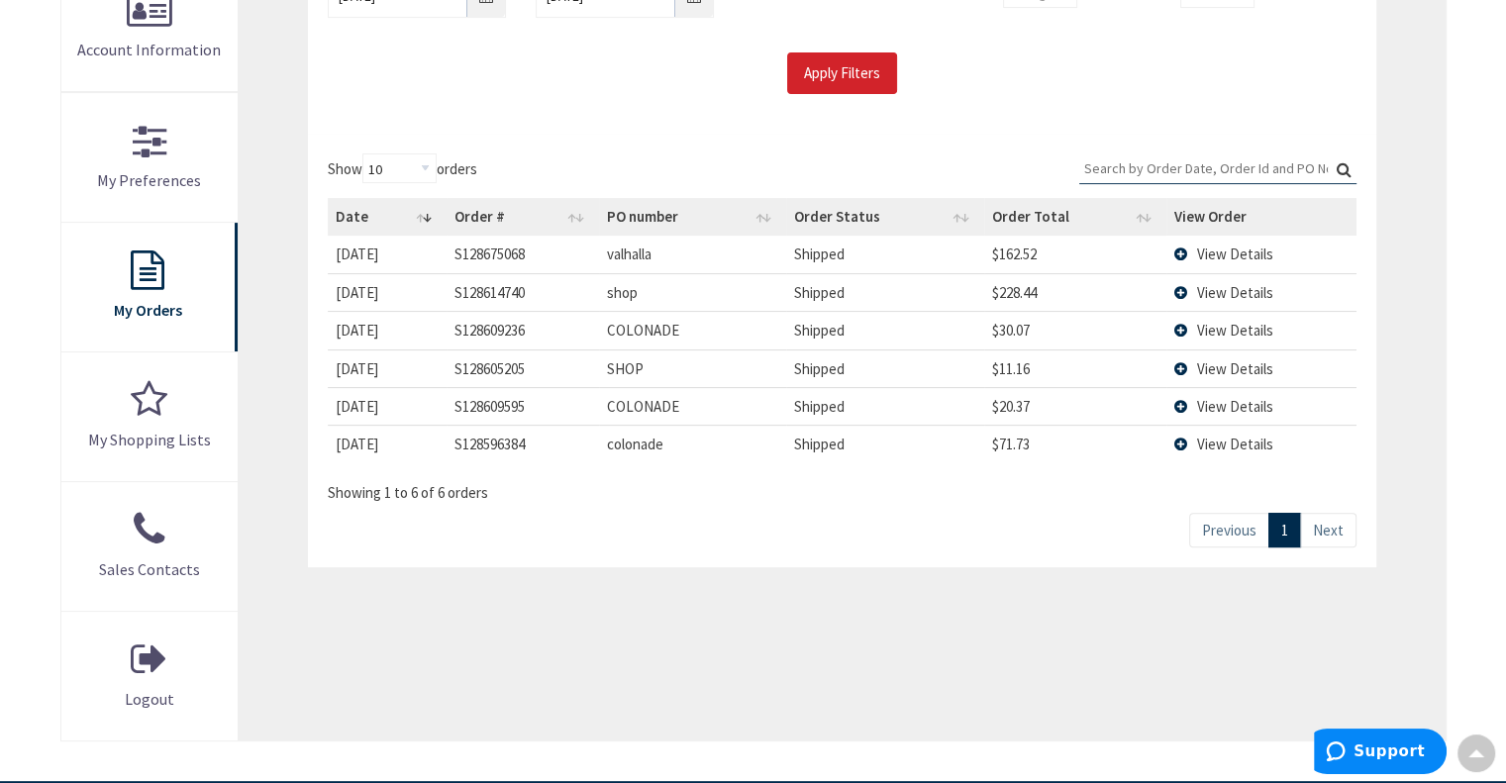
click at [1181, 394] on td "View Details" at bounding box center [1260, 406] width 189 height 38
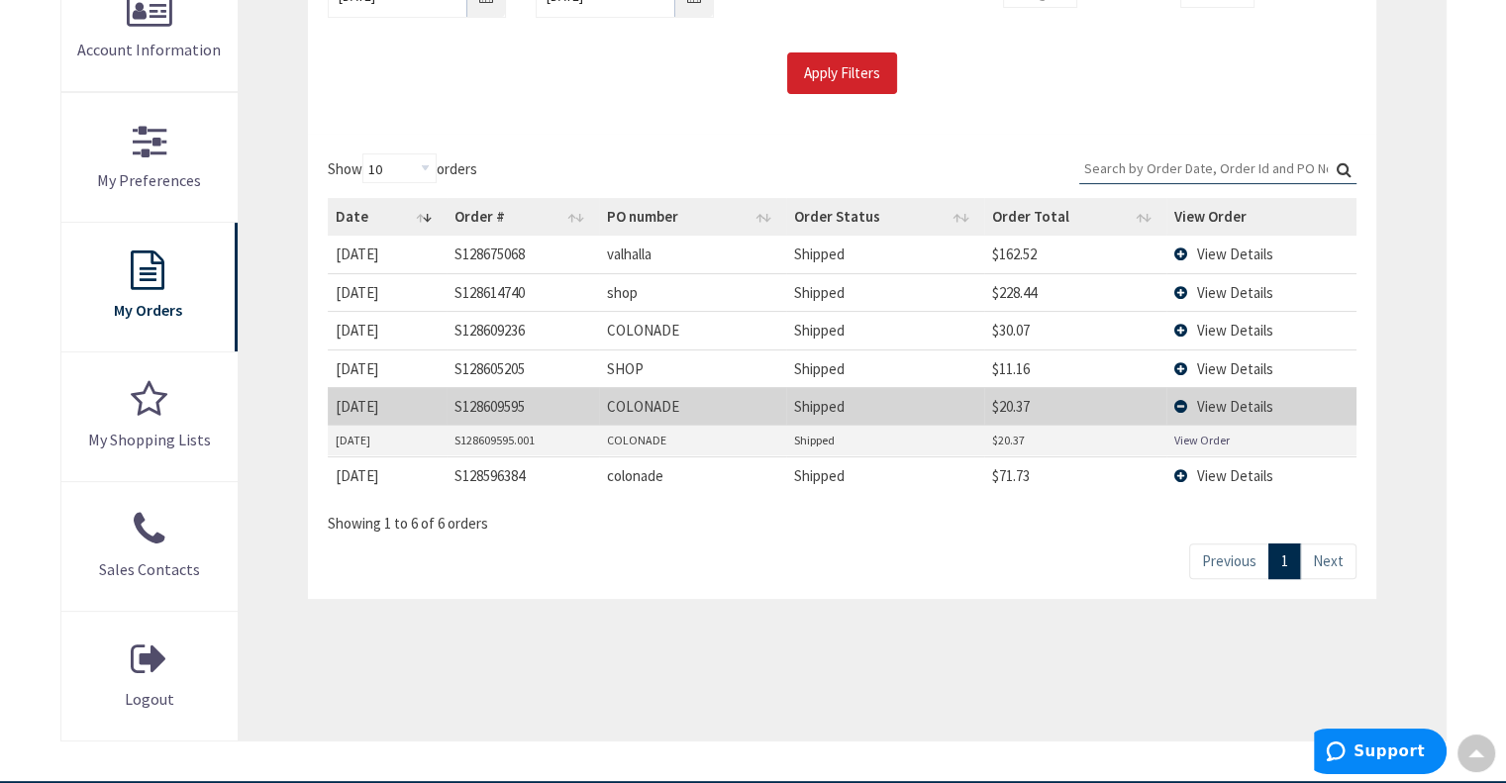
click at [1192, 438] on link "View Order" at bounding box center [1201, 440] width 55 height 17
click at [1205, 434] on link "View Order" at bounding box center [1201, 440] width 55 height 17
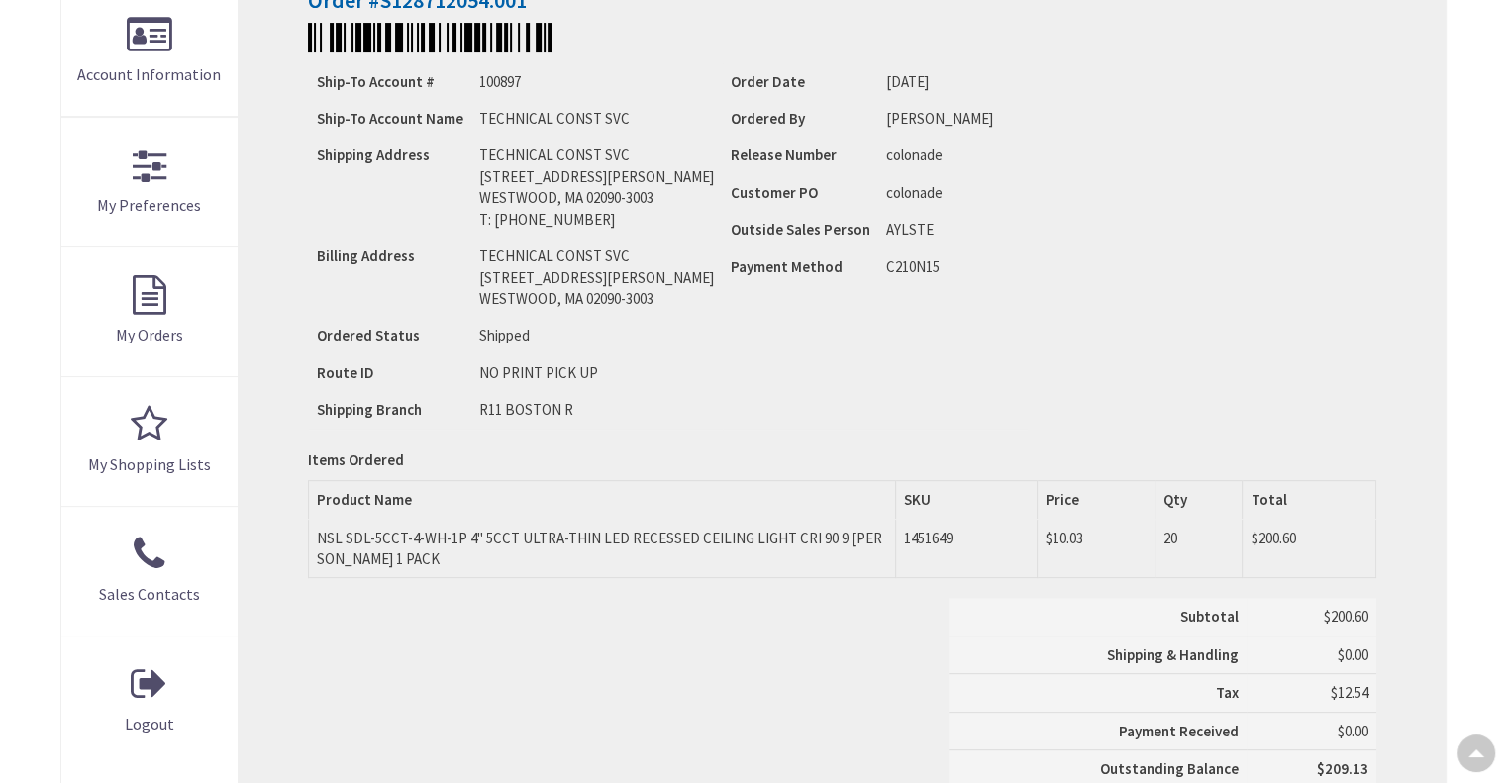
scroll to position [515, 0]
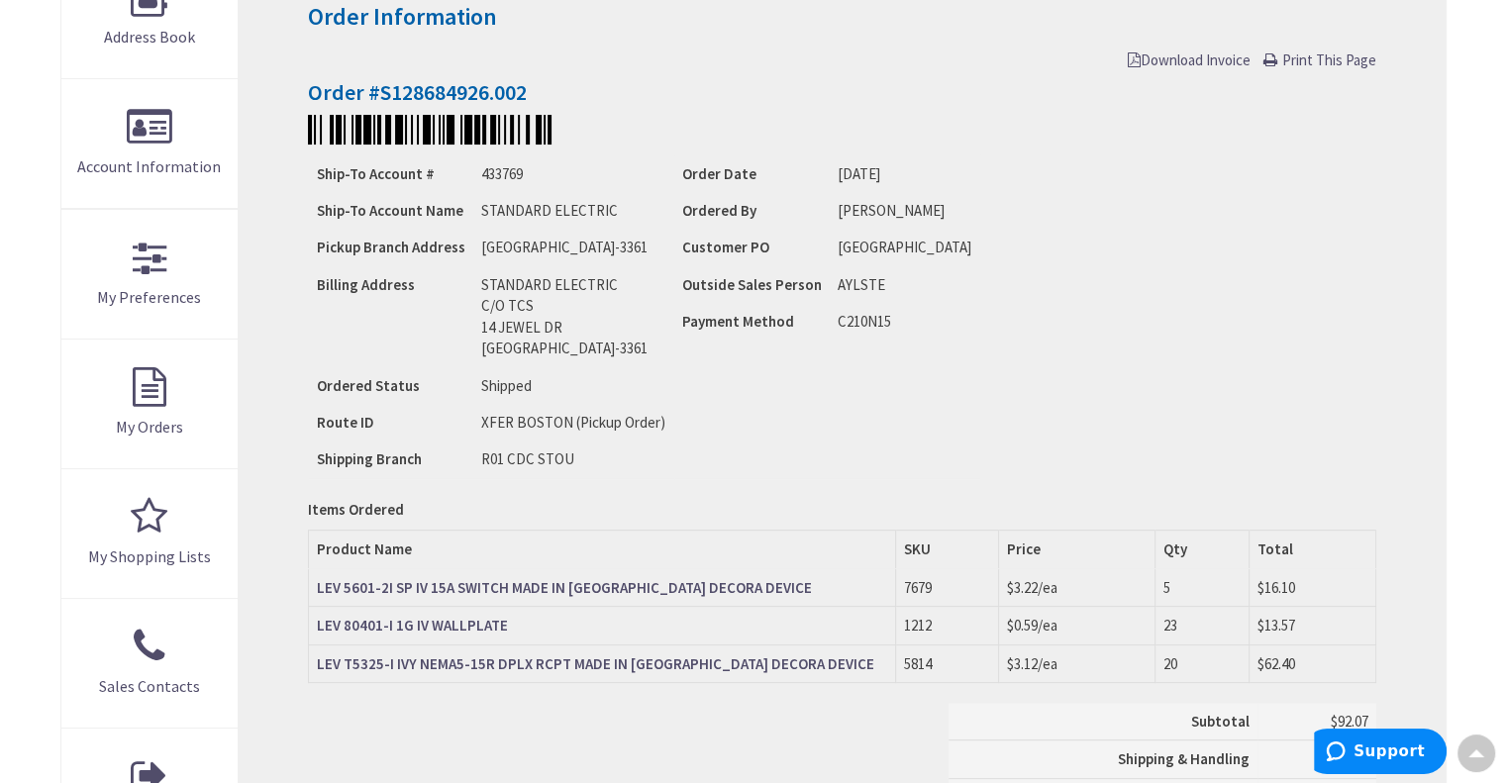
scroll to position [346, 0]
